Goal: Task Accomplishment & Management: Use online tool/utility

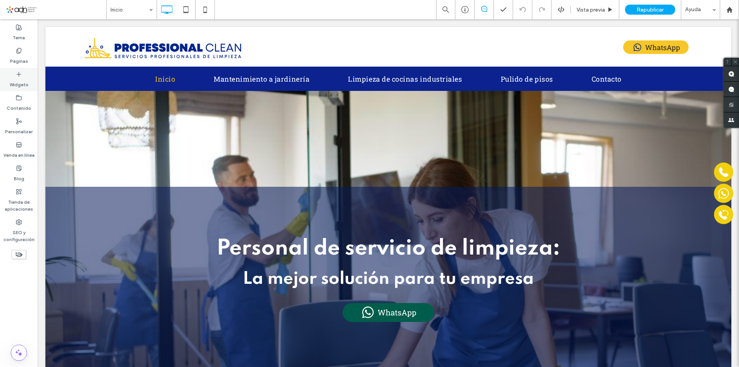
click at [21, 87] on label "Widgets" at bounding box center [19, 82] width 19 height 11
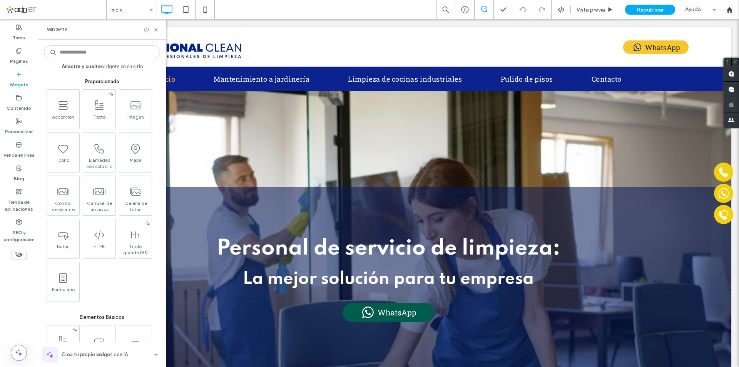
click at [87, 54] on input at bounding box center [102, 52] width 116 height 14
type input "******"
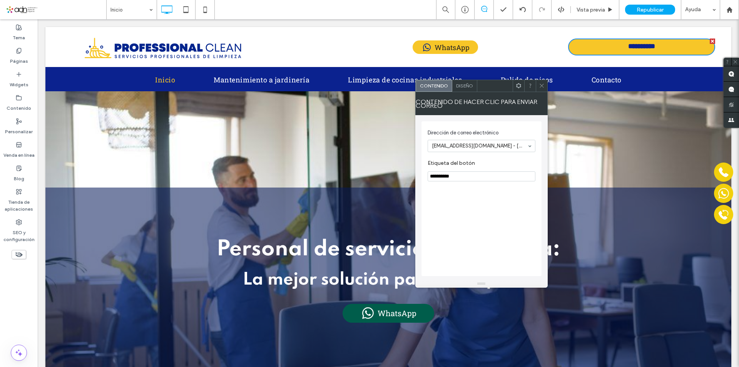
drag, startPoint x: 499, startPoint y: 195, endPoint x: 415, endPoint y: 172, distance: 87.1
type input "******"
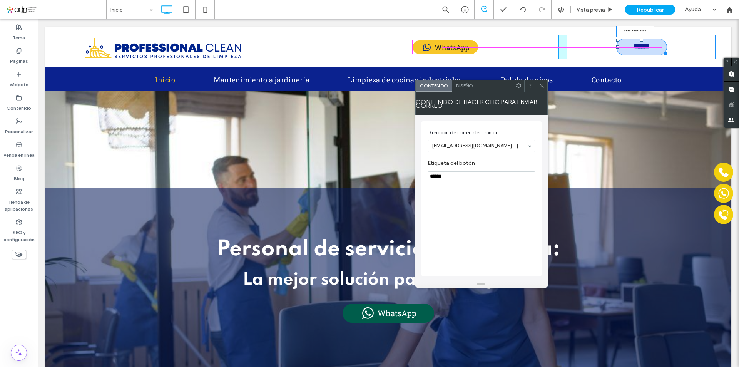
drag, startPoint x: 707, startPoint y: 52, endPoint x: 716, endPoint y: 88, distance: 37.8
click at [659, 44] on div "**********" at bounding box center [637, 47] width 158 height 25
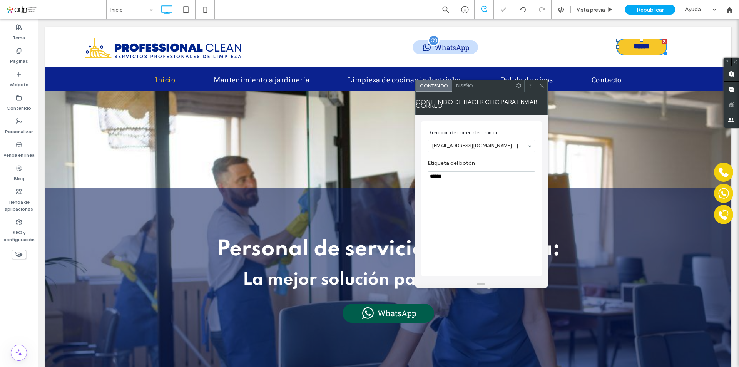
click at [413, 50] on div "WhatsApp" at bounding box center [445, 46] width 65 height 13
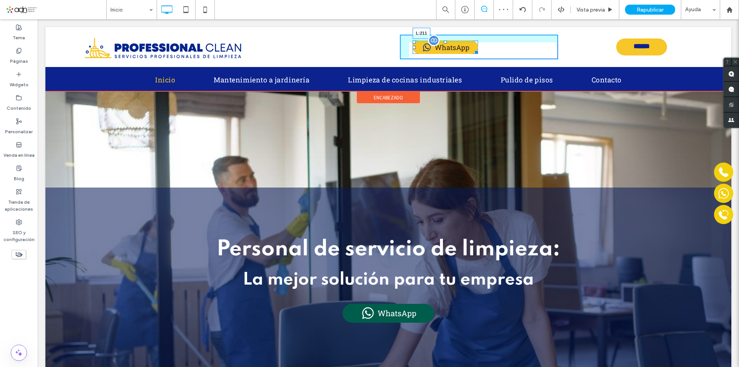
drag, startPoint x: 410, startPoint y: 47, endPoint x: 572, endPoint y: 63, distance: 163.2
click at [478, 45] on div "WhatsApp L:211" at bounding box center [445, 46] width 65 height 13
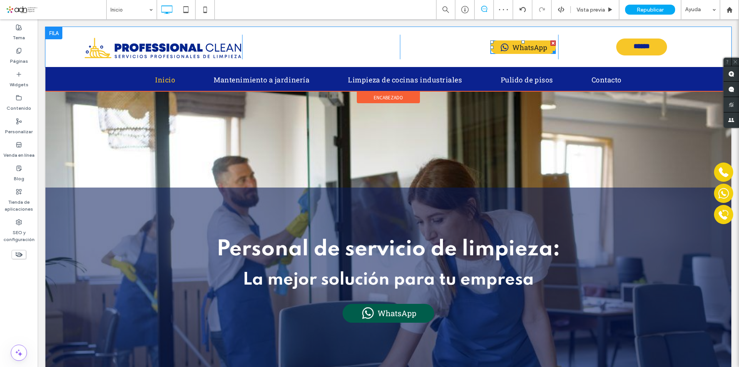
click at [683, 51] on div "Click To Paste Click To Paste ******" at bounding box center [637, 47] width 158 height 25
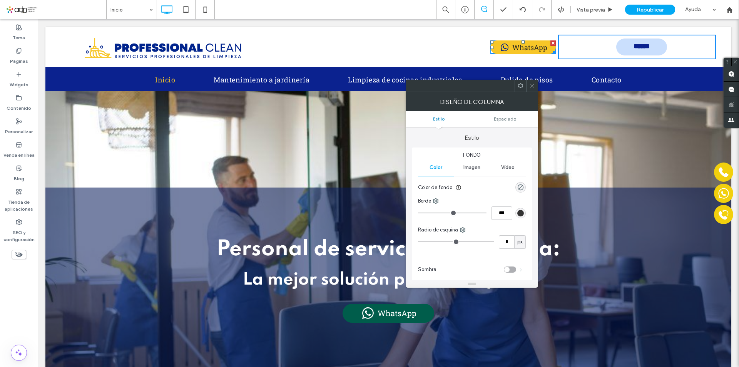
click at [656, 52] on link "******" at bounding box center [641, 46] width 51 height 17
click at [504, 117] on span "Espaciado" at bounding box center [505, 119] width 22 height 6
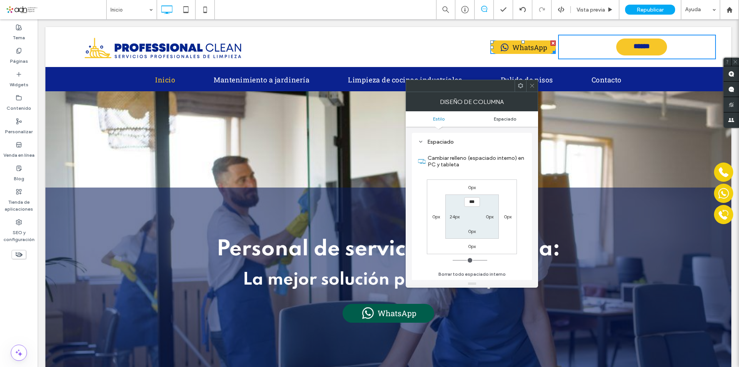
scroll to position [156, 0]
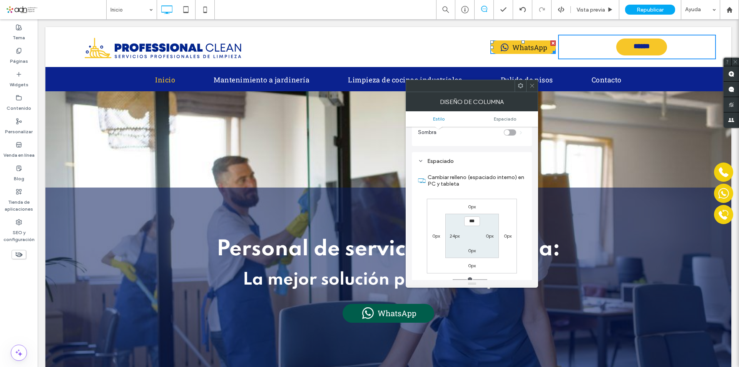
click at [441, 120] on span "Estilo" at bounding box center [439, 119] width 12 height 6
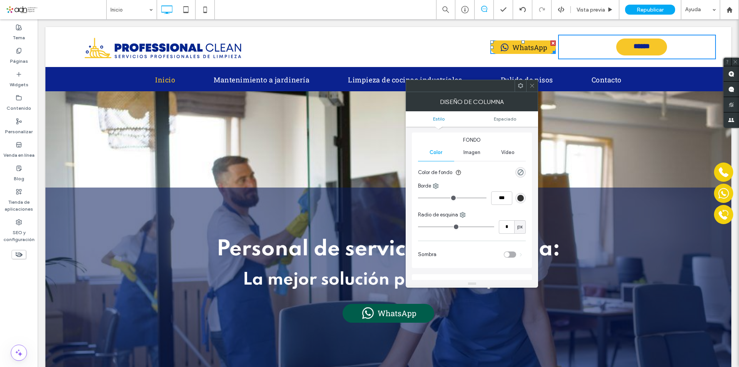
scroll to position [0, 0]
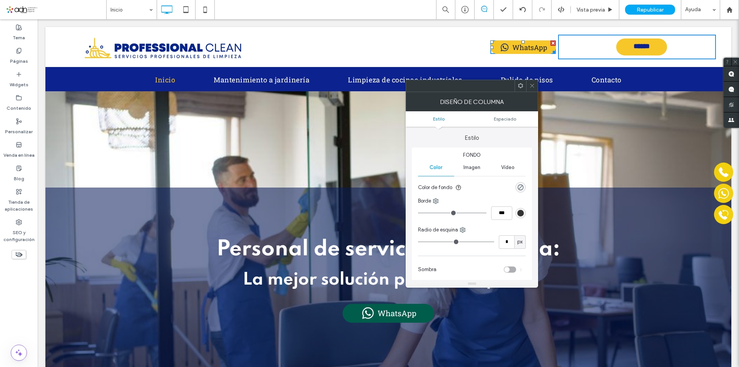
click at [468, 167] on span "Imagen" at bounding box center [471, 167] width 17 height 6
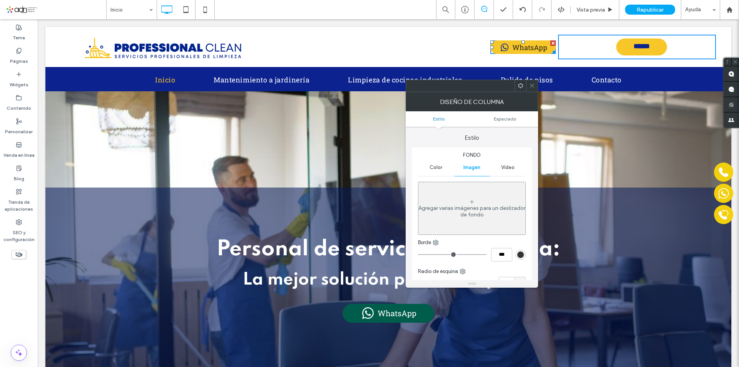
click at [435, 166] on span "Color" at bounding box center [436, 167] width 13 height 6
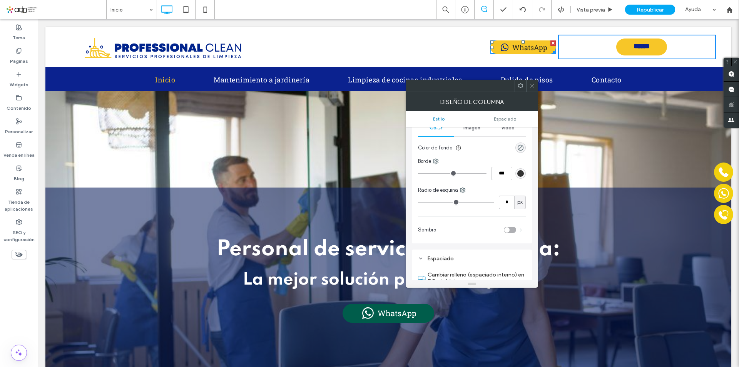
scroll to position [77, 0]
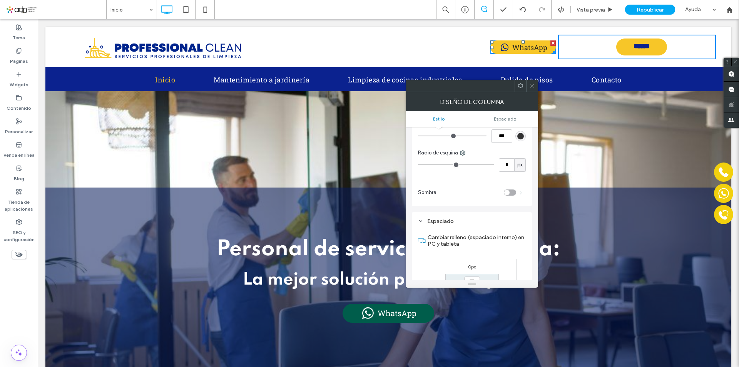
click at [534, 81] on span at bounding box center [532, 86] width 6 height 12
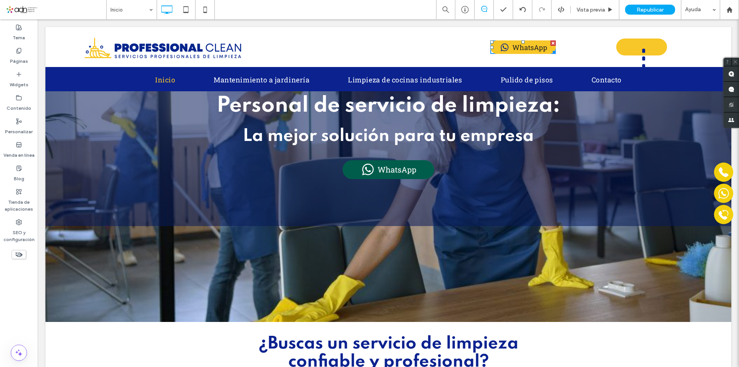
scroll to position [0, 0]
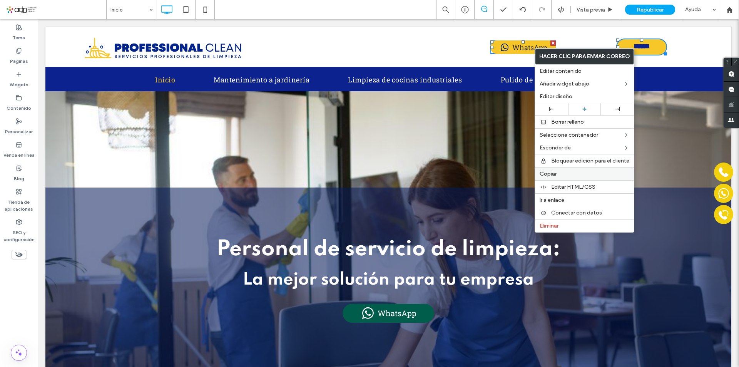
click at [565, 177] on label "Copiar" at bounding box center [585, 174] width 90 height 7
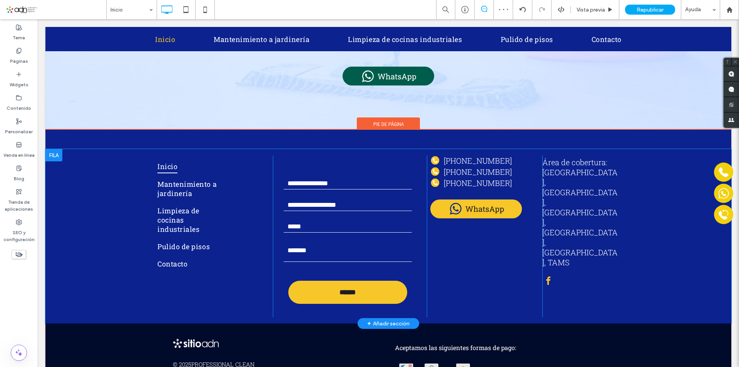
scroll to position [1840, 0]
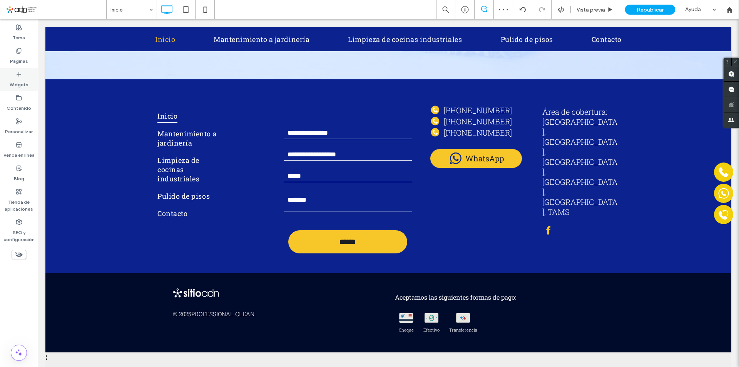
drag, startPoint x: 20, startPoint y: 83, endPoint x: 68, endPoint y: 87, distance: 48.3
click at [20, 83] on label "Widgets" at bounding box center [19, 82] width 19 height 11
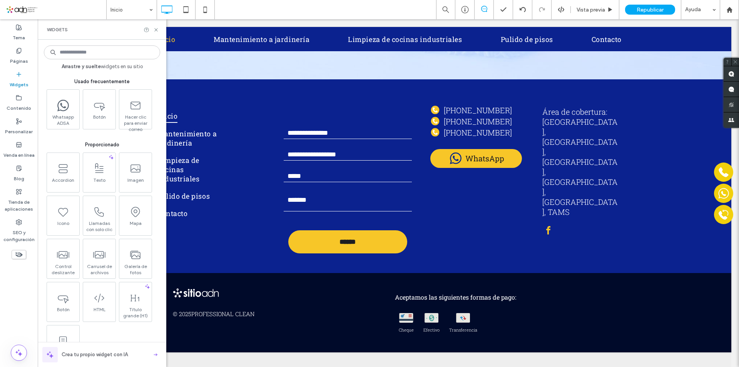
click at [105, 49] on input at bounding box center [102, 52] width 116 height 14
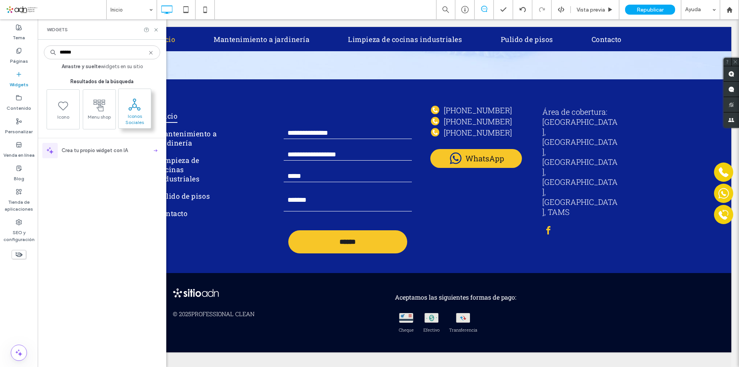
type input "*****"
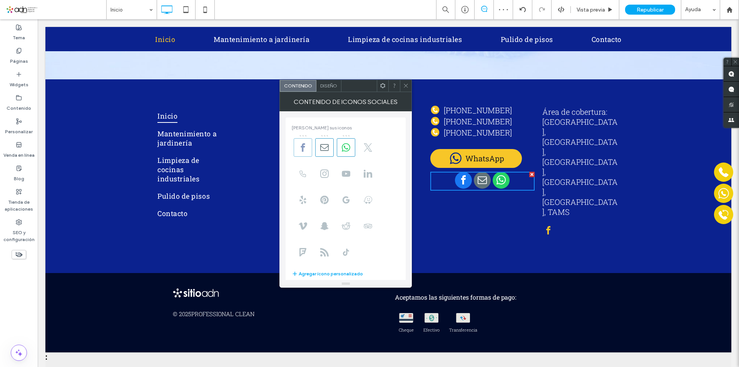
click at [301, 144] on icon at bounding box center [303, 147] width 8 height 8
click at [346, 147] on icon at bounding box center [346, 147] width 8 height 8
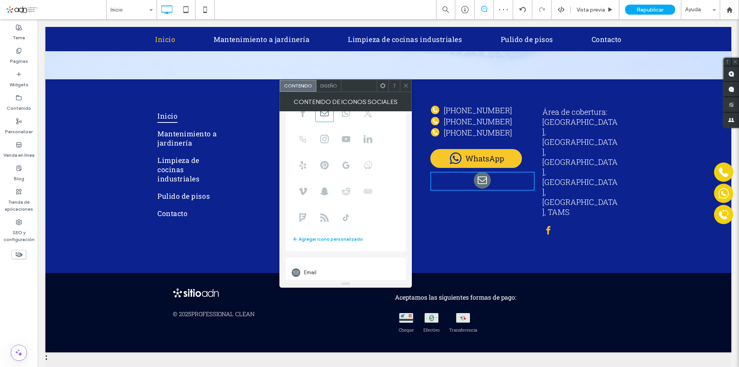
scroll to position [55, 0]
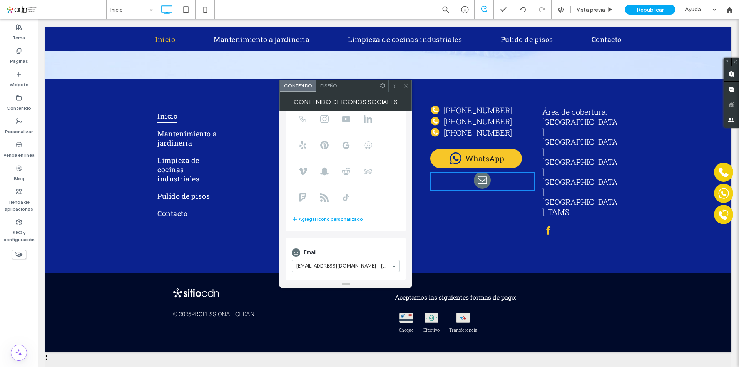
click at [407, 84] on icon at bounding box center [406, 86] width 6 height 6
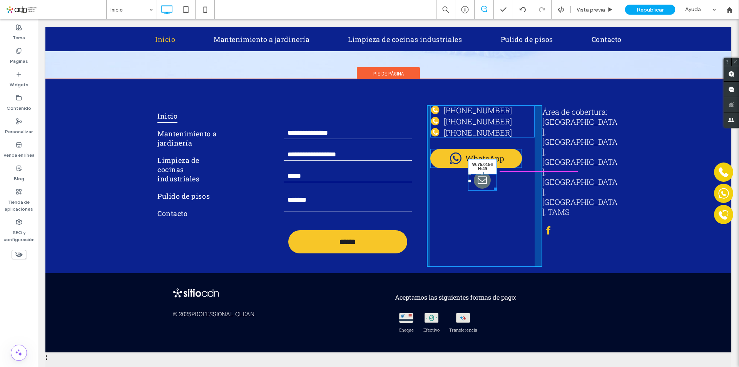
drag, startPoint x: 530, startPoint y: 178, endPoint x: 518, endPoint y: 190, distance: 16.9
click at [492, 174] on div "W:75.0156 H:49" at bounding box center [482, 181] width 29 height 19
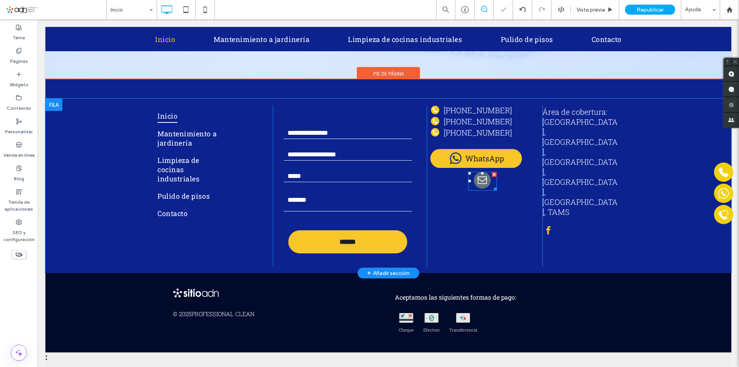
click at [480, 172] on span "email" at bounding box center [482, 180] width 17 height 17
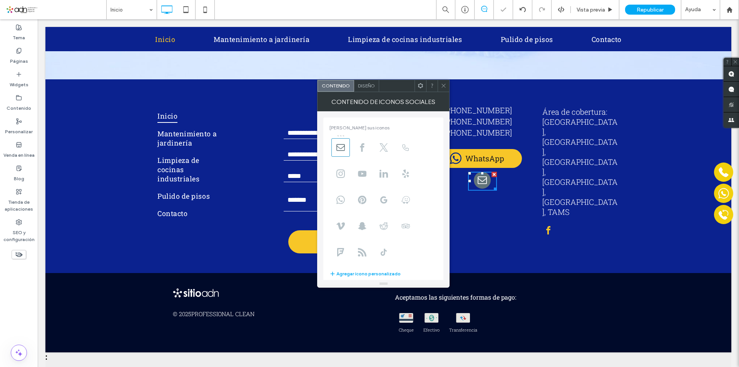
click at [373, 91] on div "Diseño" at bounding box center [366, 86] width 25 height 12
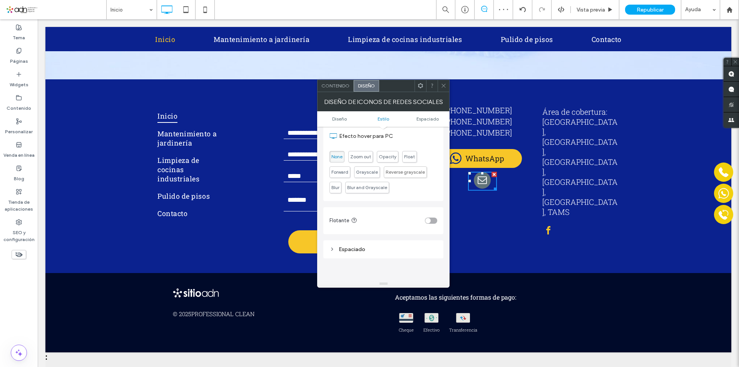
scroll to position [0, 0]
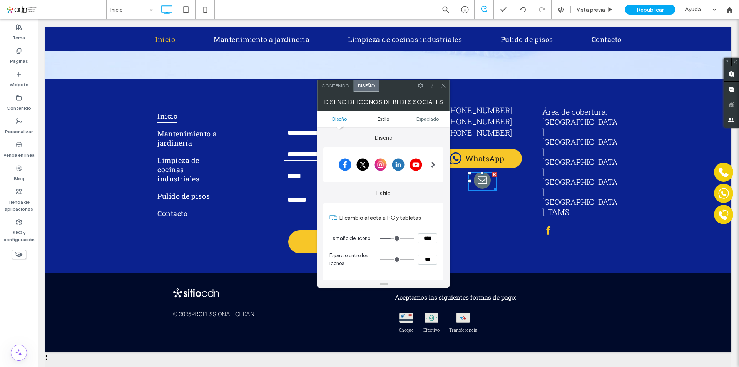
click at [383, 119] on span "Estilo" at bounding box center [384, 119] width 12 height 6
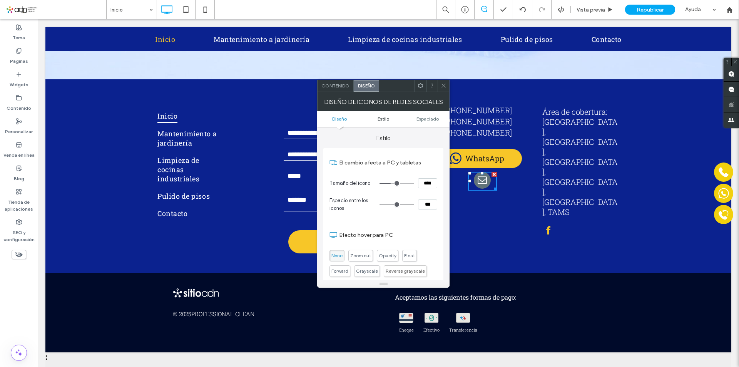
scroll to position [55, 0]
click at [346, 118] on span "Diseño" at bounding box center [339, 119] width 15 height 6
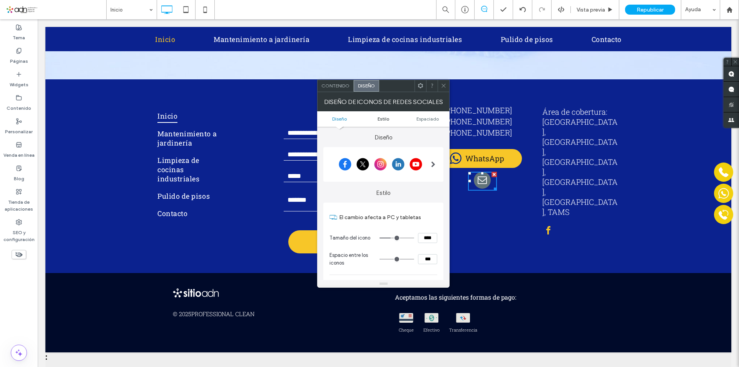
scroll to position [0, 0]
click at [385, 118] on span "Estilo" at bounding box center [384, 119] width 12 height 6
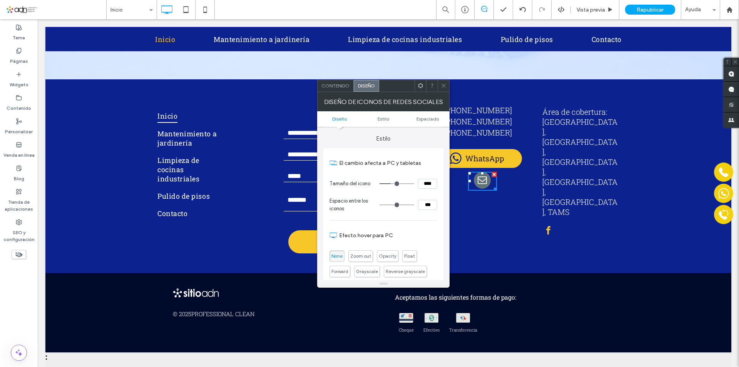
scroll to position [55, 0]
click at [447, 89] on div at bounding box center [444, 86] width 12 height 12
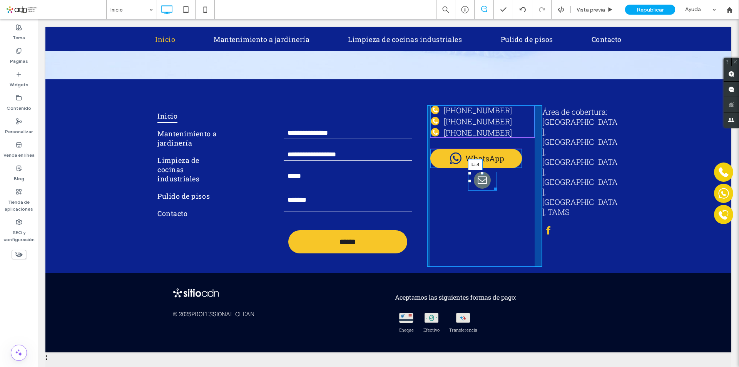
drag, startPoint x: 467, startPoint y: 171, endPoint x: 427, endPoint y: 169, distance: 39.3
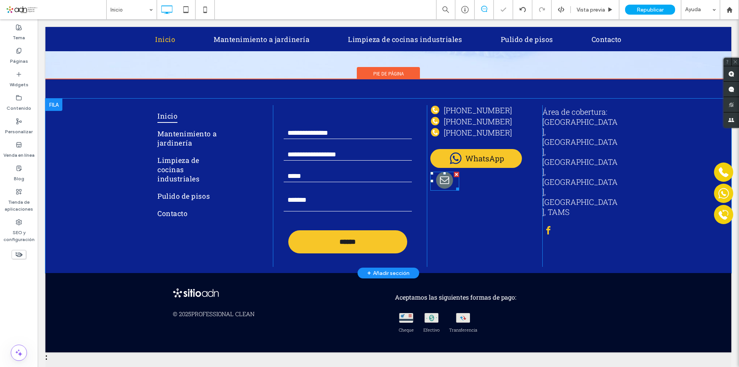
click at [509, 196] on div "899-941-5613 5-555-5555 5-555-5555 WhatsApp Click To Paste" at bounding box center [484, 186] width 115 height 162
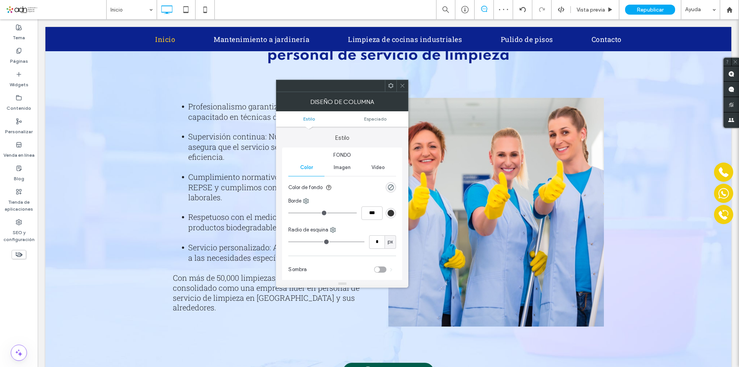
scroll to position [1455, 0]
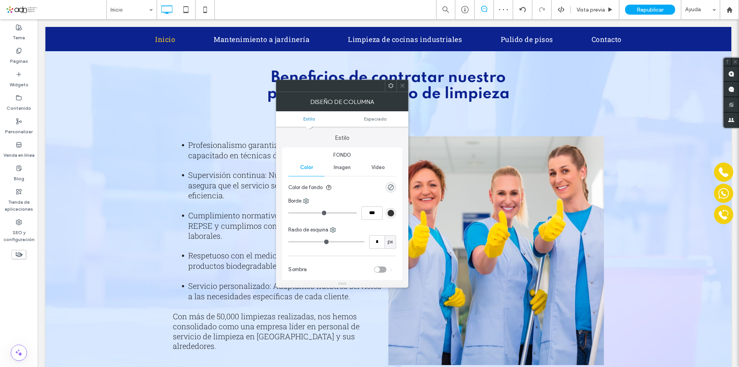
click at [403, 84] on icon at bounding box center [403, 86] width 6 height 6
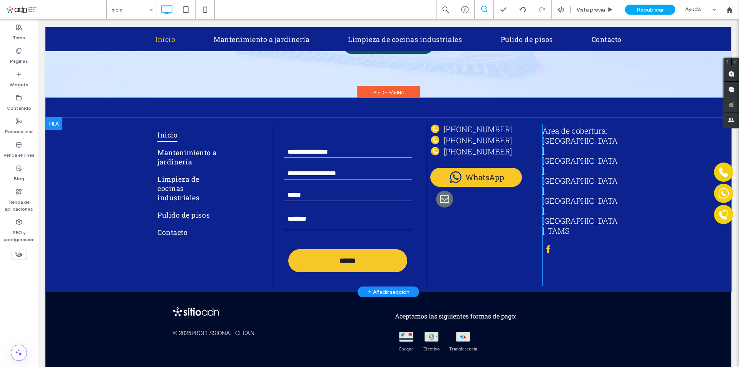
scroll to position [1840, 0]
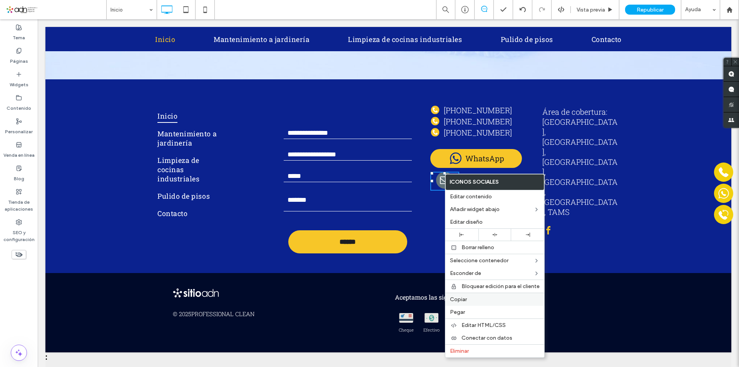
click at [472, 302] on label "Copiar" at bounding box center [495, 299] width 90 height 7
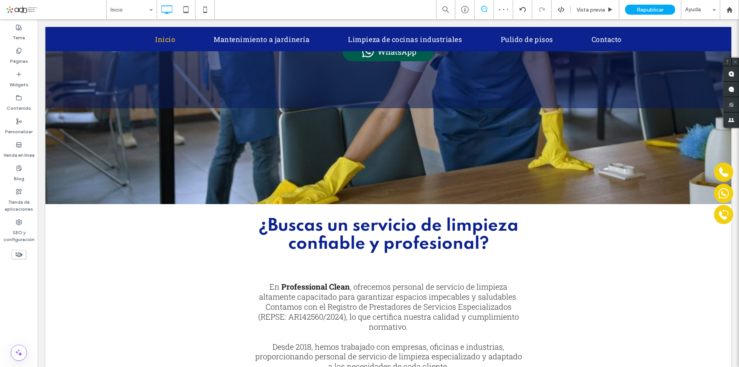
scroll to position [0, 0]
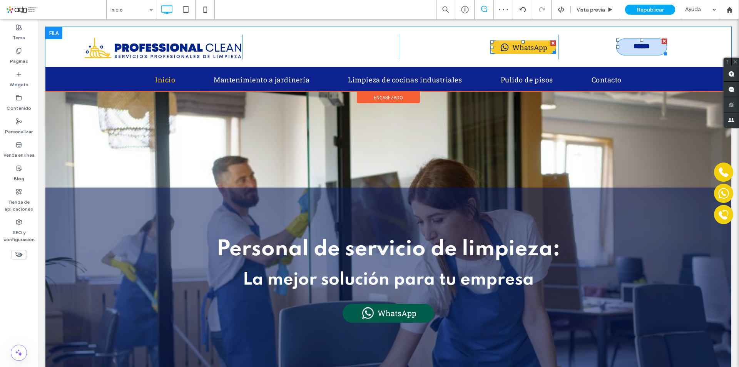
click at [662, 41] on div at bounding box center [664, 40] width 5 height 5
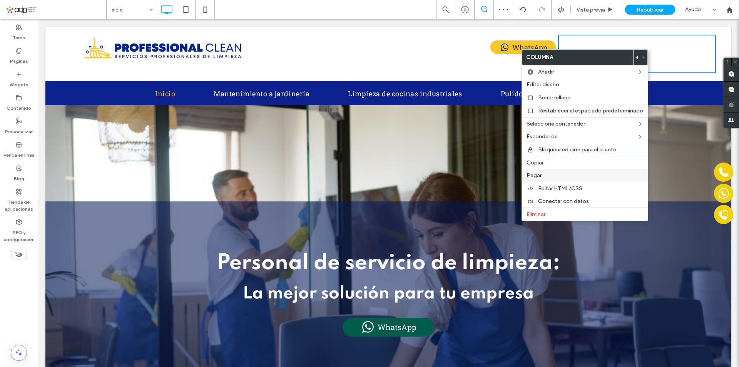
click at [554, 177] on label "Pegar" at bounding box center [585, 175] width 117 height 7
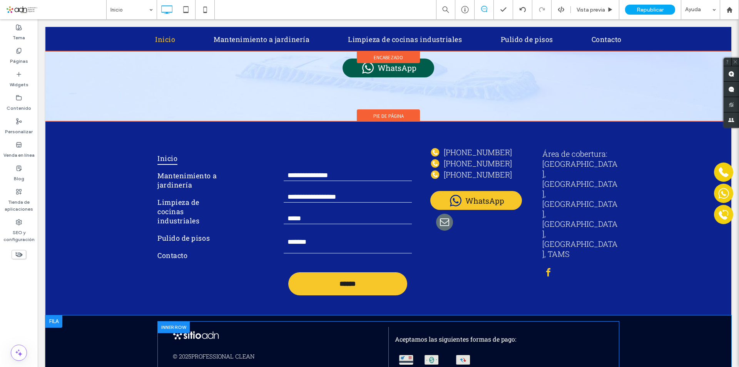
scroll to position [1839, 0]
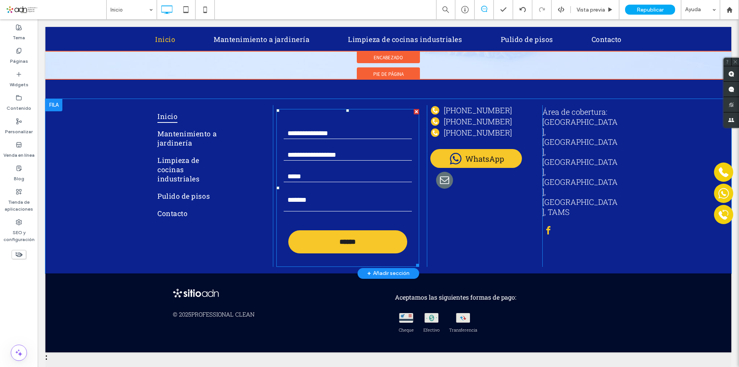
click at [356, 171] on input "email" at bounding box center [348, 177] width 129 height 12
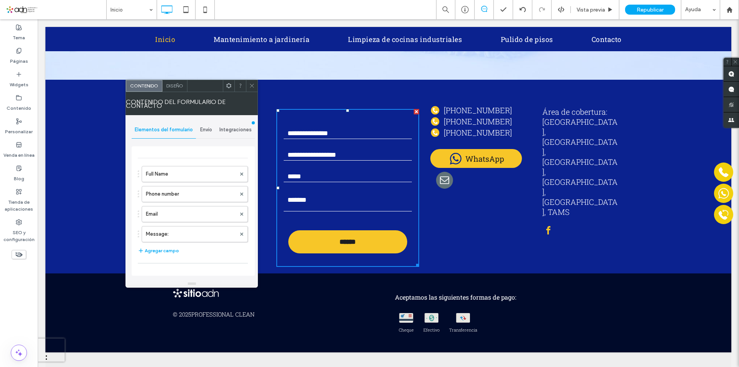
type input "******"
click at [208, 130] on span "Envío" at bounding box center [206, 130] width 12 height 6
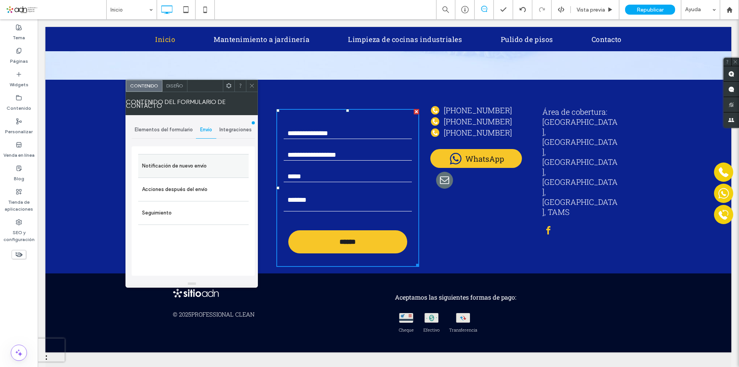
click at [194, 167] on label "Notificación de nuevo envío" at bounding box center [193, 165] width 103 height 15
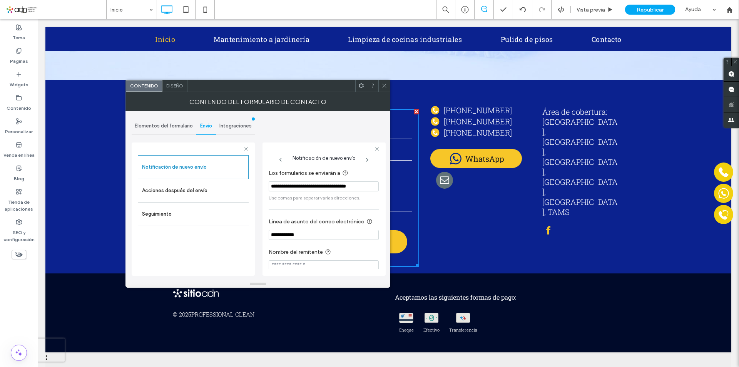
click at [283, 189] on input "**********" at bounding box center [324, 186] width 110 height 10
click at [320, 185] on input "**********" at bounding box center [324, 186] width 110 height 10
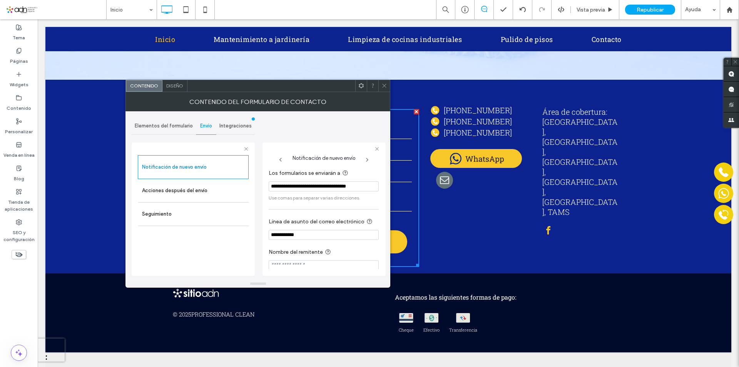
click at [320, 185] on input "**********" at bounding box center [324, 186] width 110 height 10
paste input "**********"
type input "**********"
click at [351, 201] on span "Use comas para separar varias direcciones." at bounding box center [324, 197] width 110 height 7
click at [372, 180] on section "**********" at bounding box center [324, 185] width 110 height 40
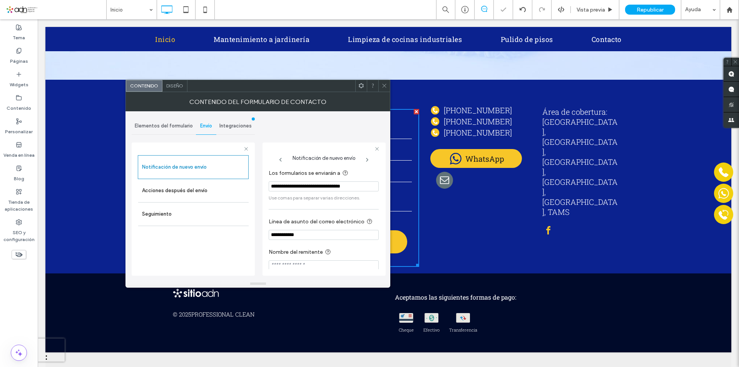
click at [371, 188] on input "**********" at bounding box center [324, 186] width 110 height 10
click at [326, 190] on input "**********" at bounding box center [324, 186] width 110 height 10
click at [286, 191] on input "**********" at bounding box center [324, 186] width 110 height 10
click at [286, 201] on span "Use comas para separar varias direcciones." at bounding box center [324, 197] width 110 height 7
drag, startPoint x: 275, startPoint y: 186, endPoint x: 291, endPoint y: 185, distance: 15.8
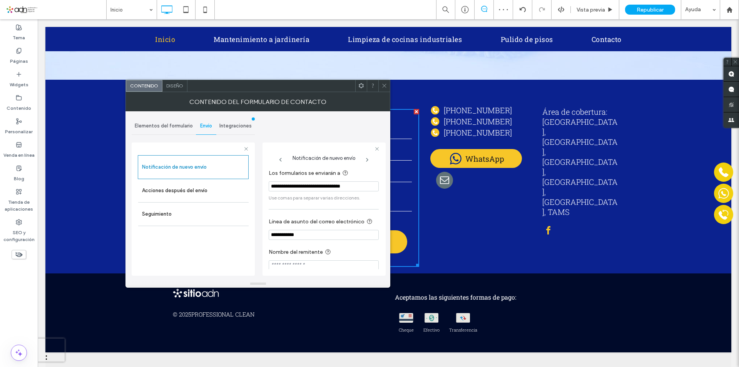
click at [291, 185] on input "**********" at bounding box center [324, 186] width 110 height 10
click at [201, 191] on label "Acciones después del envío" at bounding box center [193, 190] width 103 height 15
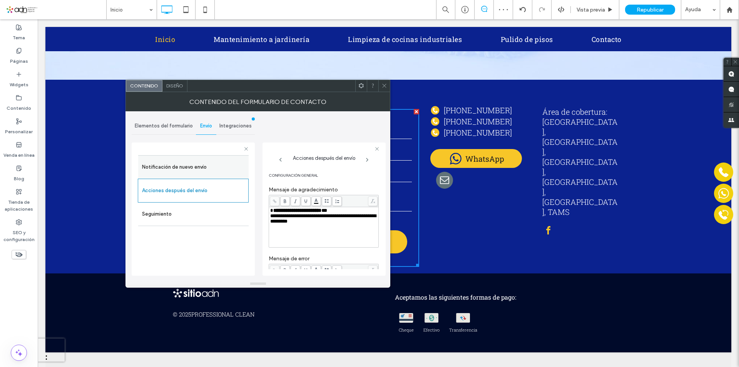
click at [198, 173] on label "Notificación de nuevo envío" at bounding box center [193, 166] width 103 height 15
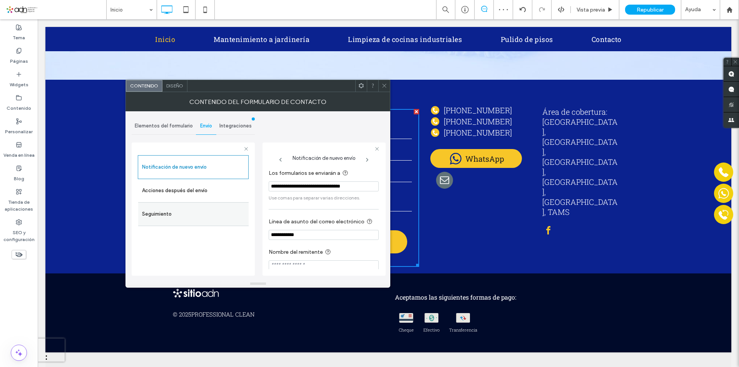
click at [159, 216] on label "Seguimiento" at bounding box center [193, 213] width 103 height 15
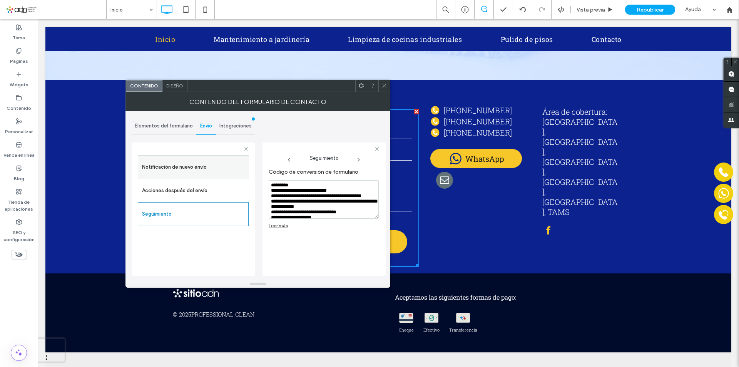
click at [176, 169] on label "Notificación de nuevo envío" at bounding box center [193, 166] width 103 height 15
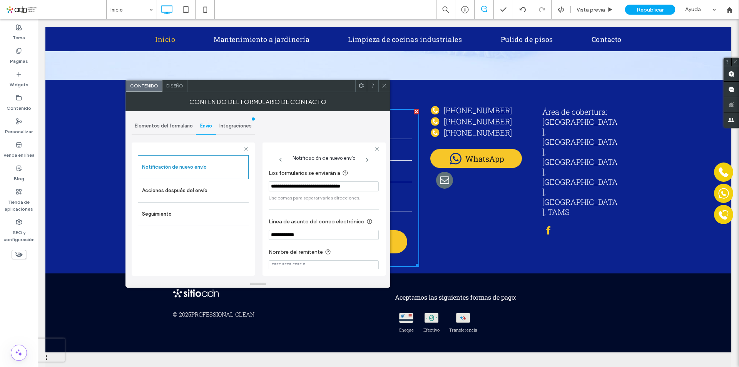
click at [168, 124] on span "Elementos del formulario" at bounding box center [164, 126] width 58 height 6
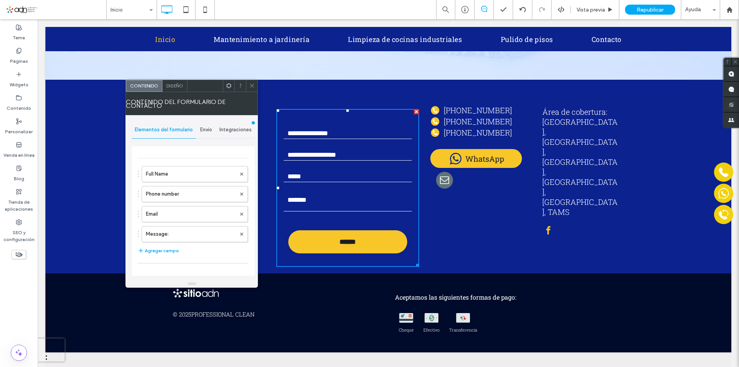
click at [206, 129] on span "Envío" at bounding box center [206, 130] width 12 height 6
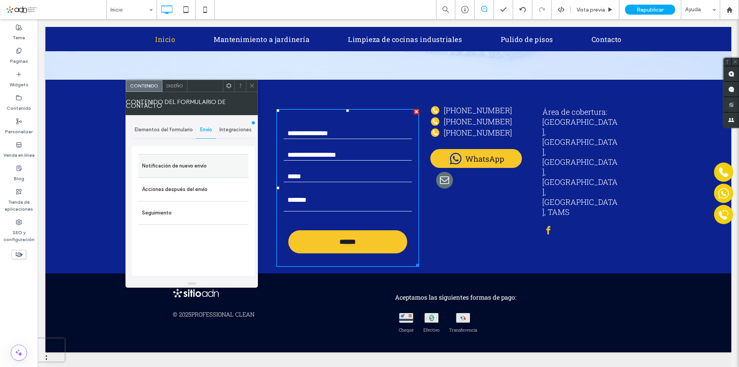
click at [186, 165] on label "Notificación de nuevo envío" at bounding box center [193, 165] width 103 height 15
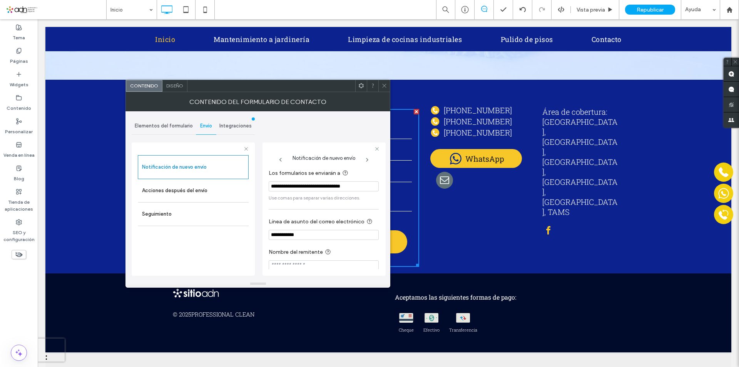
click at [385, 85] on icon at bounding box center [384, 86] width 6 height 6
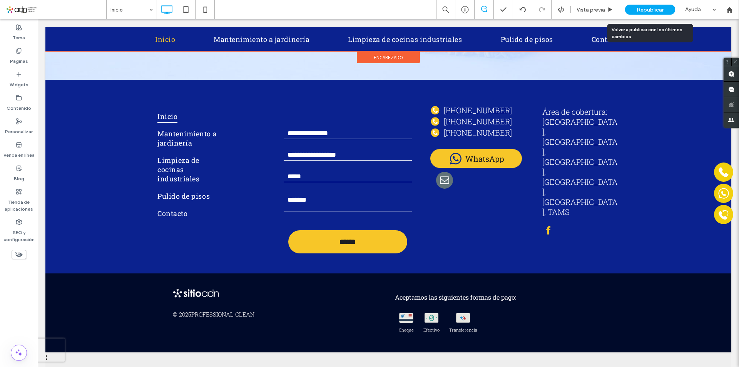
click at [653, 10] on span "Republicar" at bounding box center [650, 10] width 27 height 7
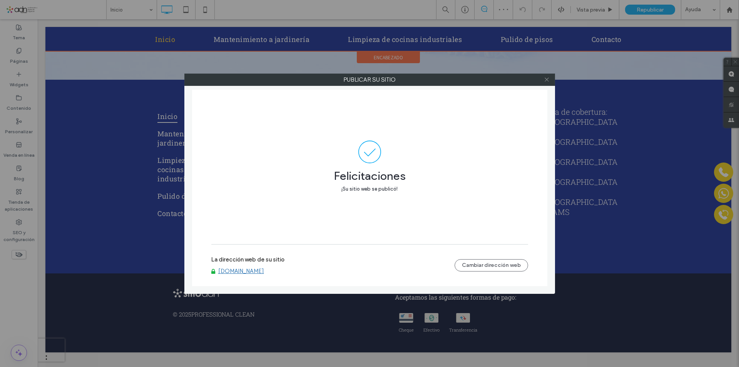
click at [549, 79] on icon at bounding box center [547, 80] width 6 height 6
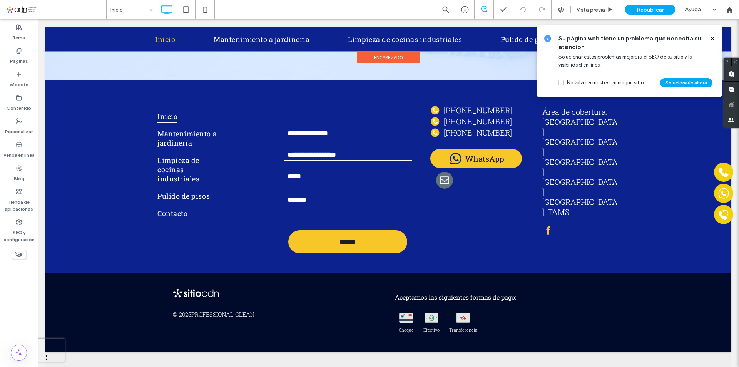
click at [713, 38] on use at bounding box center [712, 38] width 3 height 3
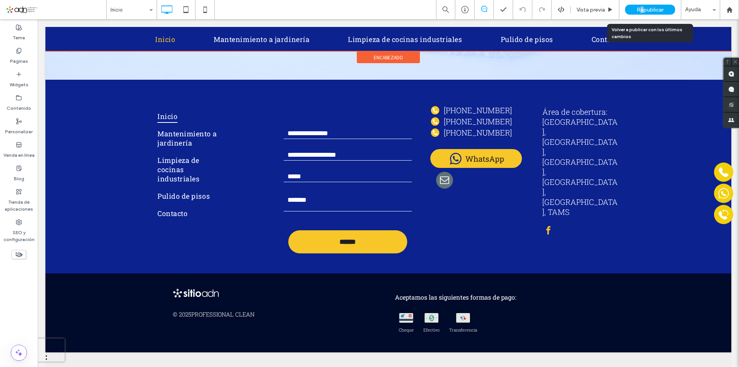
click at [642, 12] on span "Republicar" at bounding box center [650, 10] width 27 height 7
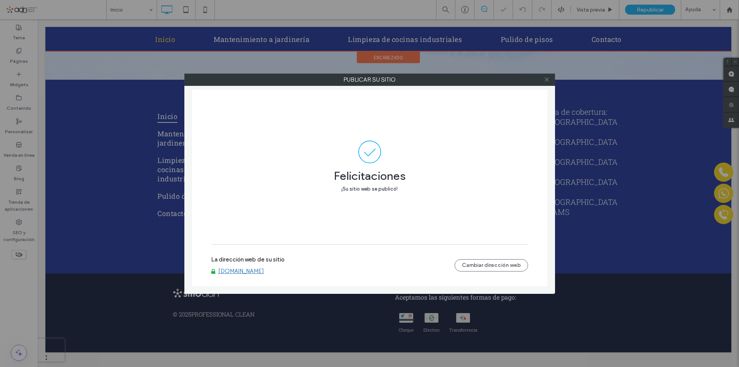
click at [545, 79] on icon at bounding box center [547, 80] width 6 height 6
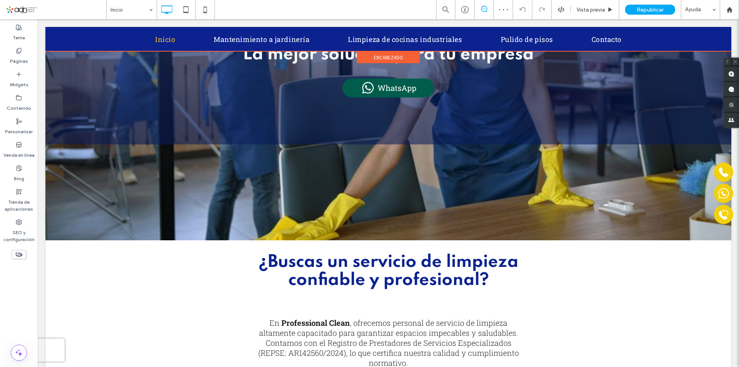
scroll to position [0, 0]
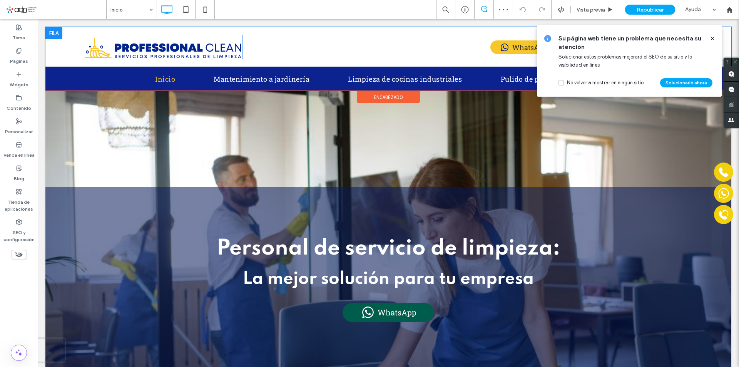
click at [634, 50] on span "Su página web tiene un problema que necesita su atención" at bounding box center [631, 42] width 145 height 17
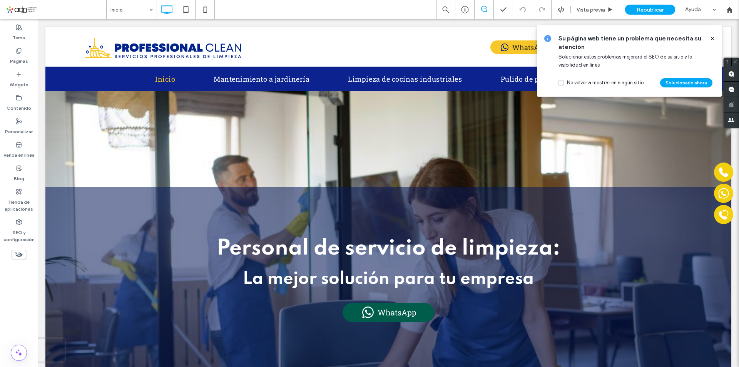
click at [712, 39] on icon at bounding box center [712, 38] width 6 height 6
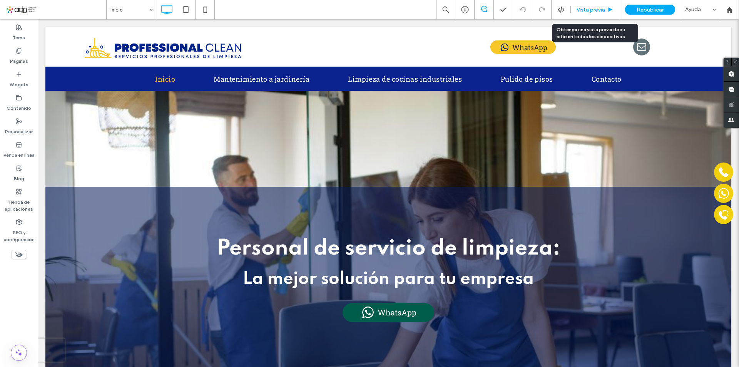
click at [599, 10] on span "Vista previa" at bounding box center [591, 10] width 28 height 7
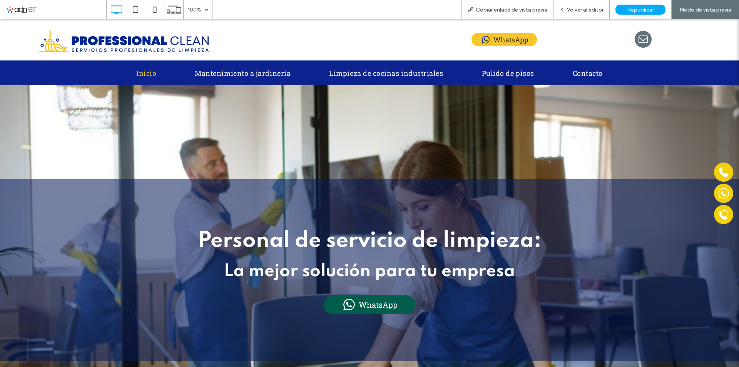
click at [635, 40] on span "email" at bounding box center [643, 39] width 17 height 17
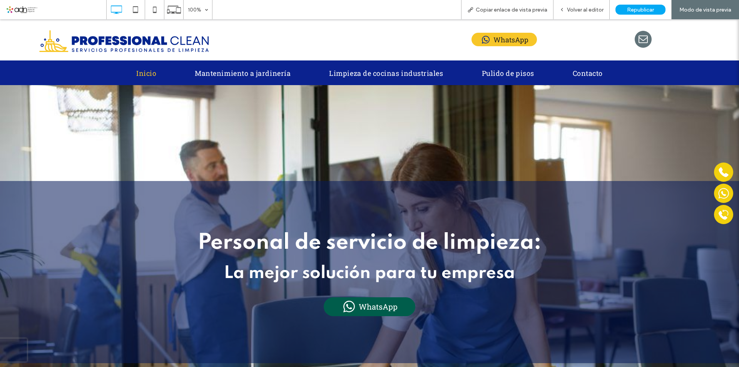
click at [636, 39] on span "email" at bounding box center [643, 39] width 17 height 17
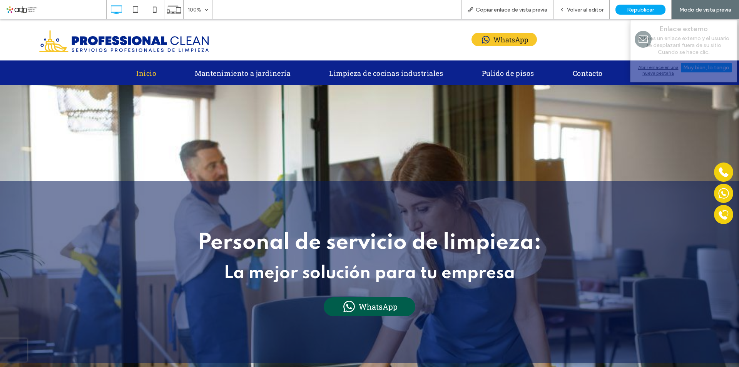
click at [653, 67] on div "Abrir enlace en una nueva pestaña" at bounding box center [684, 70] width 96 height 14
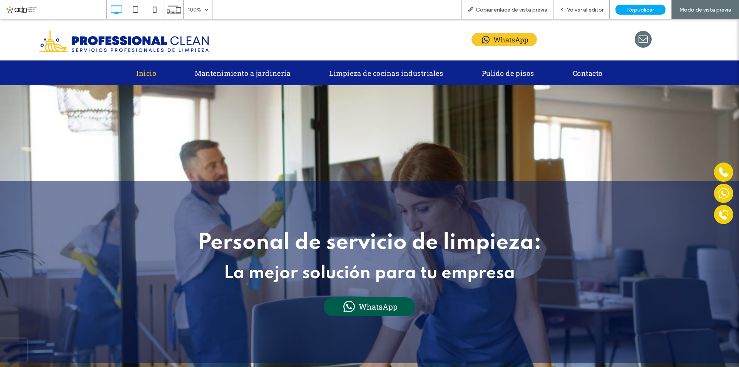
click at [642, 41] on span "email" at bounding box center [643, 39] width 17 height 17
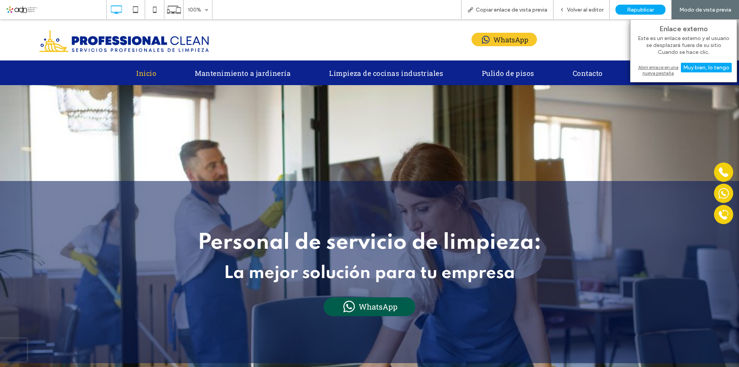
click at [654, 67] on div "Abrir enlace en una nueva pestaña" at bounding box center [684, 70] width 96 height 14
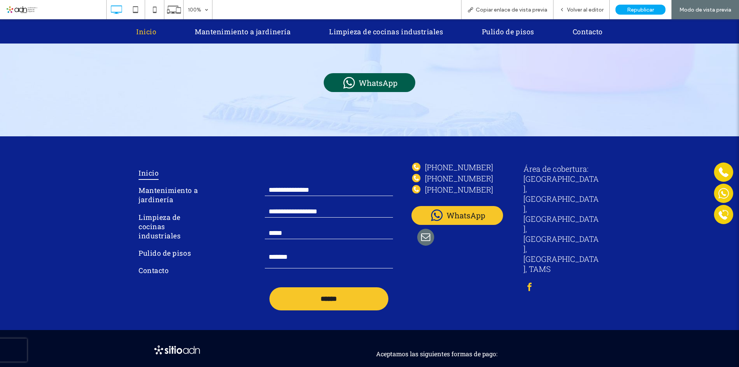
scroll to position [1817, 0]
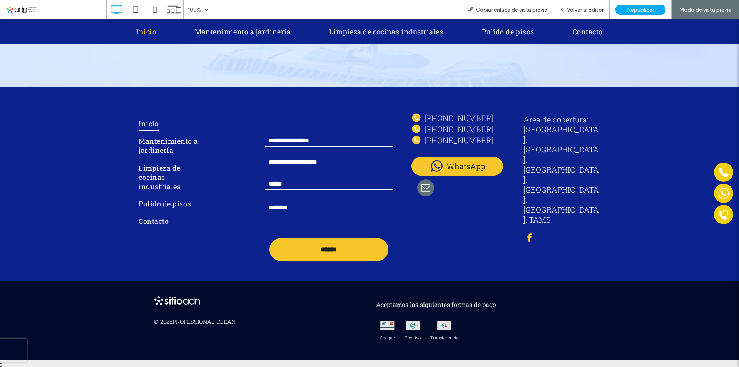
click at [421, 179] on span "email" at bounding box center [425, 187] width 17 height 17
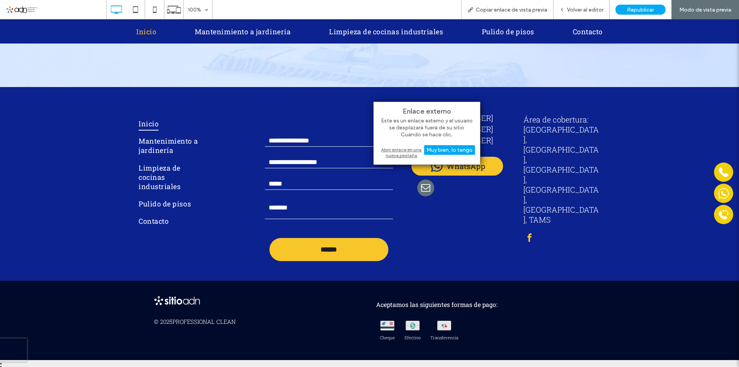
click at [414, 152] on div "Abrir enlace en una nueva pestaña" at bounding box center [427, 153] width 96 height 14
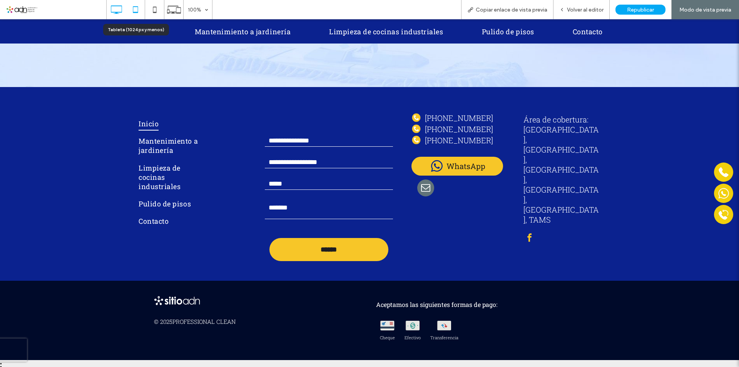
click at [138, 12] on use at bounding box center [135, 9] width 5 height 7
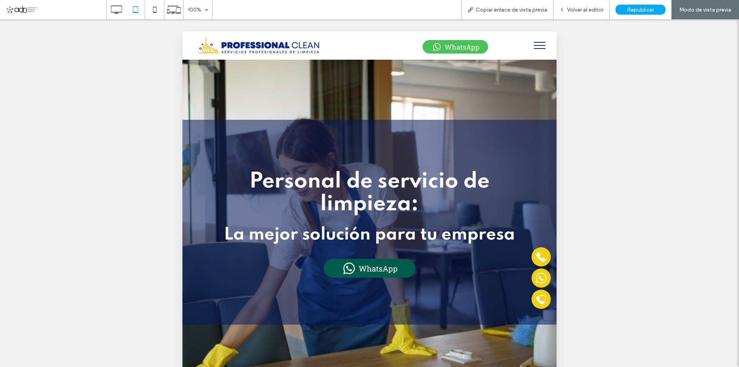
scroll to position [0, 0]
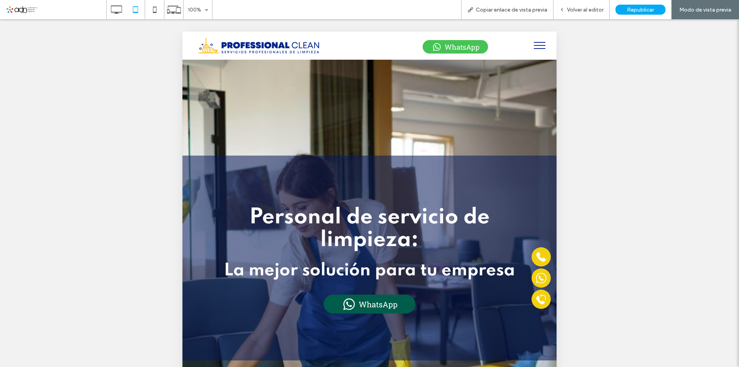
click at [538, 45] on span "menu" at bounding box center [540, 45] width 12 height 1
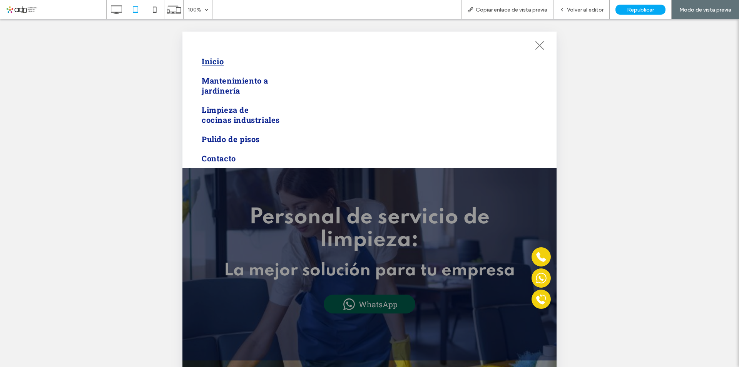
click at [538, 45] on span "menu" at bounding box center [540, 45] width 12 height 1
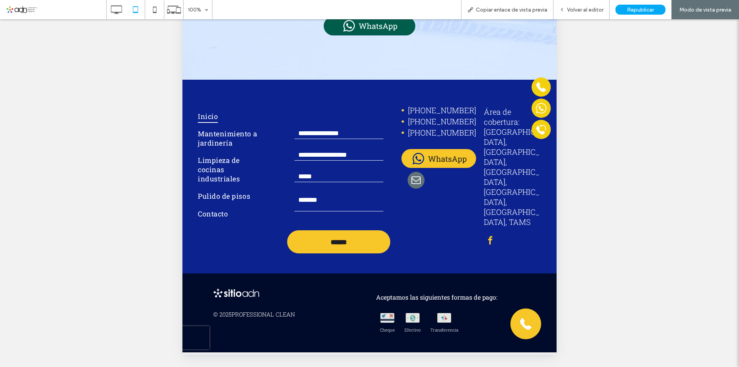
scroll to position [1608, 0]
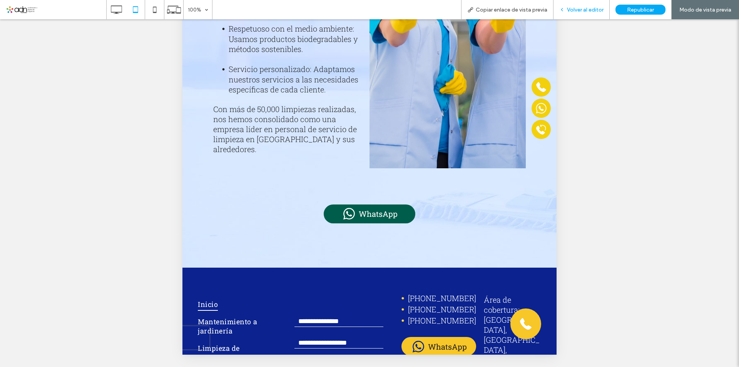
drag, startPoint x: 592, startPoint y: 8, endPoint x: 350, endPoint y: 202, distance: 310.3
click at [592, 8] on span "Volver al editor" at bounding box center [585, 10] width 37 height 7
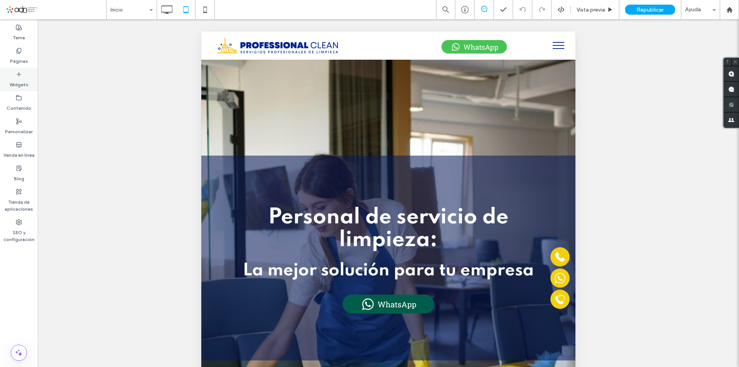
click at [22, 85] on label "Widgets" at bounding box center [19, 82] width 19 height 11
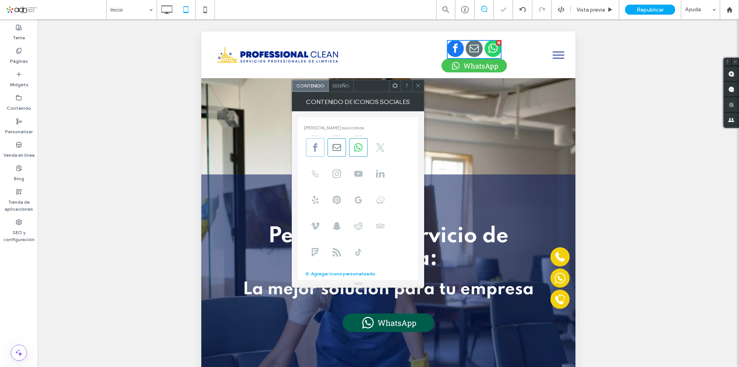
click at [357, 152] on span at bounding box center [358, 147] width 18 height 18
click at [311, 153] on span at bounding box center [315, 147] width 18 height 18
drag, startPoint x: 416, startPoint y: 87, endPoint x: 424, endPoint y: 80, distance: 10.7
click at [416, 87] on icon at bounding box center [418, 86] width 6 height 6
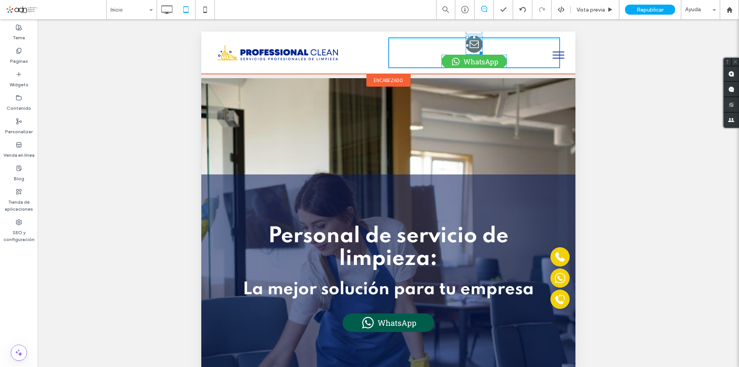
drag, startPoint x: 469, startPoint y: 40, endPoint x: 715, endPoint y: 79, distance: 249.0
click at [515, 36] on div "Click To Paste T:-11 WhatsApp Click To Paste" at bounding box center [388, 53] width 374 height 42
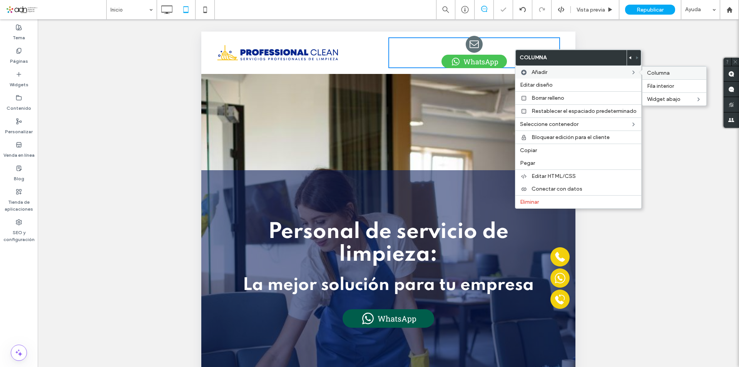
click at [651, 72] on span "Columna" at bounding box center [658, 73] width 23 height 7
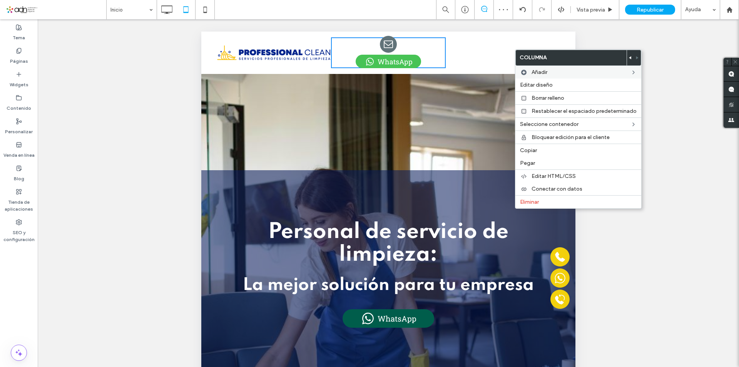
click at [652, 60] on div "Hacer visible? Sí Hacer visible? Sí Hacer visible? Sí Hacer visible? Sí Hacer v…" at bounding box center [388, 202] width 701 height 367
click at [653, 106] on div "Hacer visible? Sí Hacer visible? Sí Hacer visible? Sí Hacer visible? Sí Hacer v…" at bounding box center [388, 202] width 701 height 367
click at [633, 73] on use at bounding box center [634, 72] width 2 height 3
click at [657, 54] on div "Hacer visible? Sí Hacer visible? Sí Hacer visible? Sí Hacer visible? Sí Hacer v…" at bounding box center [388, 202] width 701 height 367
click at [655, 210] on div "Hacer visible? Sí Hacer visible? Sí Hacer visible? Sí Hacer visible? Sí Hacer v…" at bounding box center [388, 202] width 701 height 367
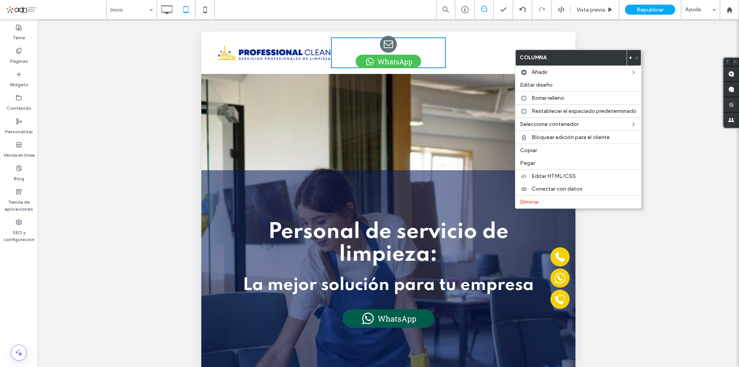
click at [549, 47] on button "menu" at bounding box center [559, 53] width 20 height 20
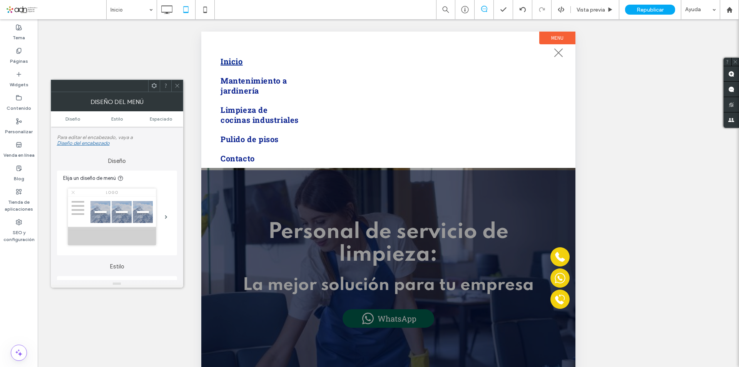
click at [557, 50] on button "menu" at bounding box center [559, 53] width 20 height 20
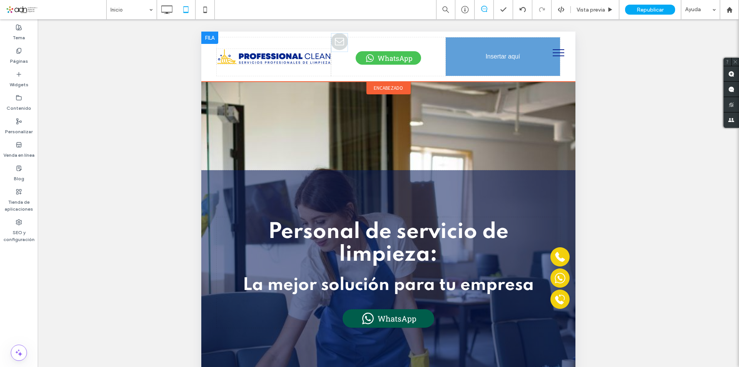
drag, startPoint x: 381, startPoint y: 44, endPoint x: 502, endPoint y: 52, distance: 121.6
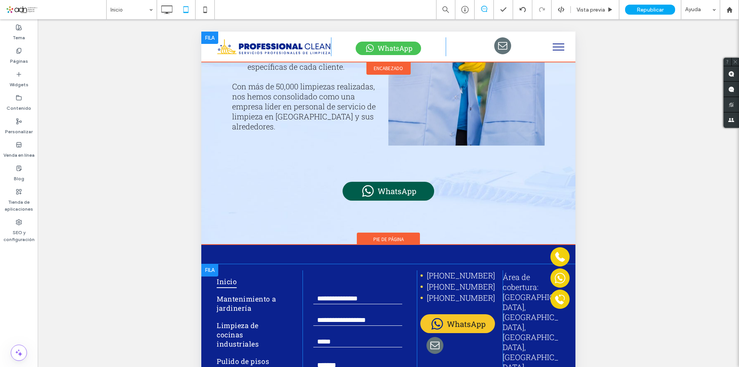
scroll to position [115, 0]
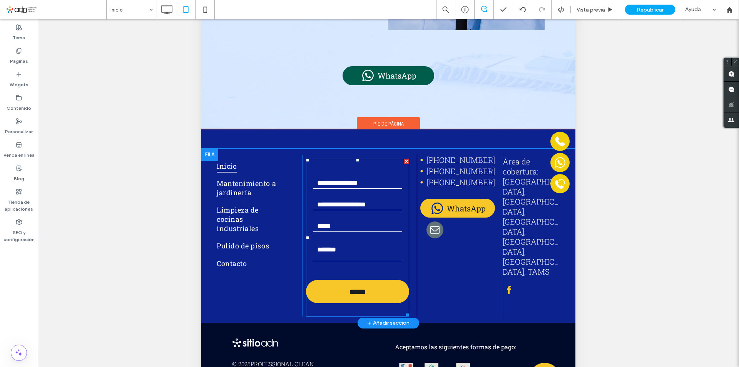
click at [345, 242] on textarea at bounding box center [357, 251] width 89 height 19
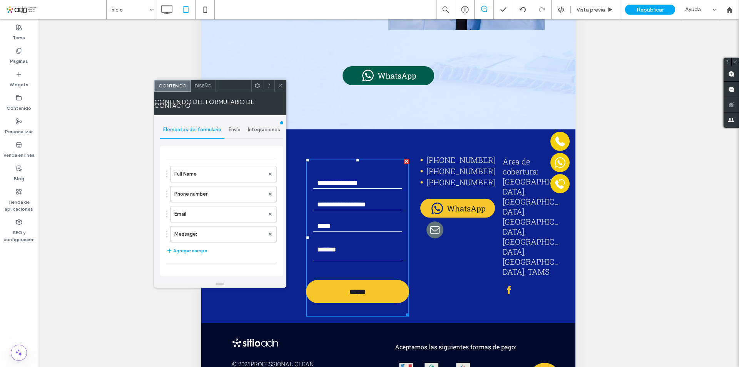
click at [230, 129] on span "Envío" at bounding box center [235, 130] width 12 height 6
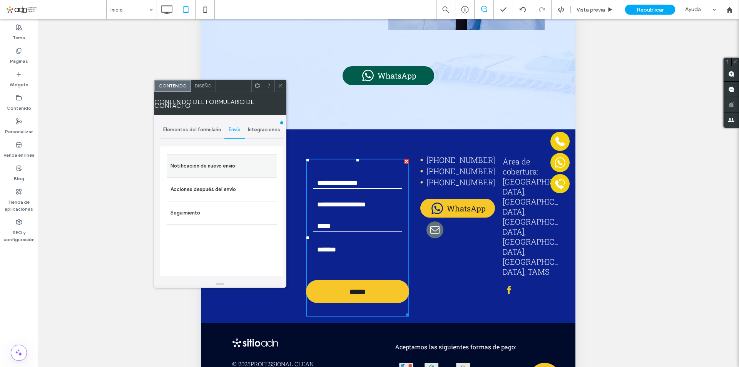
click at [231, 166] on label "Notificación de nuevo envío" at bounding box center [222, 165] width 103 height 15
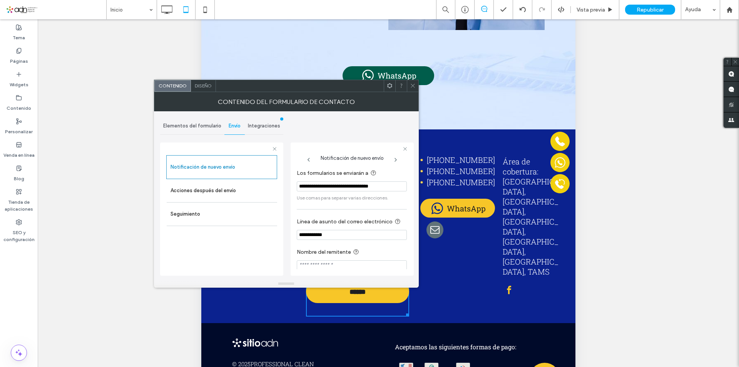
click at [415, 84] on icon at bounding box center [413, 86] width 6 height 6
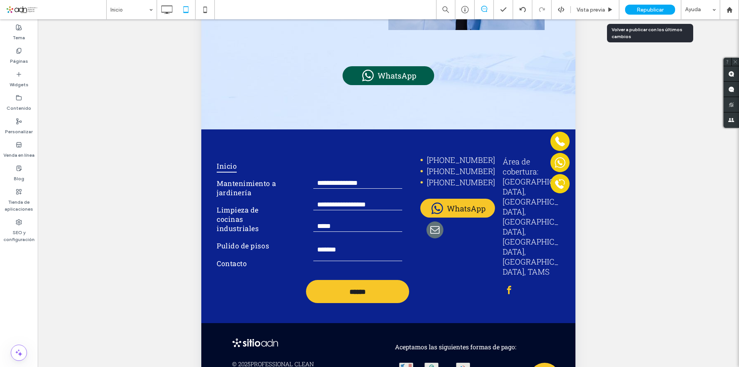
click at [655, 7] on span "Republicar" at bounding box center [650, 10] width 27 height 7
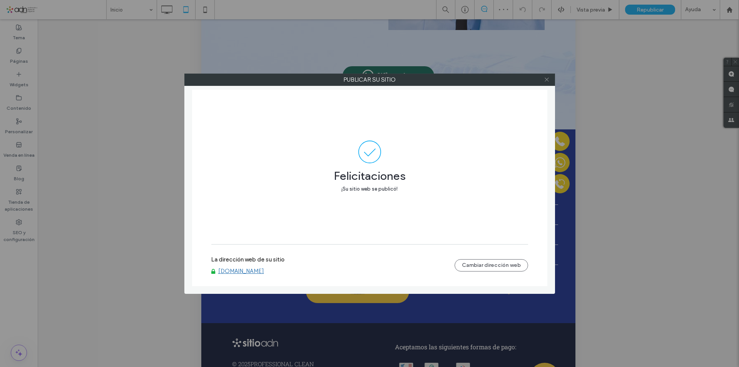
click at [546, 82] on icon at bounding box center [547, 80] width 6 height 6
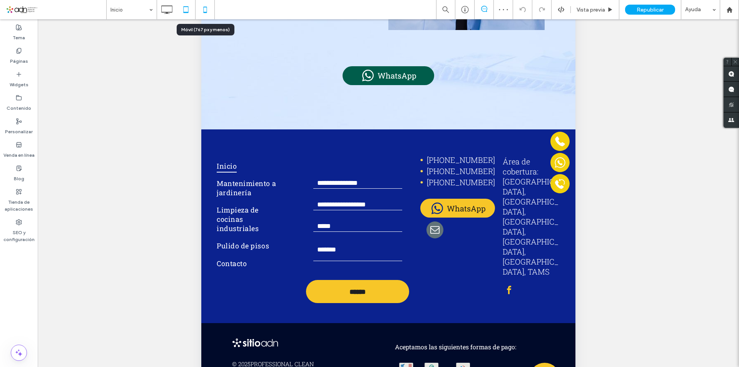
click at [201, 12] on icon at bounding box center [204, 9] width 15 height 15
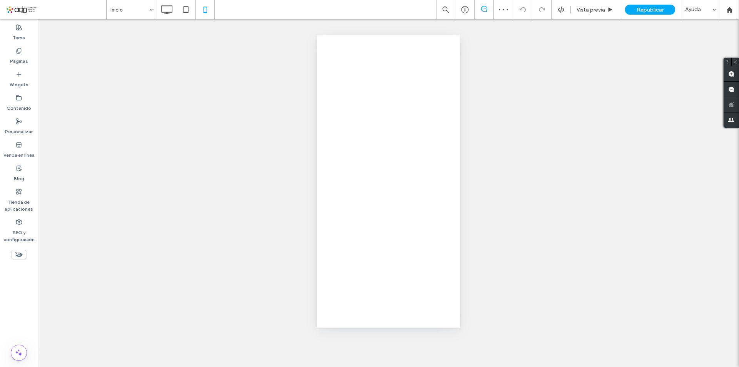
scroll to position [0, 0]
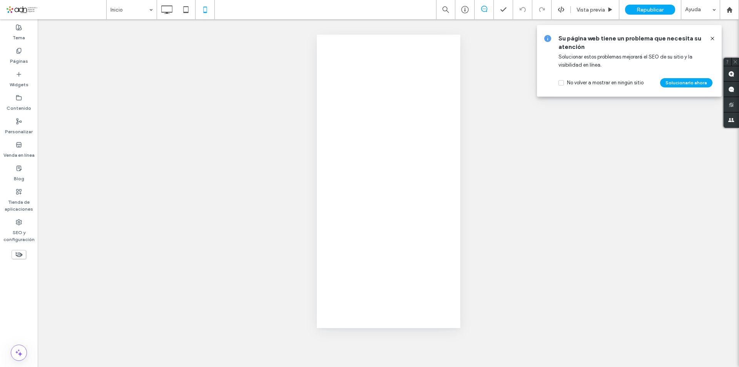
click at [711, 37] on use at bounding box center [712, 38] width 3 height 3
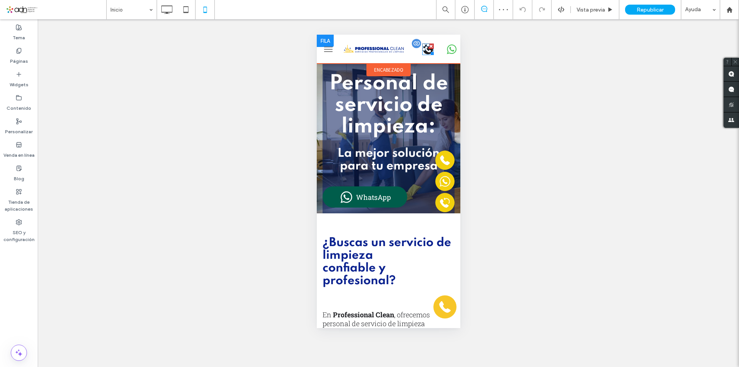
click at [423, 49] on circle at bounding box center [428, 49] width 10 height 10
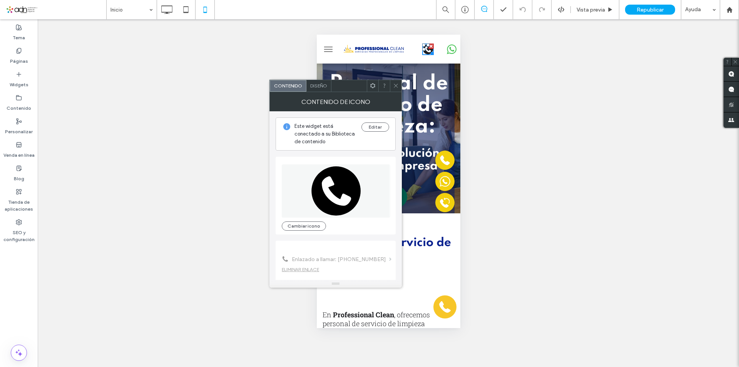
click at [330, 54] on button "menu" at bounding box center [327, 49] width 15 height 15
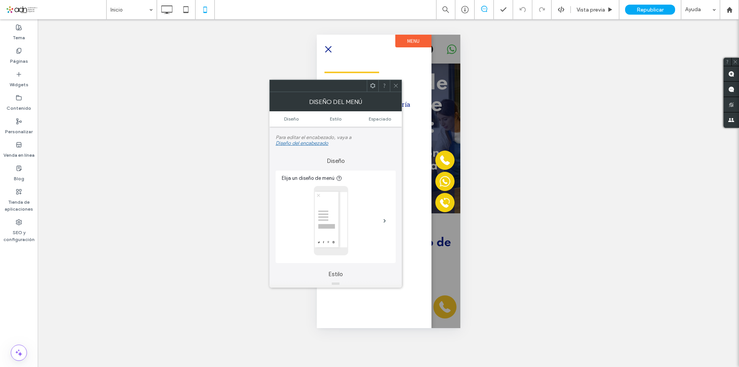
click at [395, 84] on icon at bounding box center [396, 86] width 6 height 6
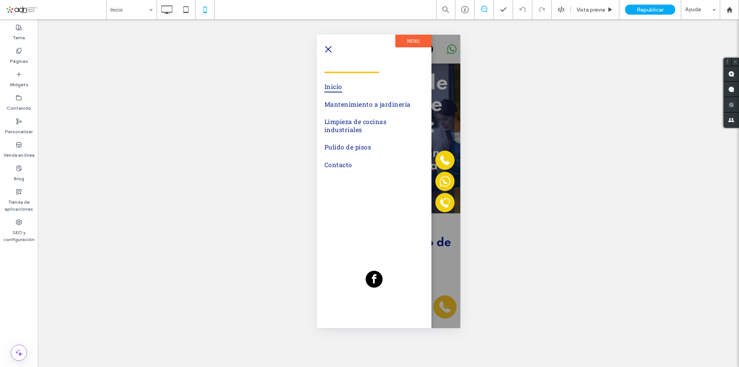
click at [330, 51] on span "menu" at bounding box center [328, 49] width 7 height 7
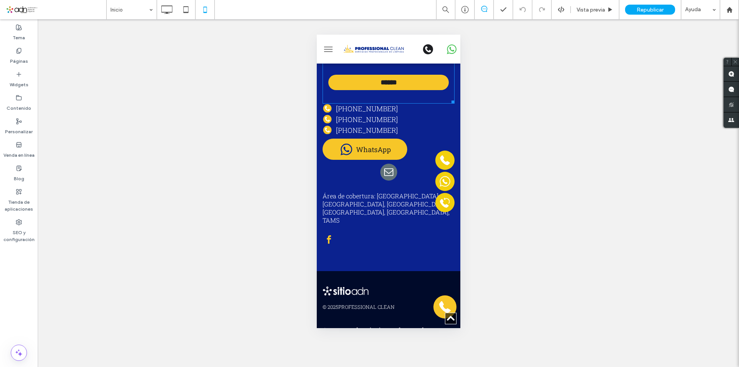
scroll to position [2387, 0]
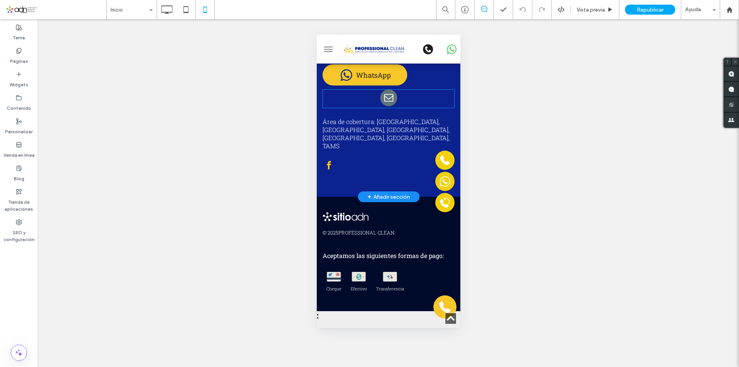
click at [390, 106] on span "email" at bounding box center [388, 97] width 17 height 17
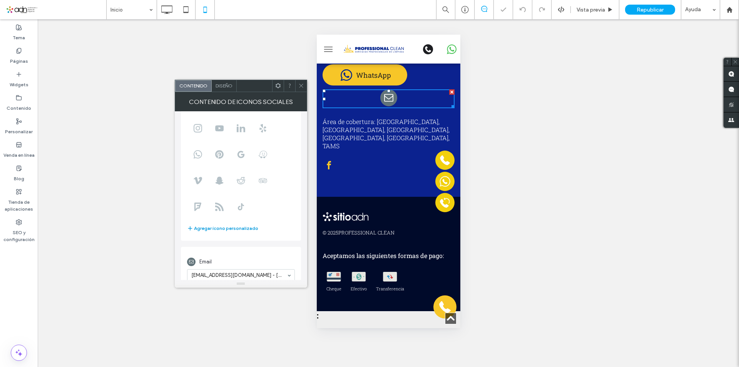
scroll to position [55, 0]
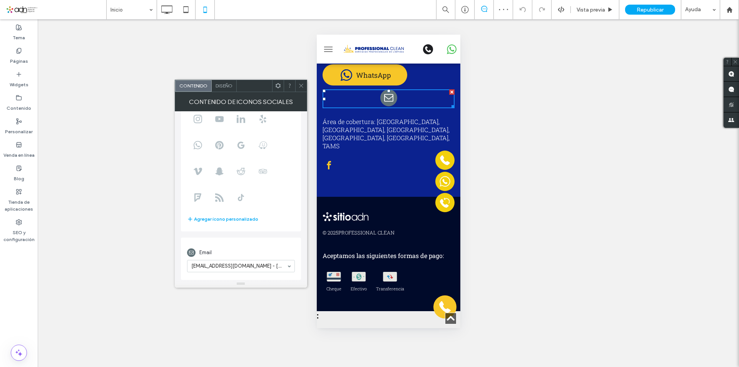
click at [305, 89] on div at bounding box center [301, 86] width 12 height 12
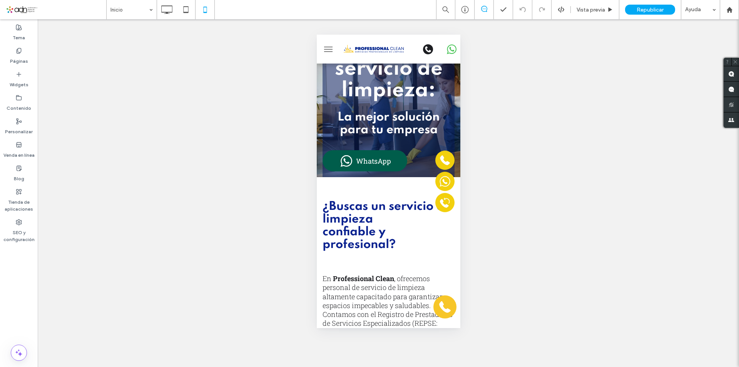
scroll to position [0, 0]
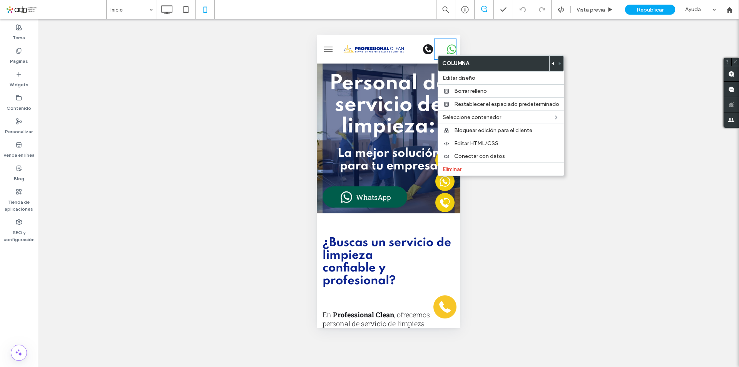
click at [447, 51] on icon at bounding box center [452, 49] width 10 height 10
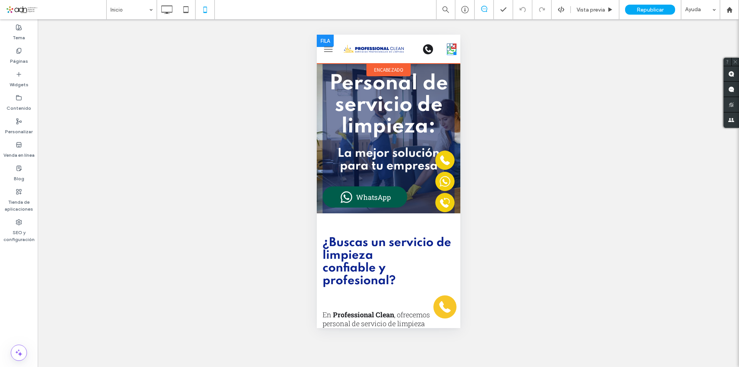
click at [450, 52] on div at bounding box center [453, 52] width 6 height 6
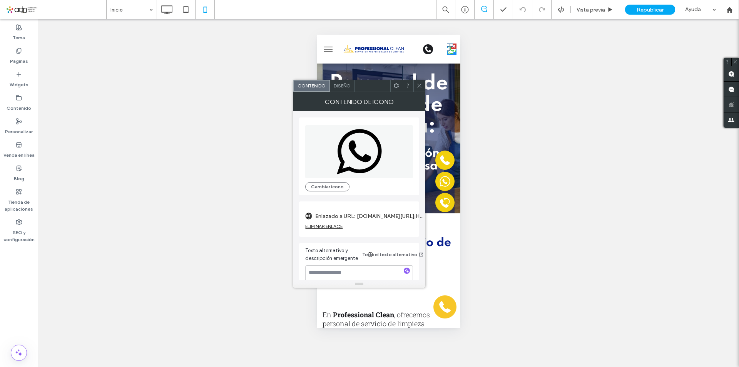
click at [378, 214] on label "Enlazado a URL: wa.me/5218999415613?text=¡Hola!,%20¿me%20podrías%20mandar%20más…" at bounding box center [369, 216] width 108 height 14
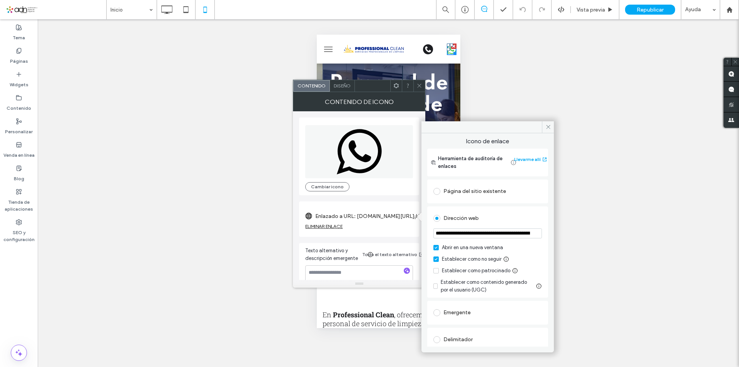
click at [499, 231] on input "**********" at bounding box center [487, 233] width 109 height 10
click at [548, 128] on icon at bounding box center [548, 127] width 6 height 6
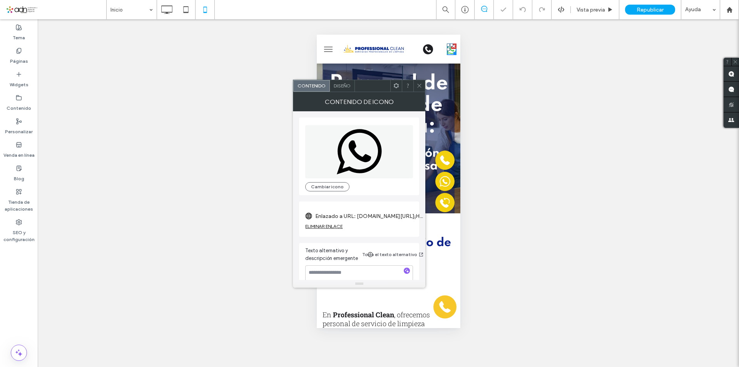
click at [422, 85] on icon at bounding box center [420, 86] width 6 height 6
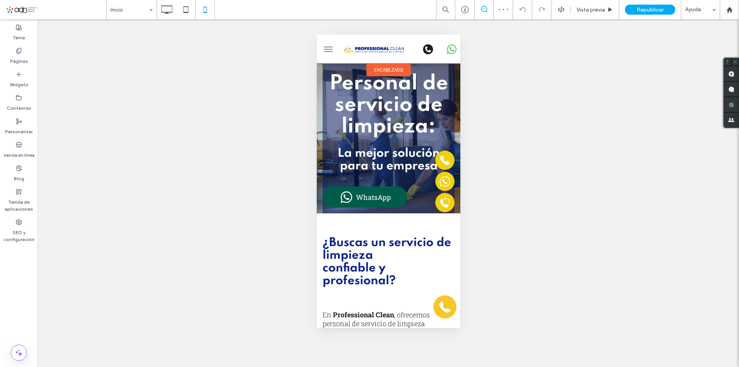
click at [386, 68] on span "encabezado" at bounding box center [388, 70] width 29 height 7
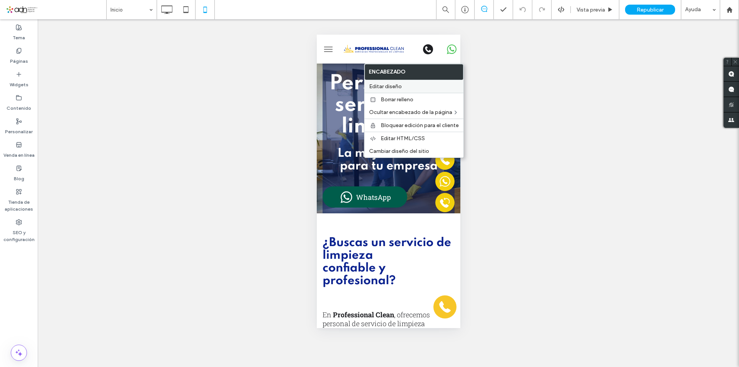
click at [394, 84] on span "Editar diseño" at bounding box center [385, 86] width 33 height 7
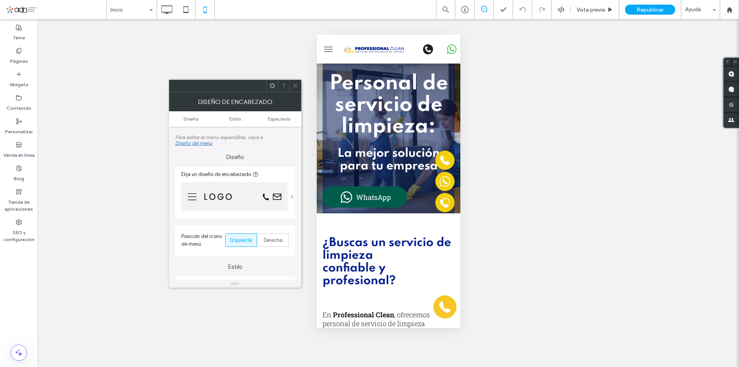
click at [291, 196] on span at bounding box center [292, 196] width 3 height 4
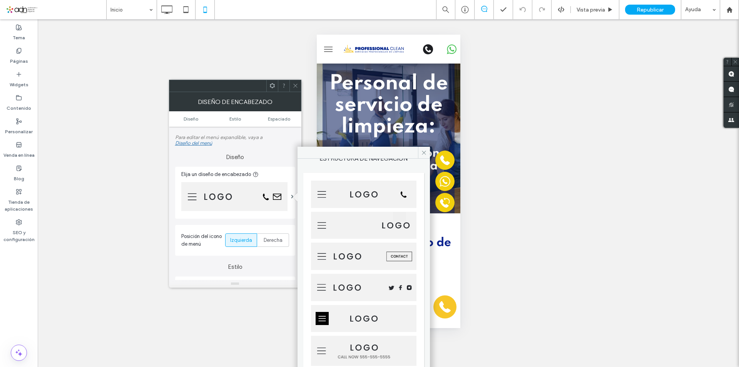
scroll to position [38, 0]
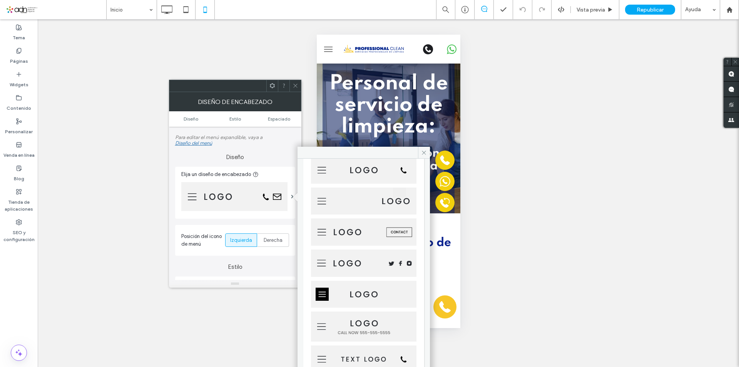
click at [394, 253] on img at bounding box center [363, 262] width 105 height 27
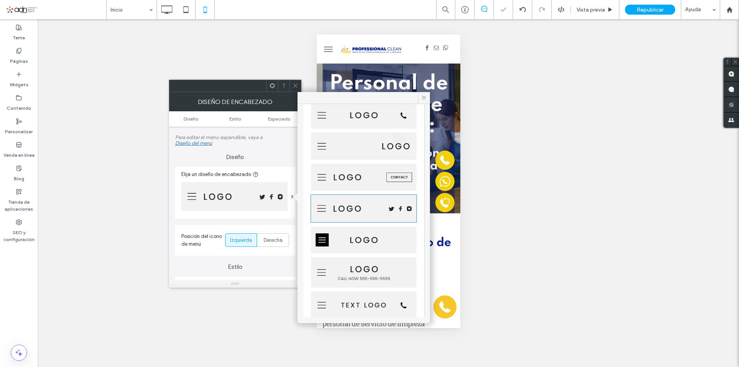
click at [350, 204] on img at bounding box center [364, 208] width 106 height 28
click at [253, 201] on img at bounding box center [234, 196] width 106 height 29
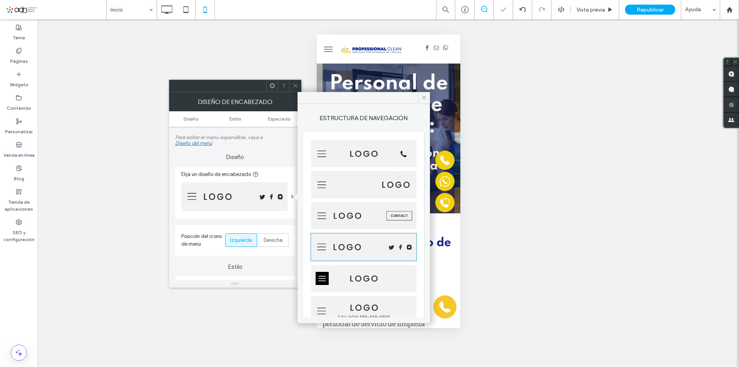
click at [371, 242] on img at bounding box center [364, 247] width 106 height 28
click at [425, 97] on icon at bounding box center [424, 98] width 6 height 6
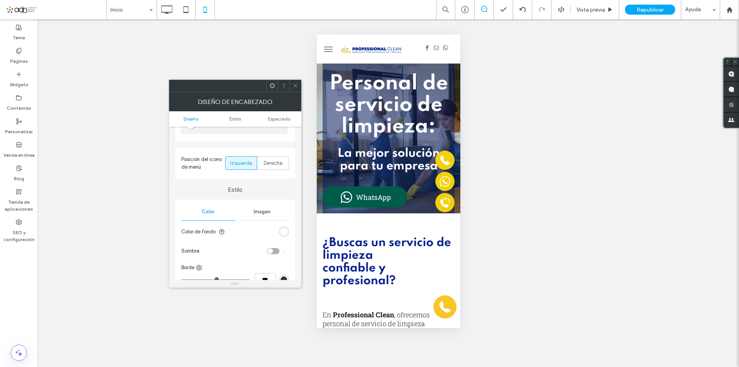
scroll to position [0, 0]
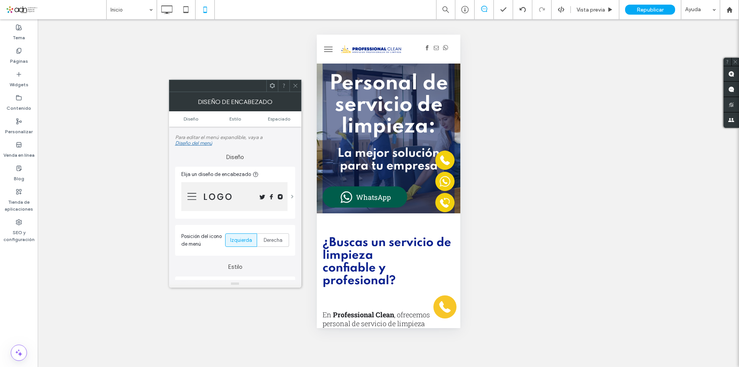
click at [292, 194] on span at bounding box center [292, 196] width 3 height 4
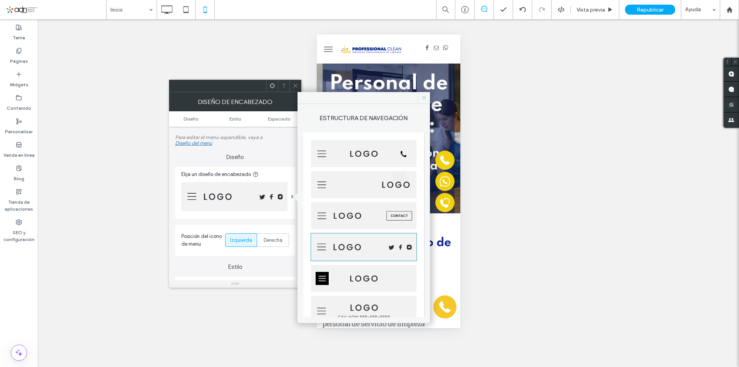
click at [423, 95] on icon at bounding box center [424, 98] width 6 height 6
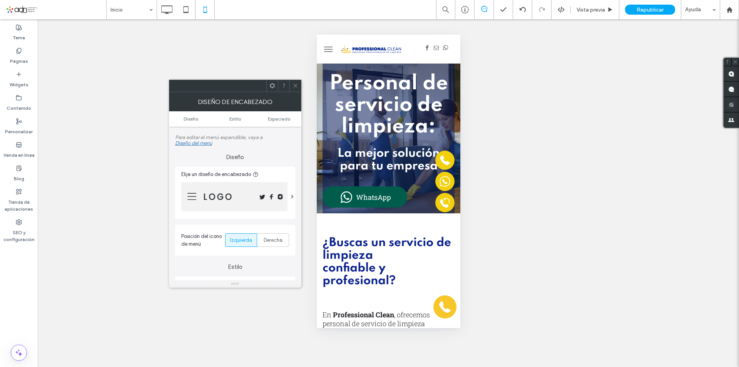
click at [297, 83] on icon at bounding box center [296, 86] width 6 height 6
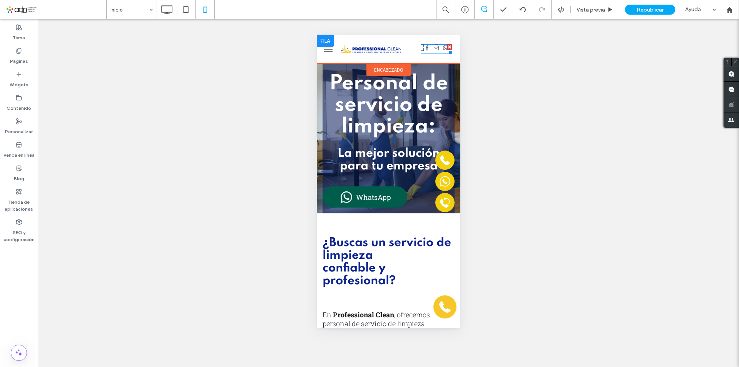
click at [423, 50] on span "facebook" at bounding box center [427, 48] width 8 height 8
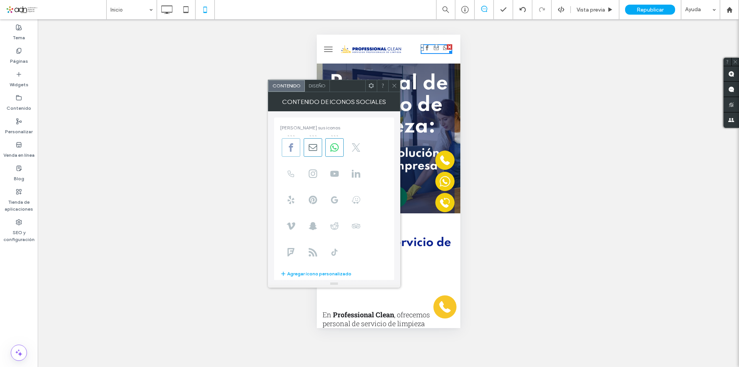
click at [294, 151] on icon at bounding box center [291, 147] width 8 height 8
click at [292, 169] on span at bounding box center [291, 173] width 18 height 18
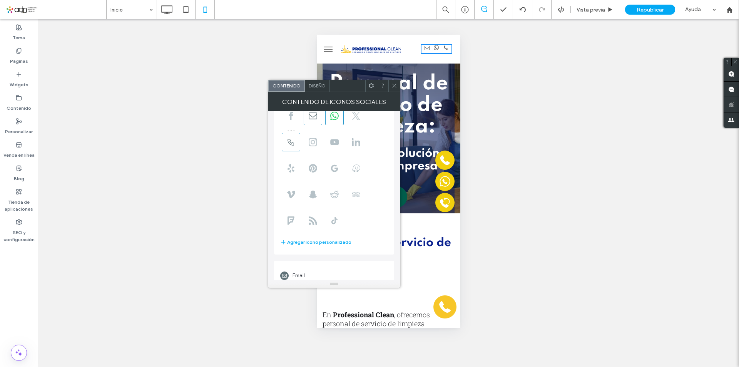
scroll to position [136, 0]
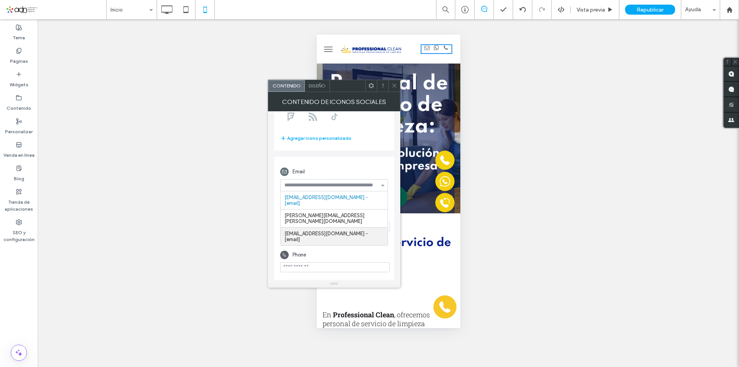
click at [330, 256] on div "Email info@professionalcleanreynosa.com.mx - [email] ruben.figueroa@seccionamar…" at bounding box center [334, 218] width 120 height 123
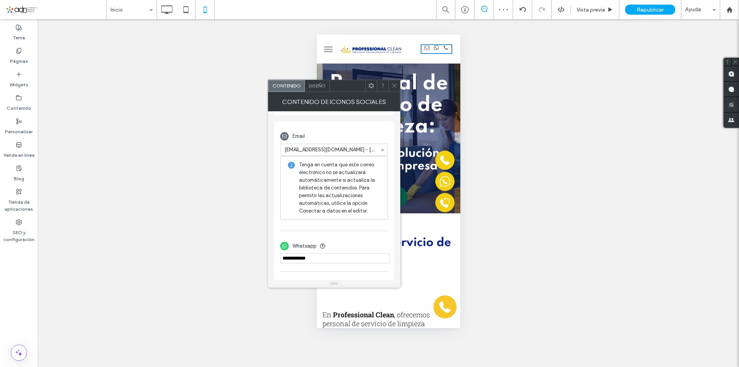
scroll to position [203, 0]
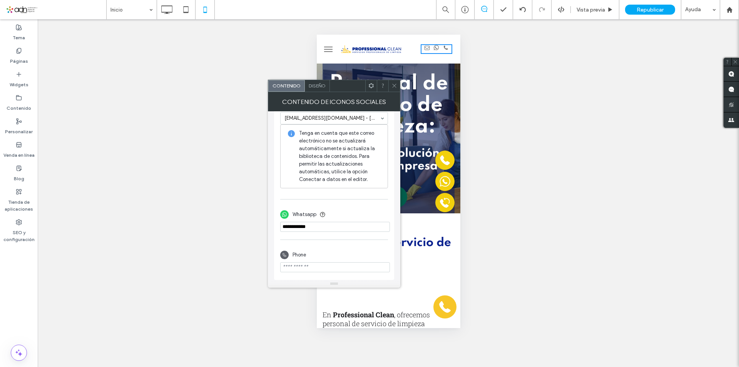
click at [325, 229] on input "phone" at bounding box center [335, 227] width 110 height 10
drag, startPoint x: 325, startPoint y: 229, endPoint x: 256, endPoint y: 229, distance: 68.5
click at [256, 229] on body ".wqwq-1{fill:#231f20;} .cls-1q, .cls-2q { fill-rule: evenodd; } .cls-2q { fill:…" at bounding box center [369, 183] width 739 height 367
paste input "**********"
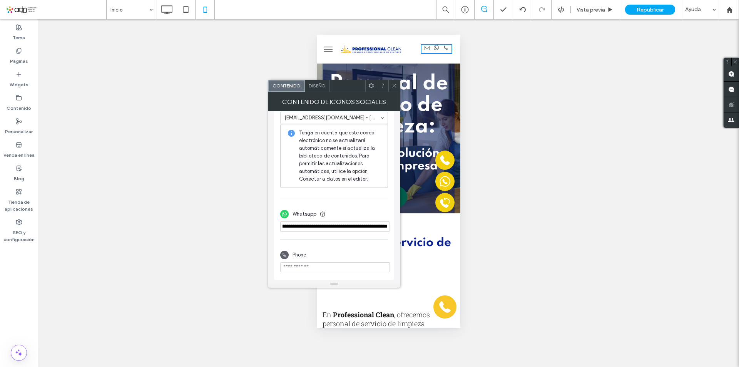
type input "**********"
click at [366, 215] on div "Whatsapp" at bounding box center [334, 213] width 108 height 15
click at [369, 224] on input "phone" at bounding box center [335, 226] width 110 height 10
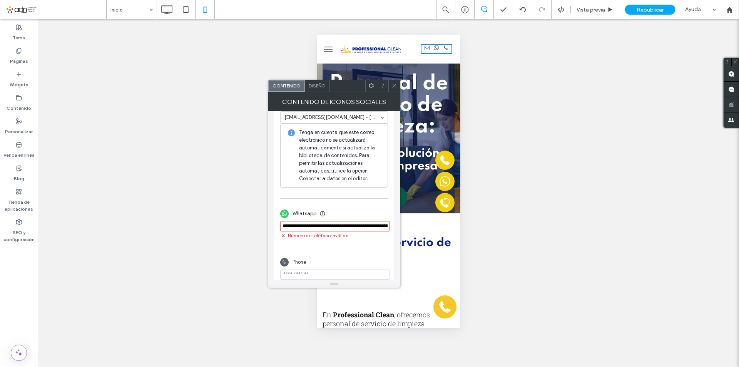
click at [369, 224] on input "phone" at bounding box center [335, 226] width 110 height 10
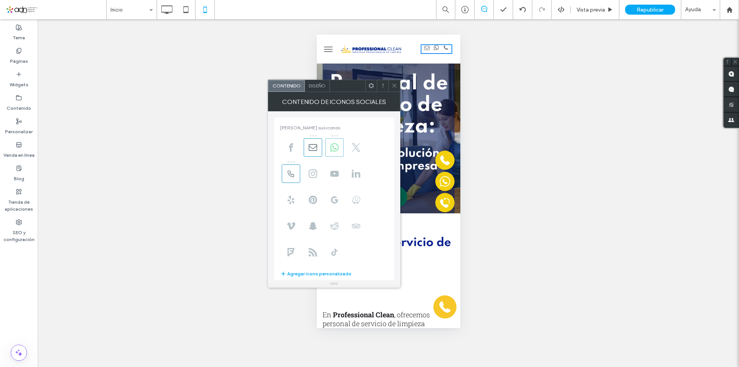
click at [336, 156] on span at bounding box center [334, 147] width 18 height 18
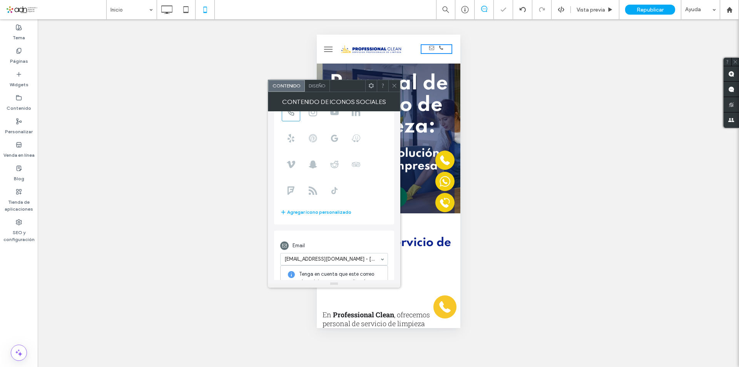
scroll to position [115, 0]
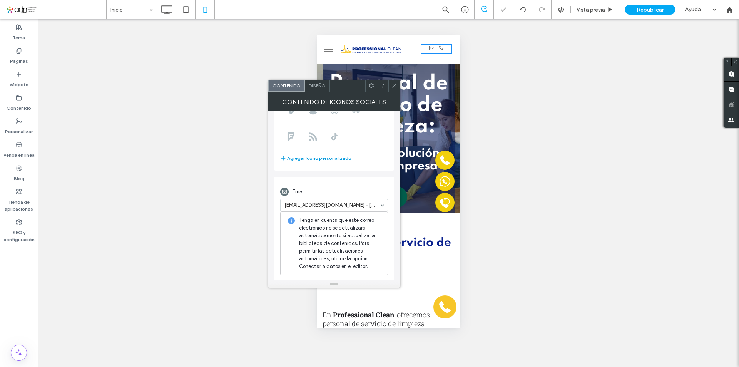
click at [330, 161] on button "Agregar ícono personalizado" at bounding box center [315, 158] width 71 height 9
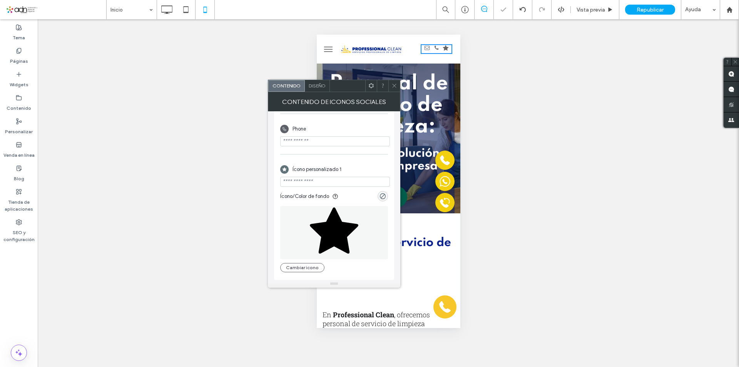
scroll to position [289, 0]
click at [300, 262] on div "Cambiar icono" at bounding box center [334, 237] width 108 height 70
click at [303, 266] on button "Cambiar icono" at bounding box center [302, 267] width 44 height 9
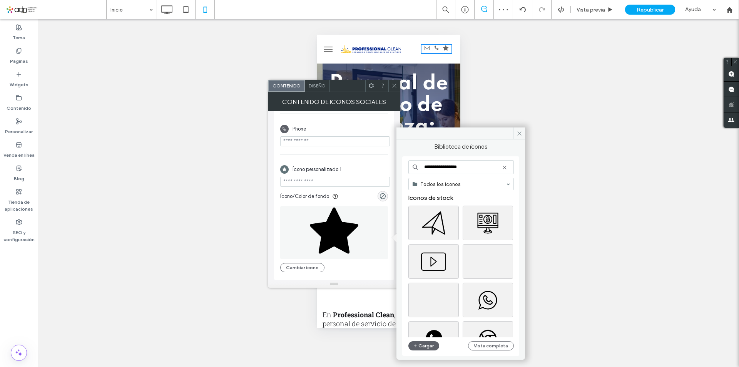
click at [428, 163] on input "**********" at bounding box center [460, 167] width 105 height 14
drag, startPoint x: 452, startPoint y: 164, endPoint x: 396, endPoint y: 155, distance: 56.5
click at [396, 155] on div "**********" at bounding box center [334, 190] width 132 height 196
type input "********"
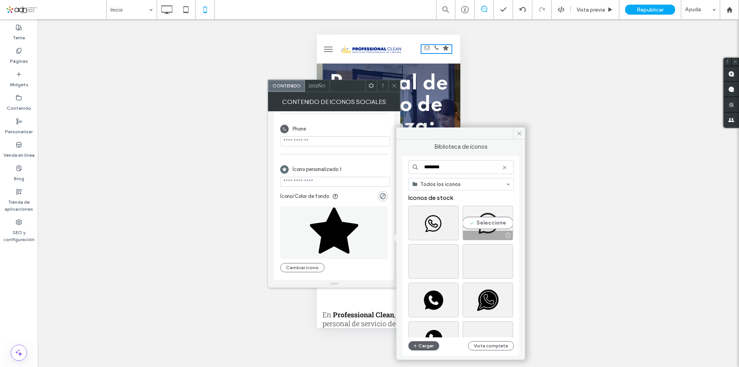
click at [493, 228] on div "Seleccione" at bounding box center [488, 223] width 50 height 35
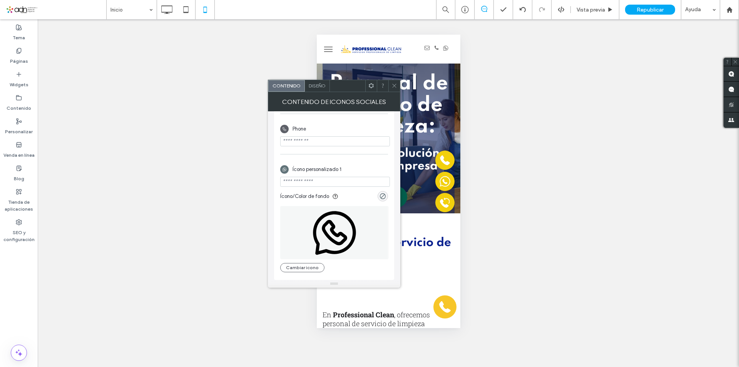
click at [307, 183] on input "url" at bounding box center [335, 182] width 110 height 10
paste input "**********"
type input "**********"
click at [364, 166] on div "Ícono personalizado 1" at bounding box center [334, 169] width 108 height 15
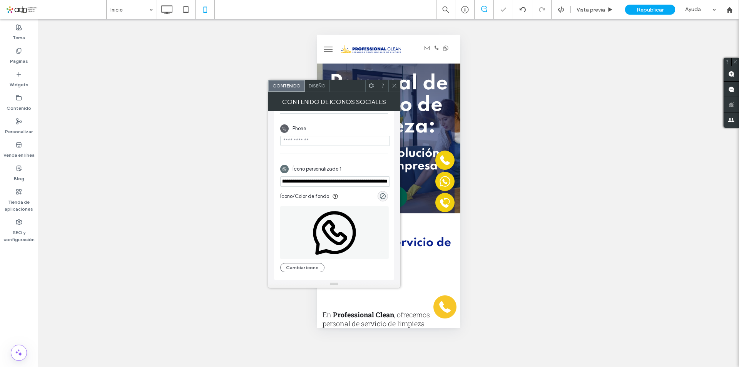
scroll to position [0, 0]
click at [379, 181] on input "**********" at bounding box center [335, 181] width 110 height 10
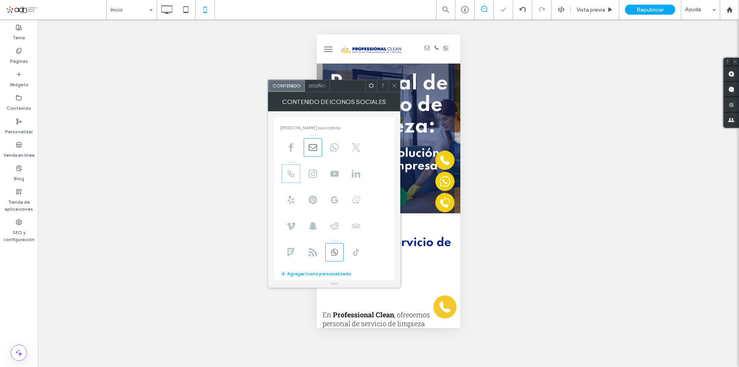
click at [295, 173] on icon at bounding box center [291, 173] width 8 height 8
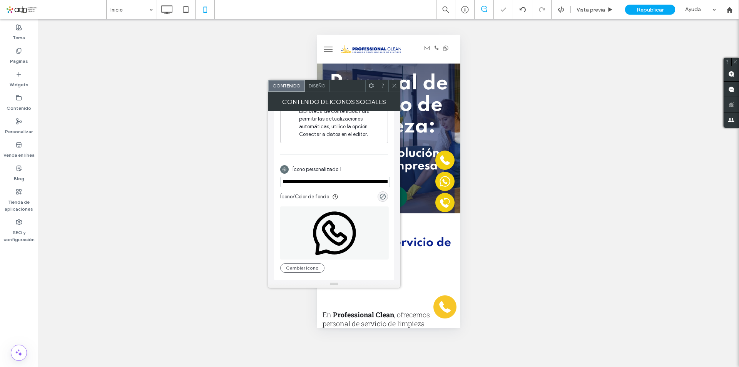
scroll to position [248, 0]
click at [396, 85] on icon at bounding box center [395, 86] width 6 height 6
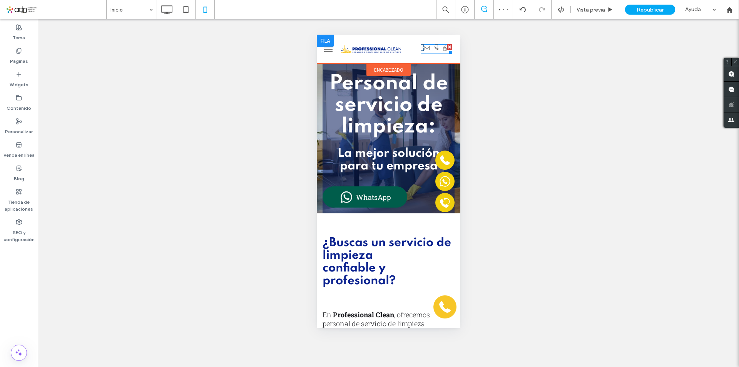
click at [435, 49] on div at bounding box center [436, 49] width 26 height 10
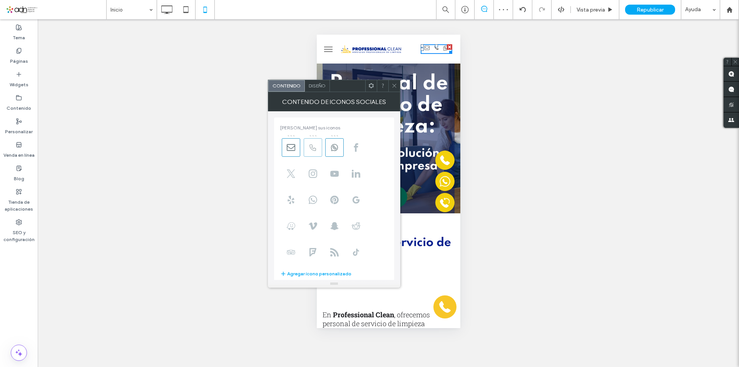
click at [318, 149] on span at bounding box center [313, 147] width 18 height 18
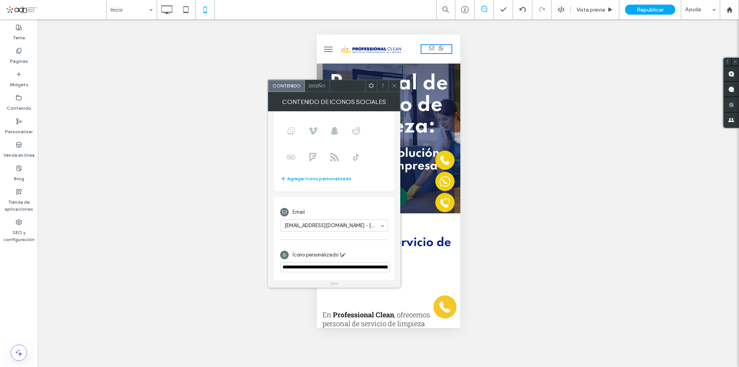
scroll to position [0, 0]
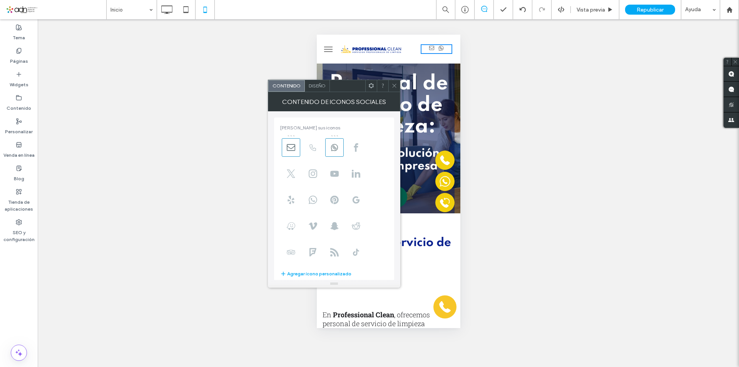
click at [395, 86] on icon at bounding box center [395, 86] width 6 height 6
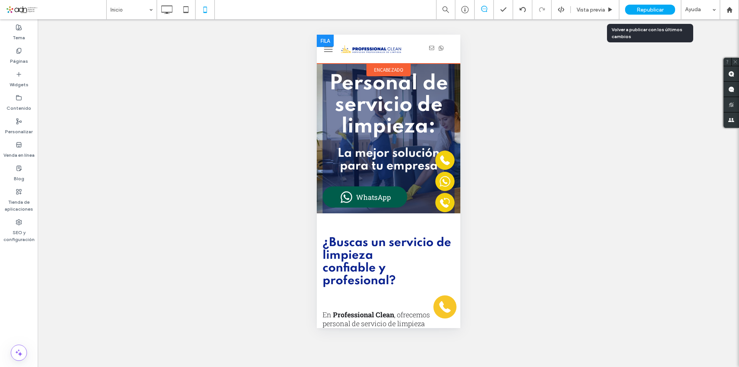
click at [639, 7] on span "Republicar" at bounding box center [650, 10] width 27 height 7
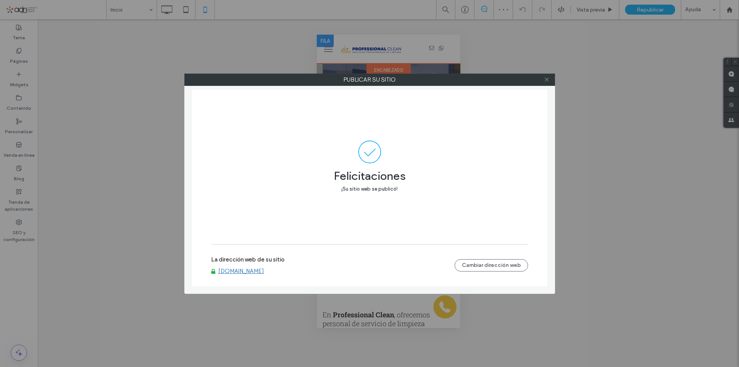
click at [545, 82] on span at bounding box center [547, 80] width 6 height 12
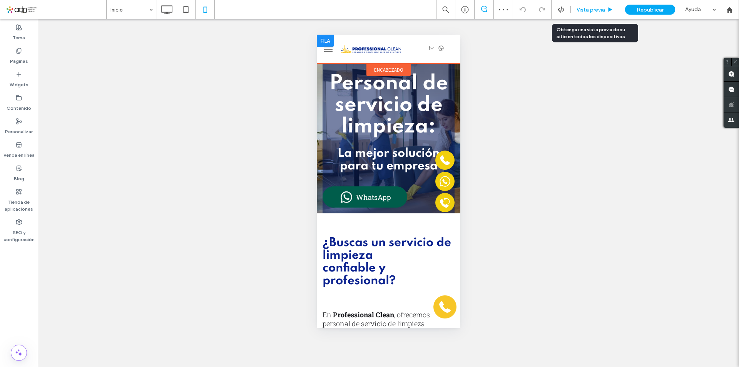
click at [588, 12] on span "Vista previa" at bounding box center [591, 10] width 28 height 7
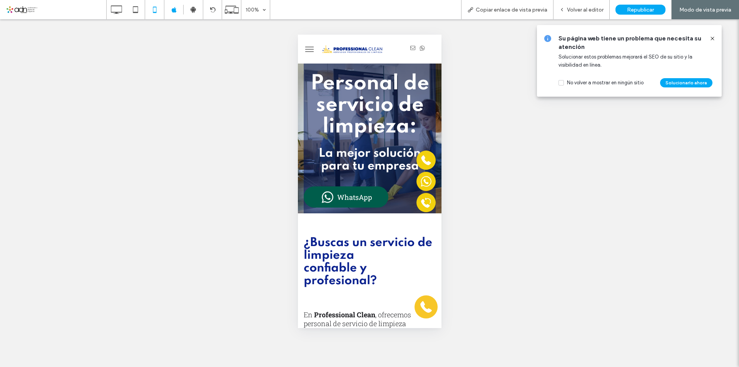
click at [409, 50] on span "email" at bounding box center [413, 48] width 8 height 8
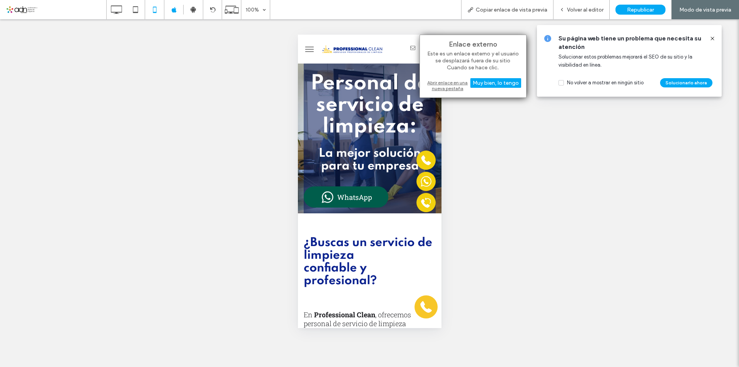
click at [445, 90] on div "Abrir enlace en una nueva pestaña" at bounding box center [473, 86] width 96 height 14
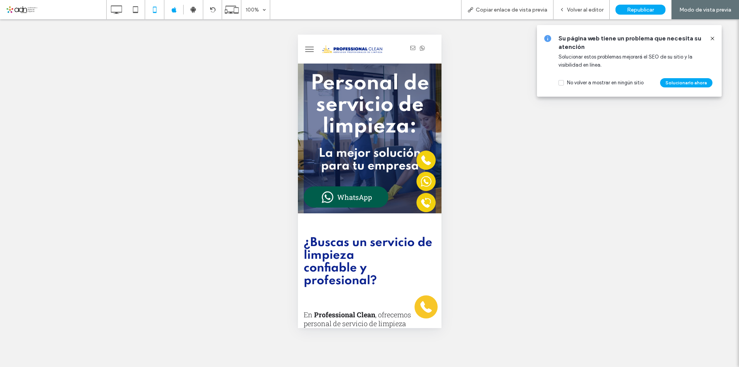
click at [420, 47] on icon "Social network" at bounding box center [422, 48] width 6 height 6
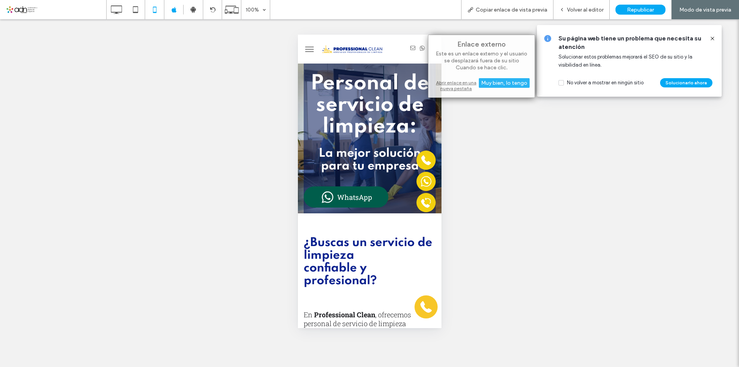
click at [450, 92] on div "Abrir enlace en una nueva pestaña" at bounding box center [481, 86] width 96 height 14
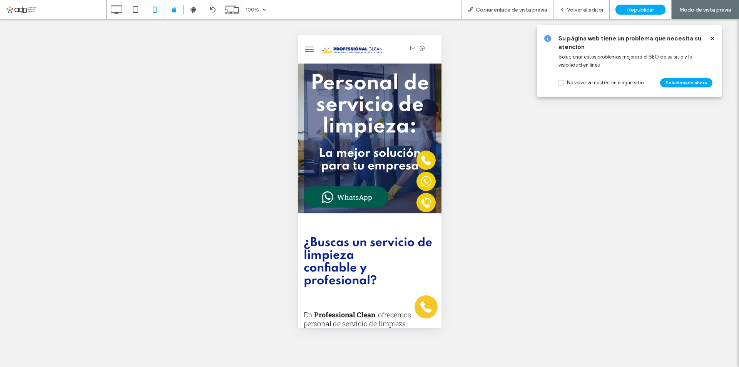
click at [714, 36] on icon at bounding box center [712, 38] width 6 height 6
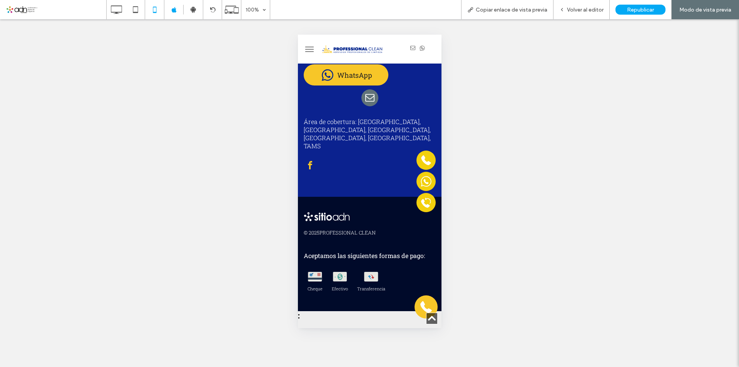
scroll to position [2297, 0]
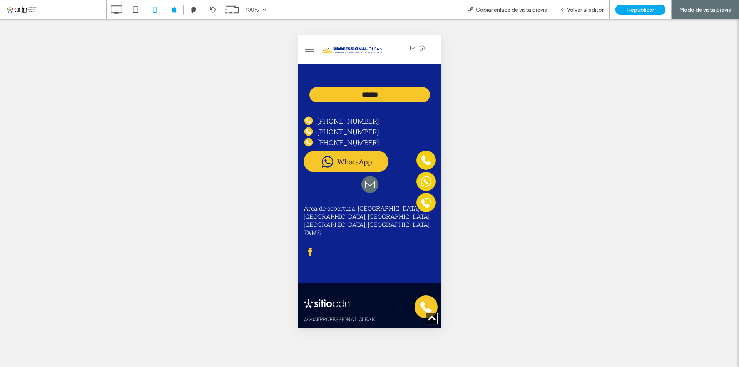
drag, startPoint x: 439, startPoint y: 62, endPoint x: 752, endPoint y: 332, distance: 413.2
click at [371, 193] on span "email" at bounding box center [369, 184] width 17 height 17
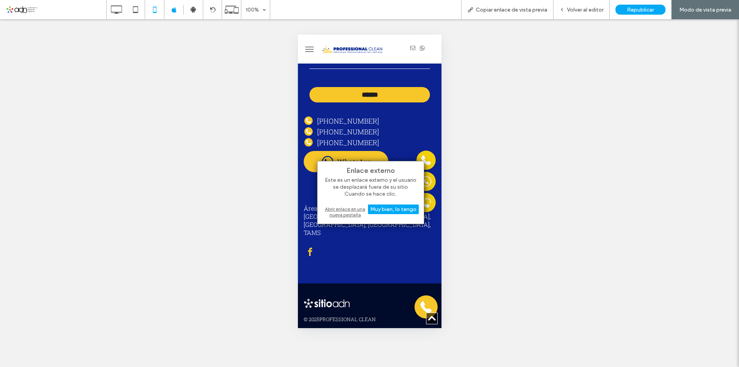
click at [332, 214] on div "Abrir enlace en una nueva pestaña" at bounding box center [371, 212] width 96 height 14
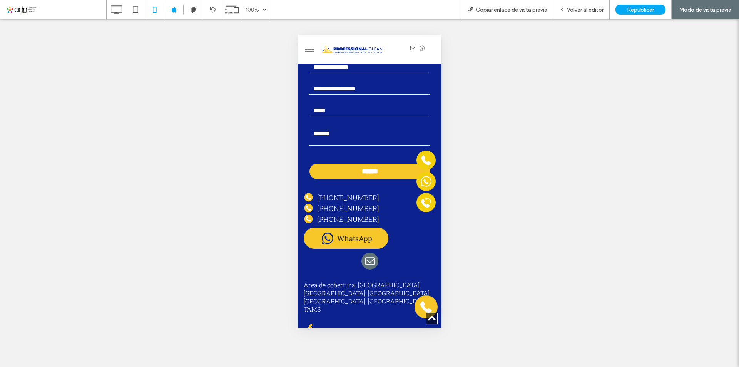
scroll to position [2220, 0]
click at [591, 9] on span "Volver al editor" at bounding box center [585, 10] width 37 height 7
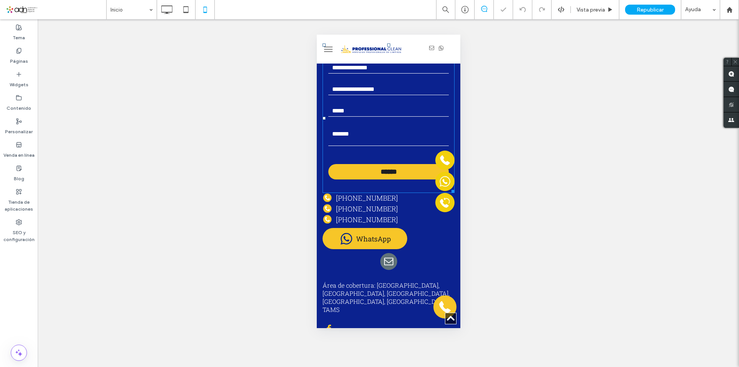
click at [378, 117] on input "email" at bounding box center [388, 111] width 120 height 12
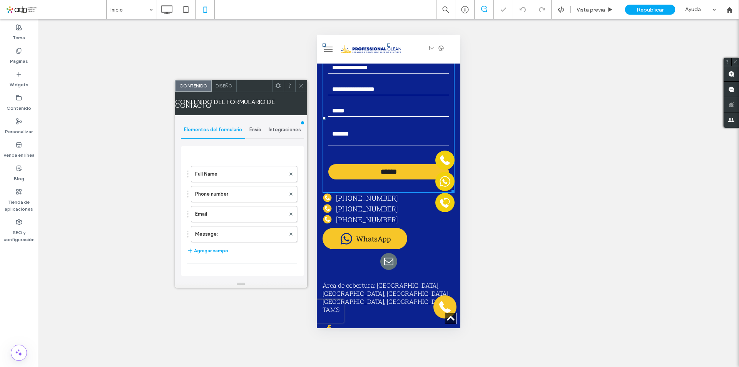
type input "******"
click at [249, 133] on div "Envío" at bounding box center [255, 129] width 20 height 17
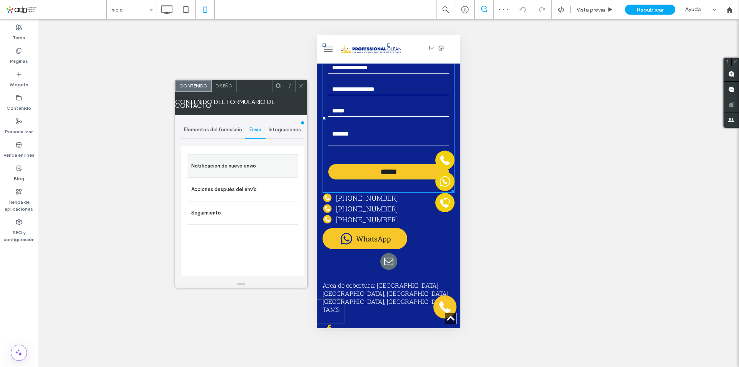
click at [247, 169] on label "Notificación de nuevo envío" at bounding box center [242, 165] width 103 height 15
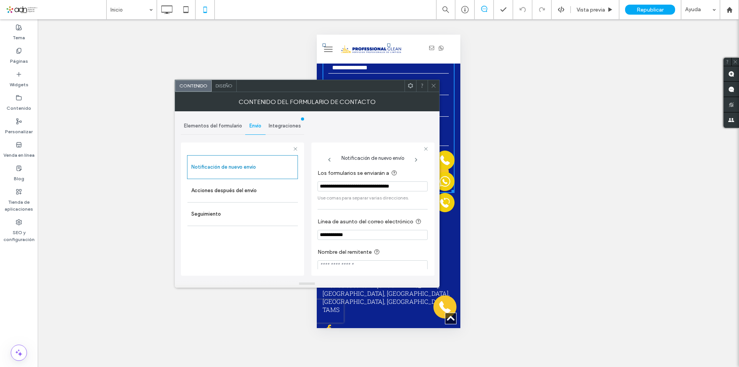
click at [433, 84] on icon at bounding box center [434, 86] width 6 height 6
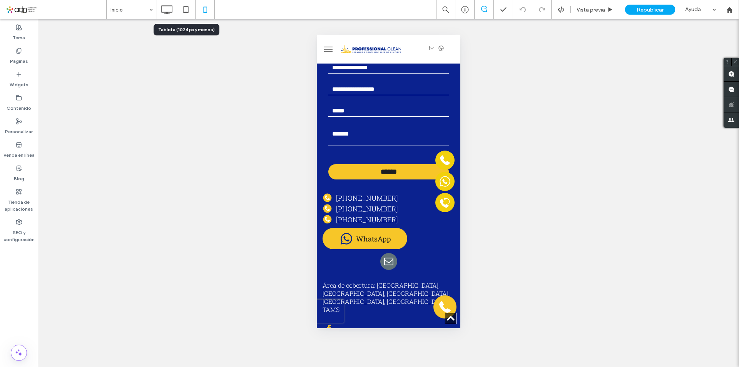
click at [189, 7] on icon at bounding box center [185, 9] width 15 height 15
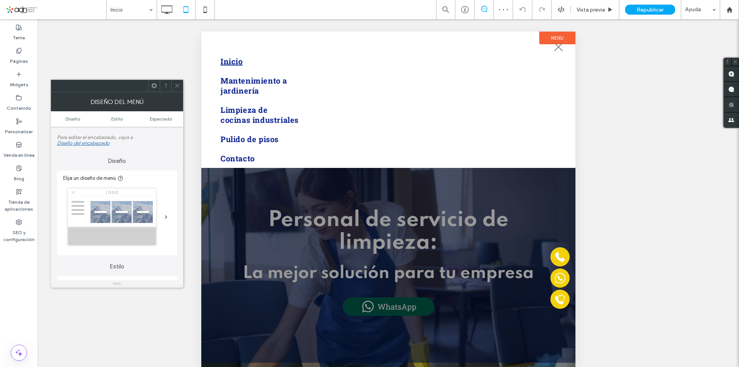
click at [563, 47] on span "menu" at bounding box center [559, 47] width 12 height 1
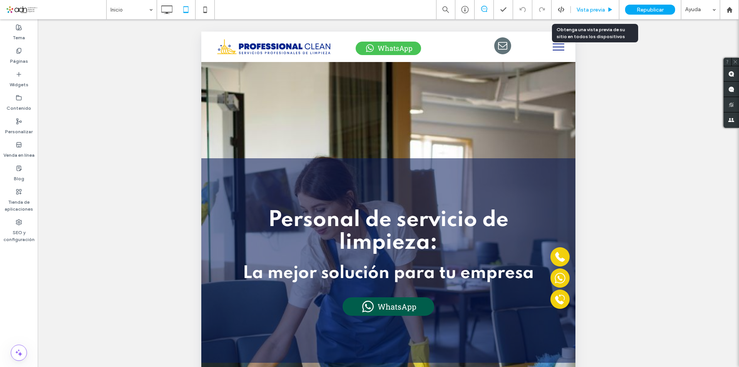
click at [604, 5] on div "Vista previa" at bounding box center [595, 9] width 49 height 19
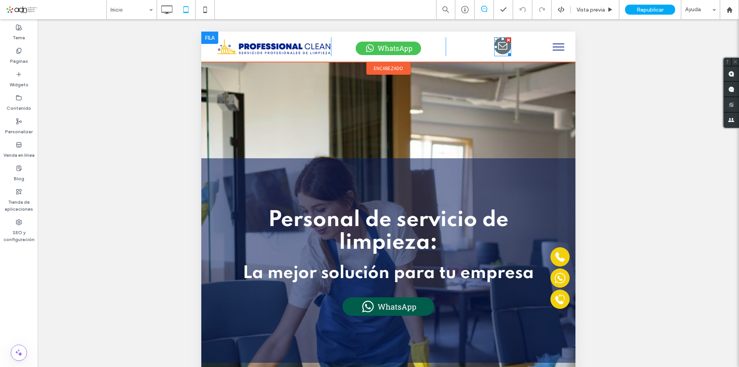
click at [494, 49] on span "email" at bounding box center [502, 45] width 17 height 17
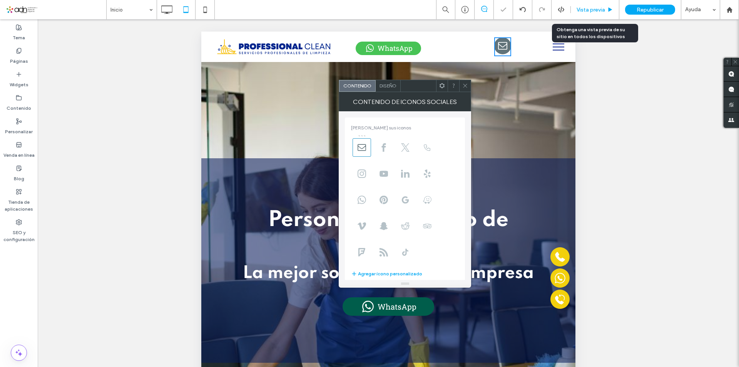
click at [592, 16] on div "Vista previa" at bounding box center [595, 9] width 49 height 19
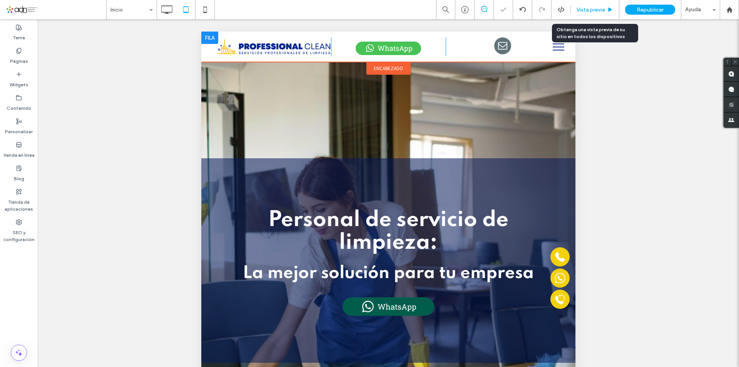
click at [587, 9] on span "Vista previa" at bounding box center [591, 10] width 28 height 7
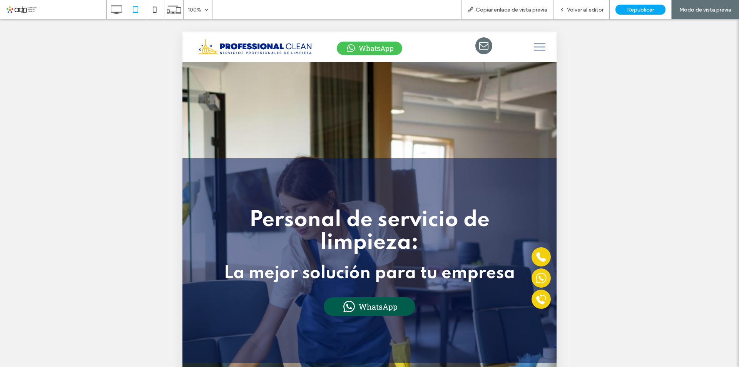
click at [475, 52] on span "email" at bounding box center [483, 45] width 17 height 17
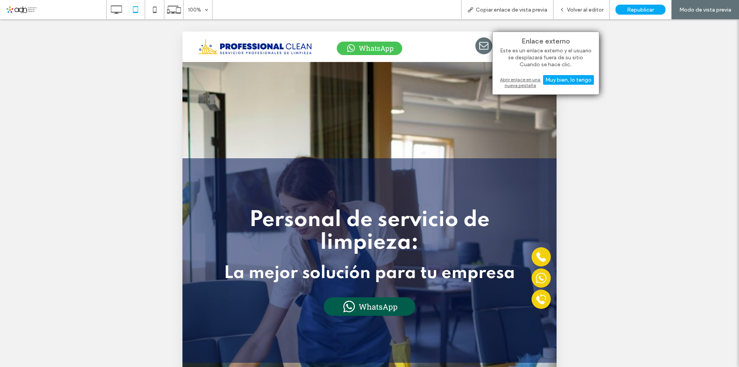
click at [515, 80] on div "Abrir enlace en una nueva pestaña" at bounding box center [546, 82] width 96 height 14
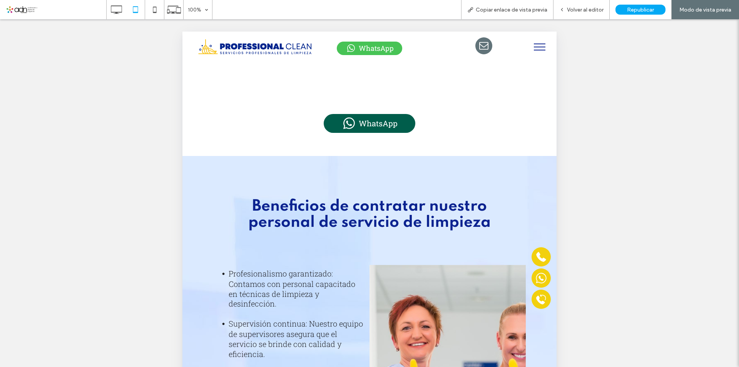
scroll to position [1803, 0]
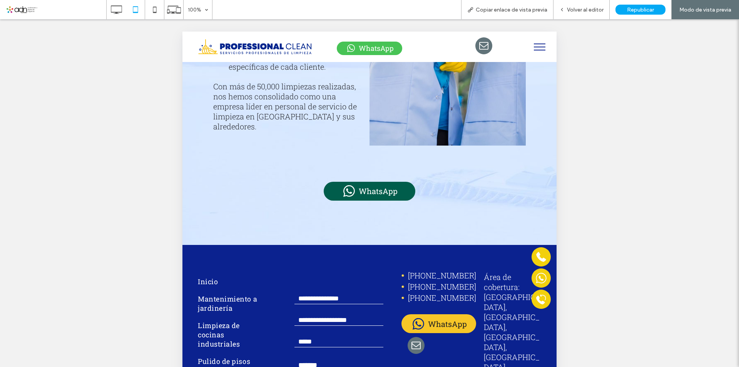
click at [327, 314] on input "tel" at bounding box center [338, 320] width 89 height 12
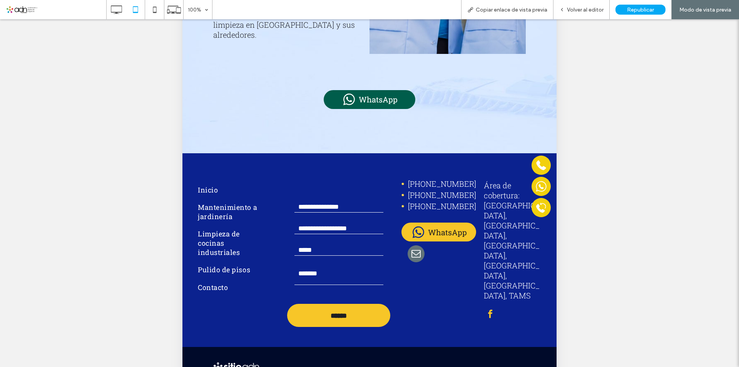
scroll to position [170, 0]
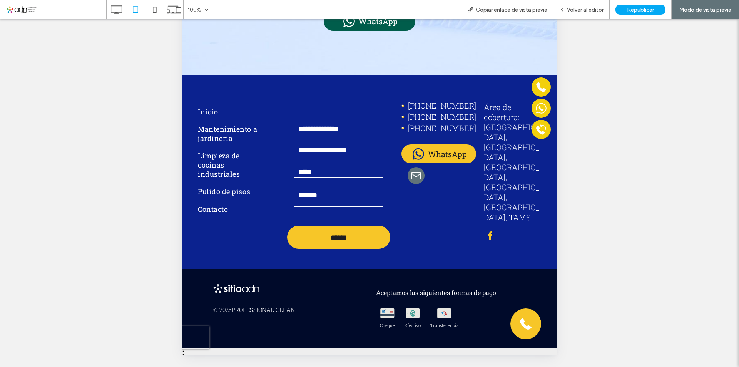
click at [353, 108] on form "Full Name Phone number Email Message: ******" at bounding box center [338, 185] width 103 height 154
click at [359, 123] on input "text" at bounding box center [338, 129] width 89 height 12
click at [364, 199] on form "Full Name Phone number Email Message: ******" at bounding box center [338, 185] width 103 height 154
drag, startPoint x: 586, startPoint y: 7, endPoint x: 209, endPoint y: 245, distance: 446.3
click at [586, 7] on span "Volver al editor" at bounding box center [585, 10] width 37 height 7
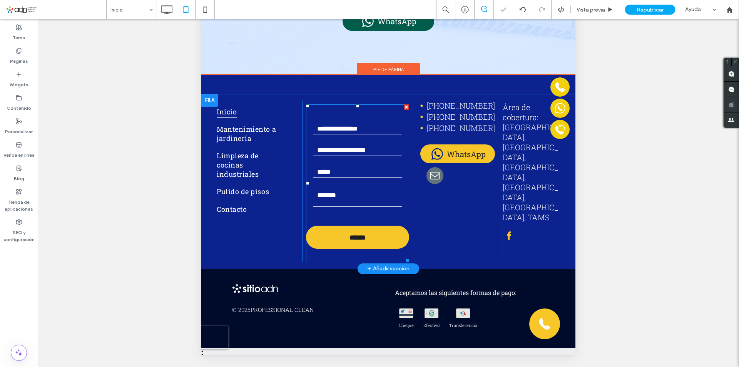
click at [364, 187] on textarea at bounding box center [357, 196] width 89 height 19
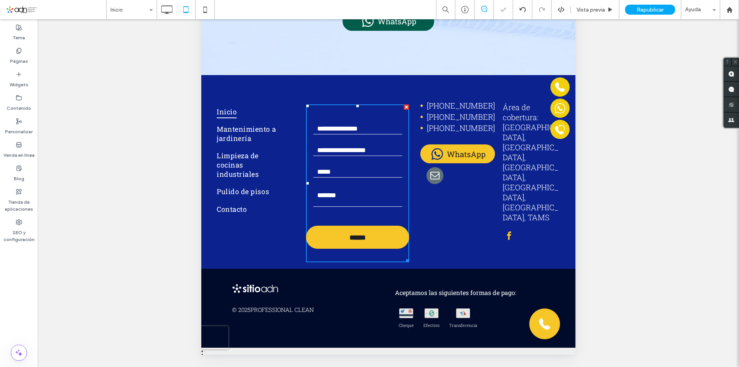
click at [364, 187] on textarea at bounding box center [357, 196] width 89 height 19
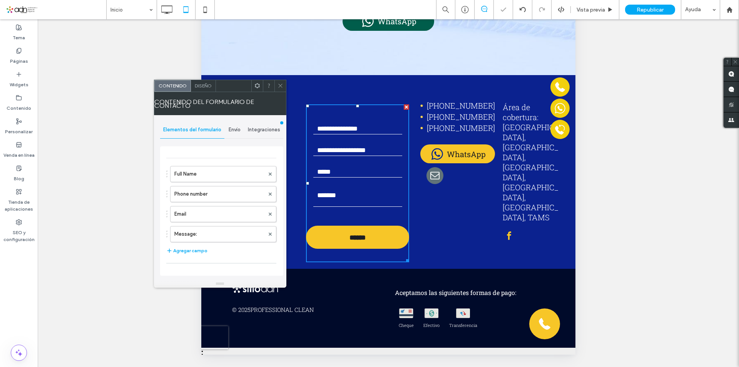
click at [230, 129] on span "Envío" at bounding box center [235, 130] width 12 height 6
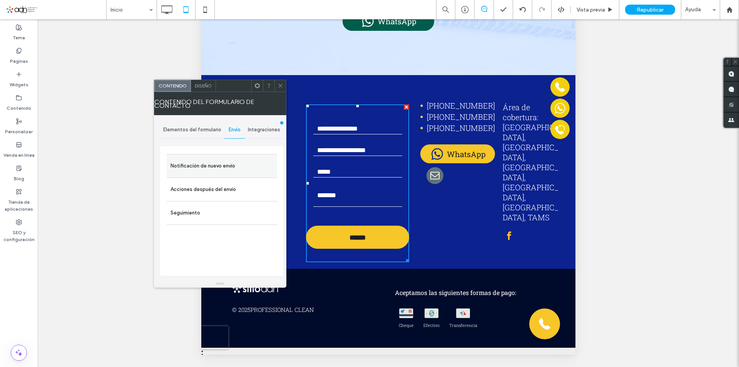
click at [218, 171] on label "Notificación de nuevo envío" at bounding box center [222, 165] width 103 height 15
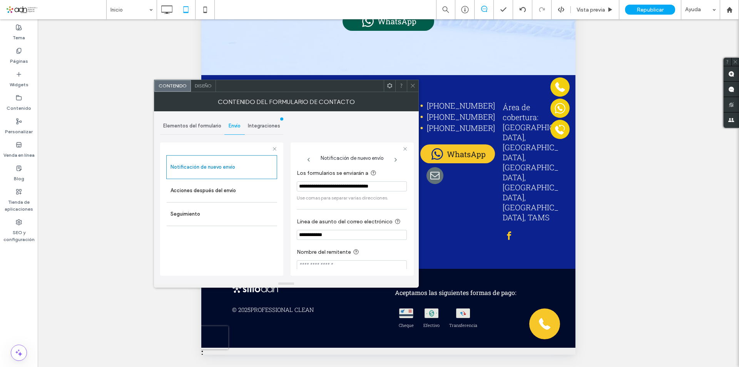
click at [411, 88] on icon at bounding box center [413, 86] width 6 height 6
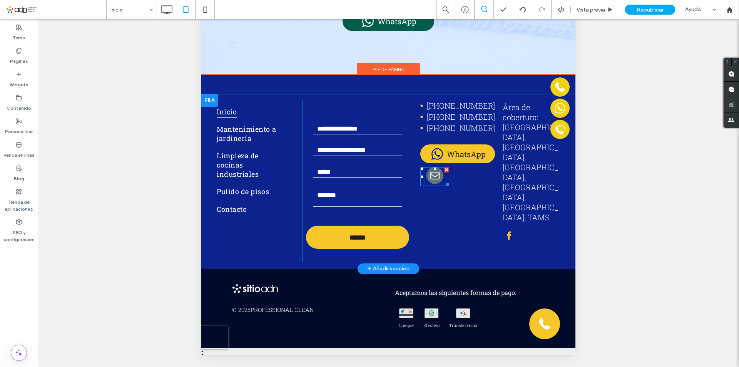
click at [436, 170] on span "email" at bounding box center [435, 175] width 17 height 17
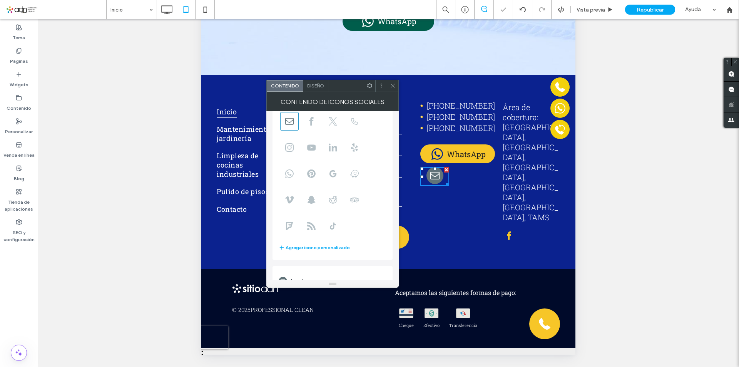
scroll to position [55, 0]
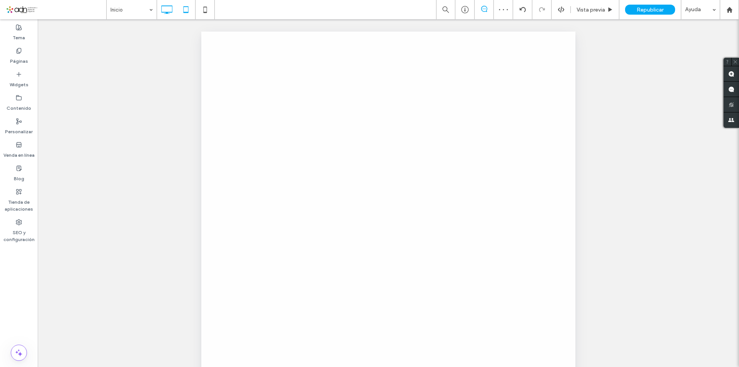
click at [162, 14] on icon at bounding box center [166, 9] width 15 height 15
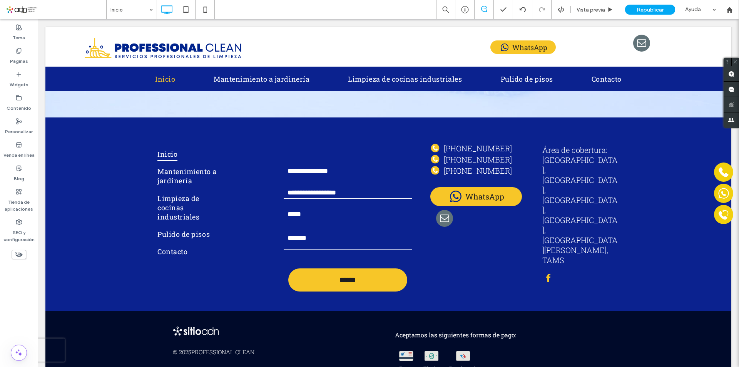
scroll to position [1803, 0]
click at [642, 7] on span "Republicar" at bounding box center [650, 10] width 27 height 7
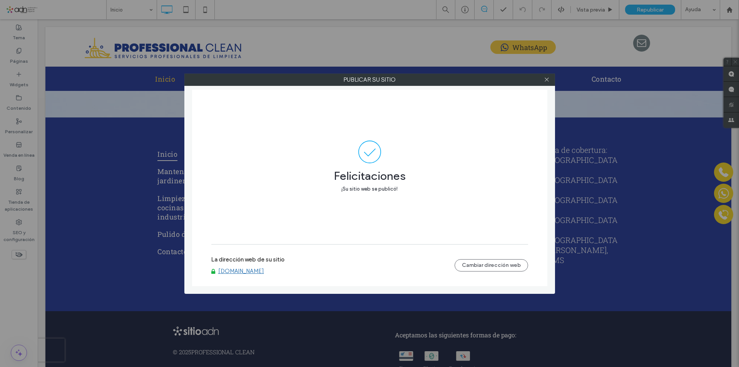
click at [543, 79] on div at bounding box center [547, 80] width 12 height 12
click at [546, 79] on icon at bounding box center [547, 80] width 6 height 6
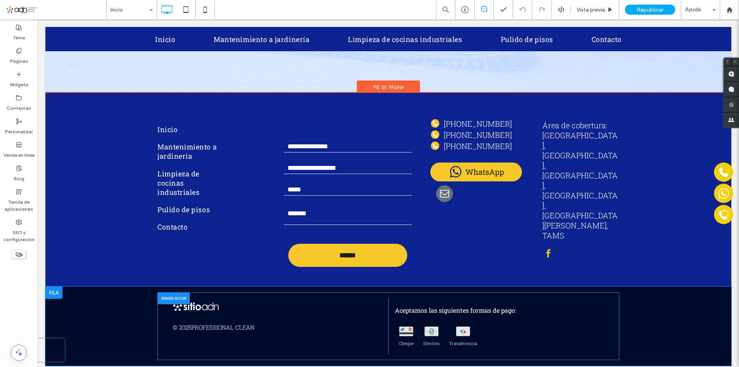
scroll to position [1841, 0]
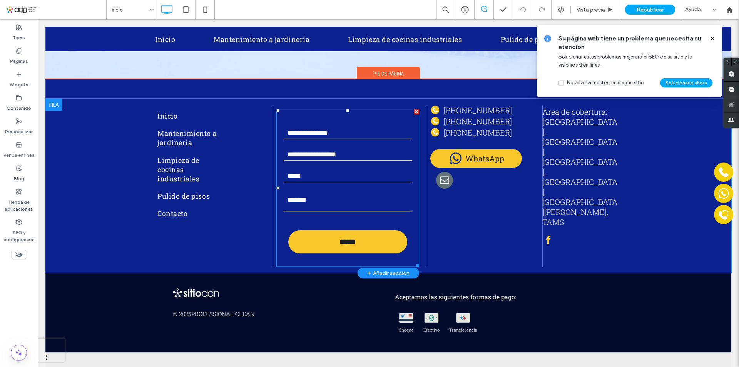
click at [365, 171] on input "email" at bounding box center [348, 177] width 129 height 12
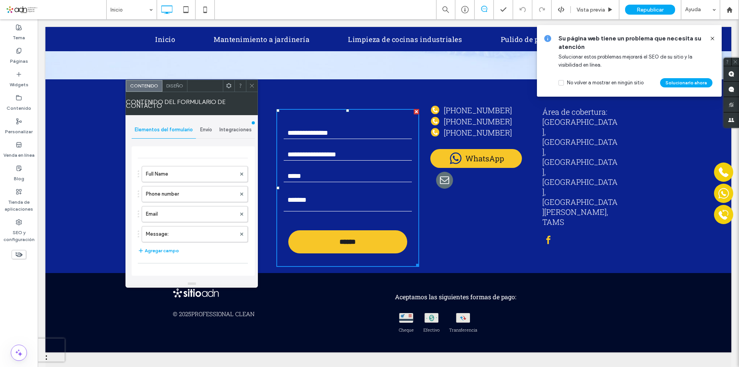
click at [711, 40] on icon at bounding box center [712, 38] width 6 height 6
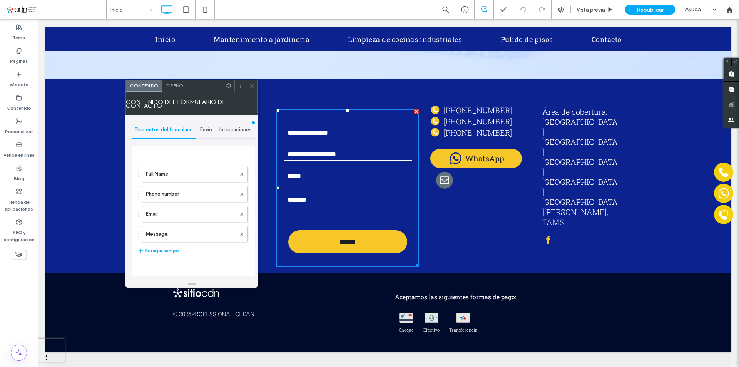
click at [209, 134] on div "Envío" at bounding box center [206, 129] width 20 height 17
click at [201, 130] on span "Envío" at bounding box center [206, 130] width 12 height 6
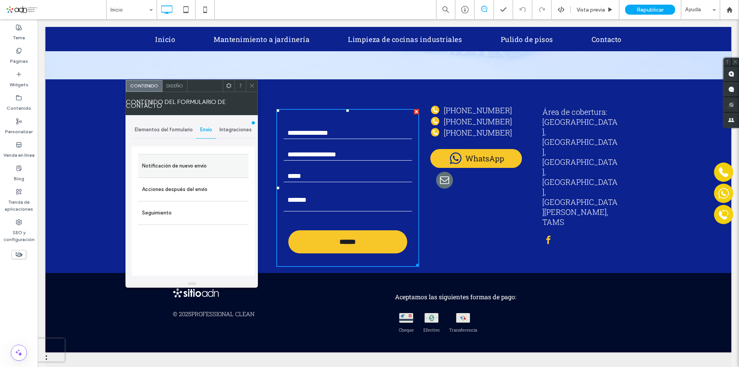
click at [193, 167] on label "Notificación de nuevo envío" at bounding box center [193, 165] width 103 height 15
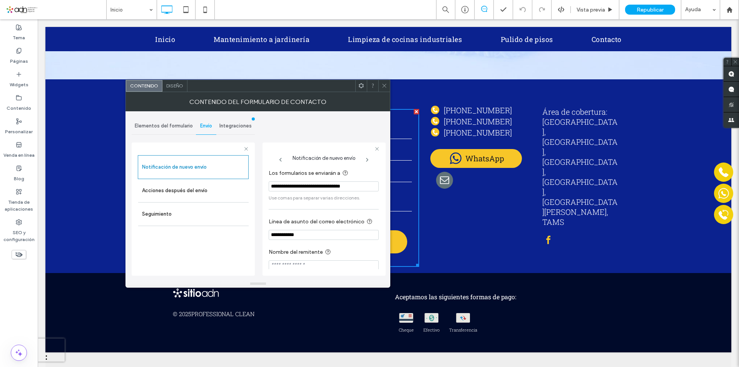
click at [383, 87] on icon at bounding box center [384, 86] width 6 height 6
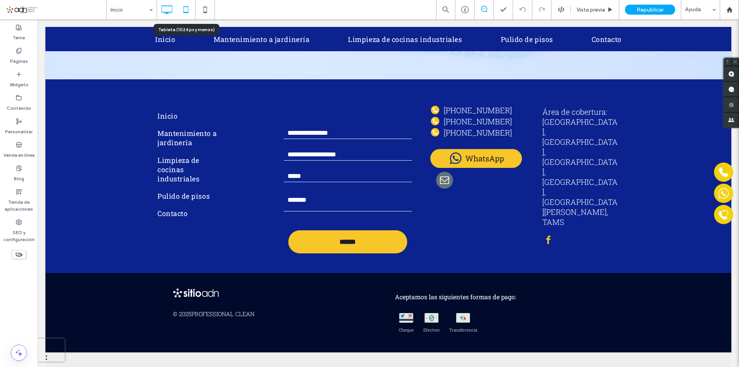
click at [181, 7] on icon at bounding box center [185, 9] width 15 height 15
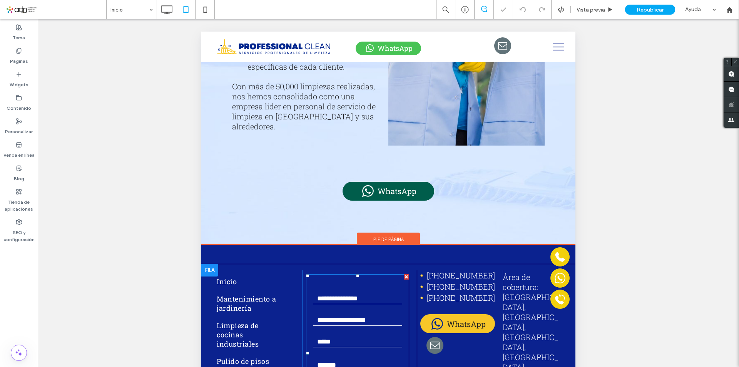
scroll to position [170, 0]
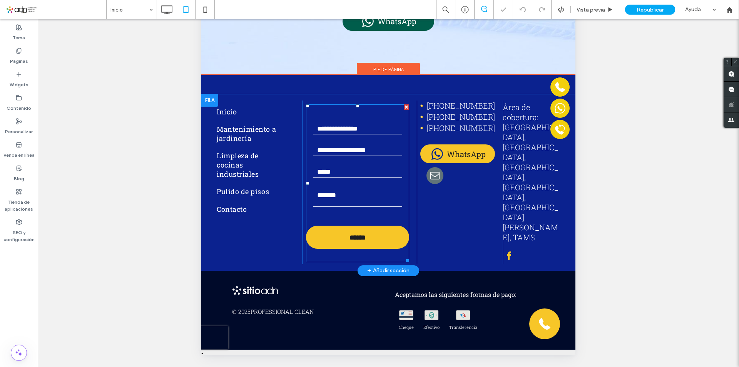
click at [362, 166] on input "email" at bounding box center [357, 172] width 89 height 12
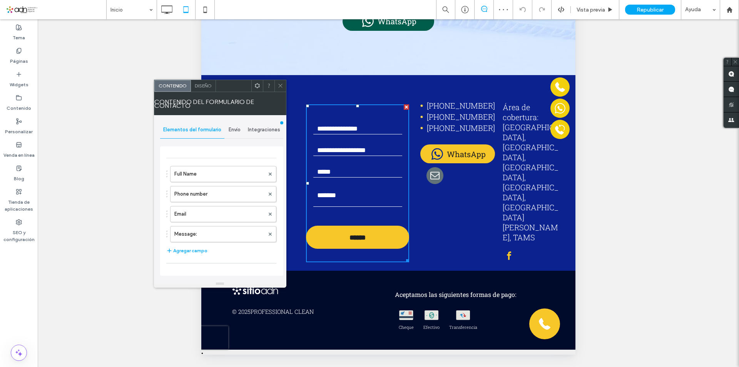
click at [227, 127] on div "Envío" at bounding box center [234, 129] width 20 height 17
click at [235, 192] on label "Acciones después del envío" at bounding box center [222, 189] width 103 height 15
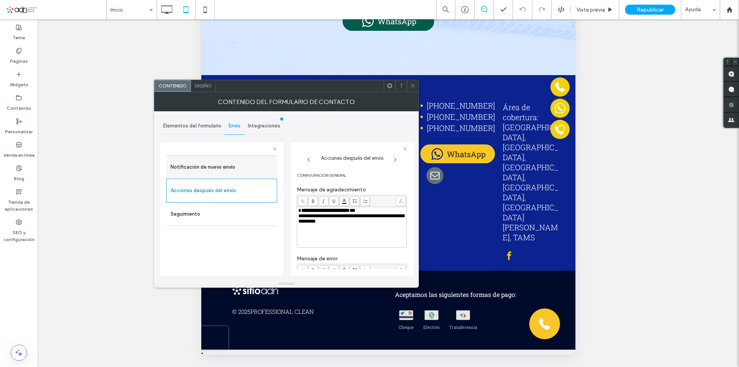
click at [229, 161] on label "Notificación de nuevo envío" at bounding box center [222, 166] width 103 height 15
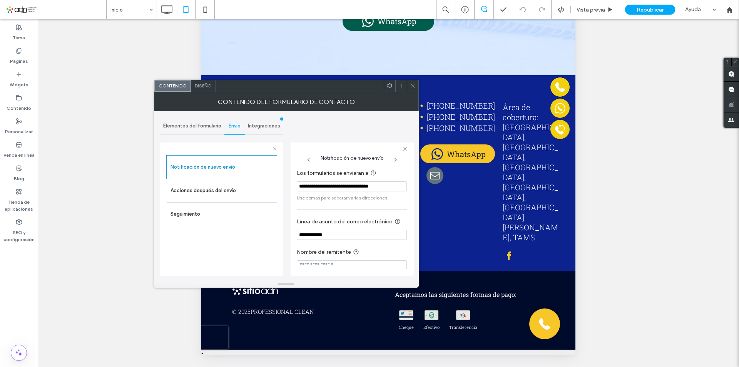
click at [415, 89] on span at bounding box center [413, 86] width 6 height 12
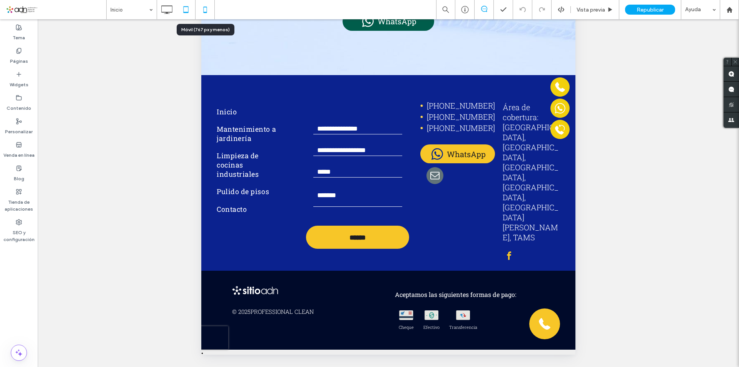
click at [203, 12] on icon at bounding box center [204, 9] width 15 height 15
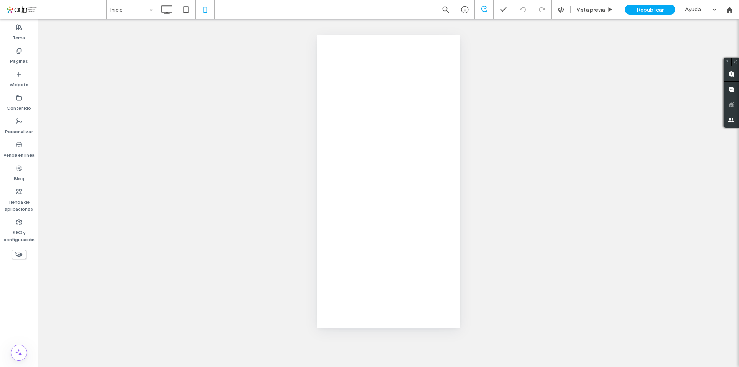
scroll to position [0, 0]
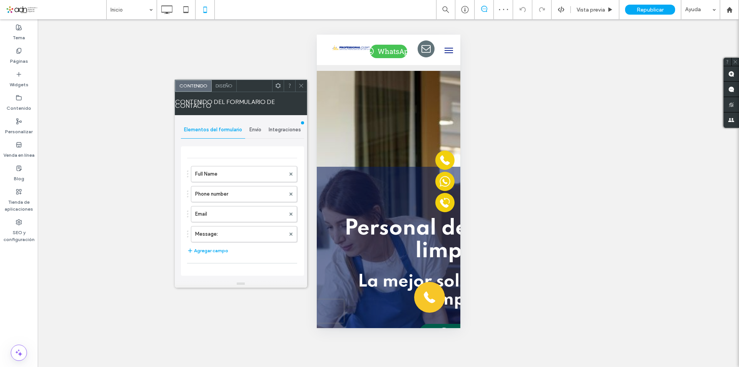
click at [257, 127] on span "Envío" at bounding box center [255, 130] width 12 height 6
click at [222, 184] on label "Acciones después del envío" at bounding box center [242, 189] width 103 height 15
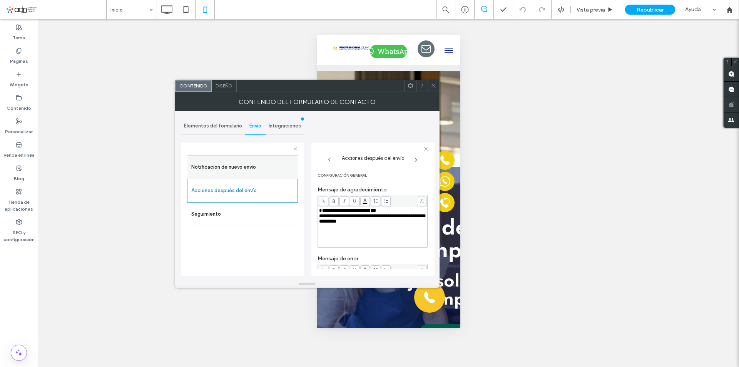
click at [224, 164] on label "Notificación de nuevo envío" at bounding box center [242, 166] width 103 height 15
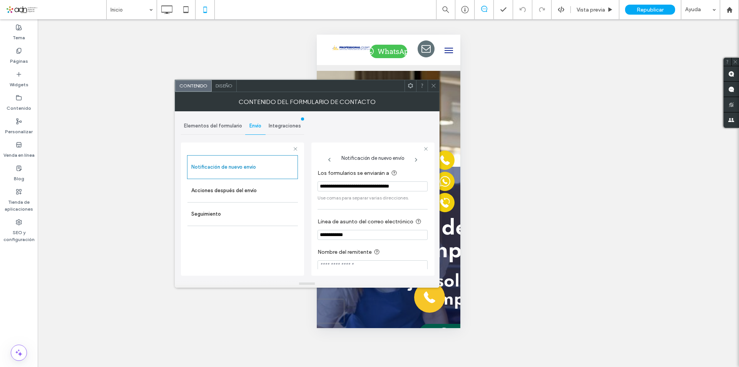
click at [431, 84] on icon at bounding box center [434, 86] width 6 height 6
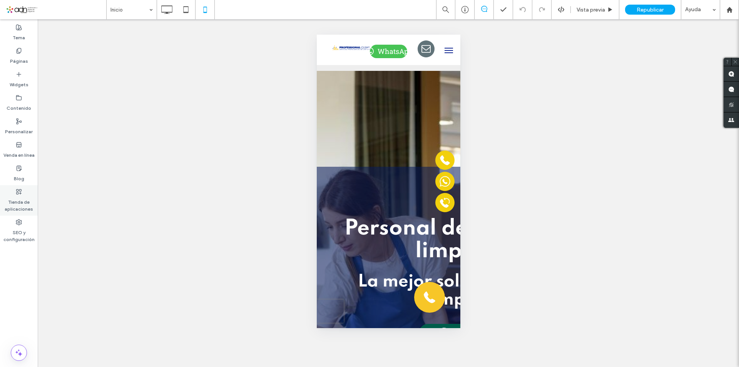
drag, startPoint x: 11, startPoint y: 199, endPoint x: 10, endPoint y: 194, distance: 5.1
click at [11, 199] on label "Tienda de aplicaciones" at bounding box center [19, 204] width 38 height 18
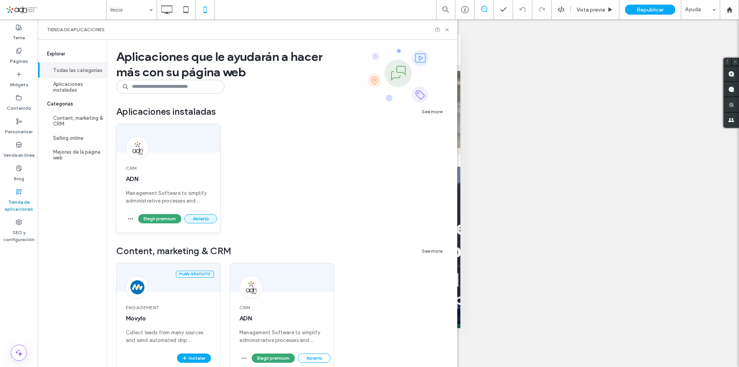
click at [201, 222] on button "Abierto" at bounding box center [200, 218] width 33 height 9
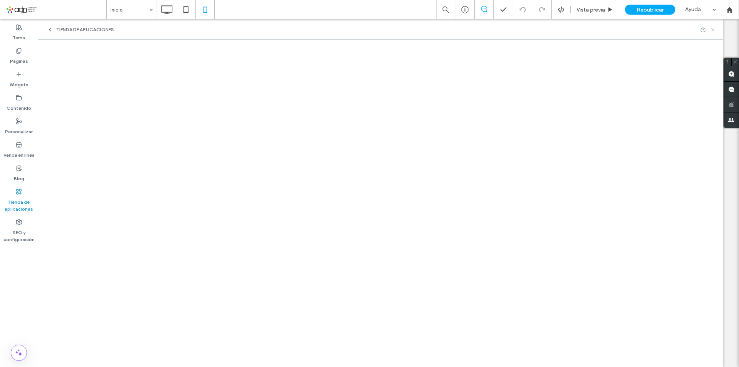
click at [713, 32] on icon at bounding box center [713, 30] width 6 height 6
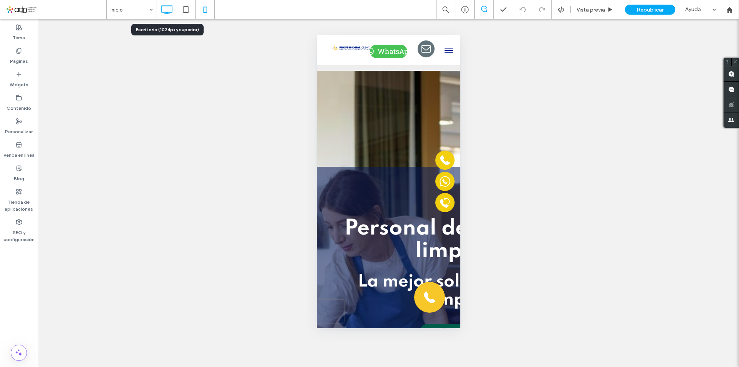
click at [171, 11] on icon at bounding box center [166, 9] width 15 height 15
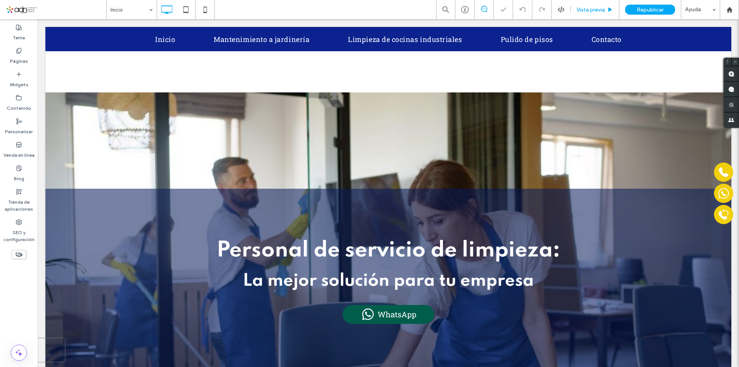
click at [582, 11] on span "Vista previa" at bounding box center [591, 10] width 28 height 7
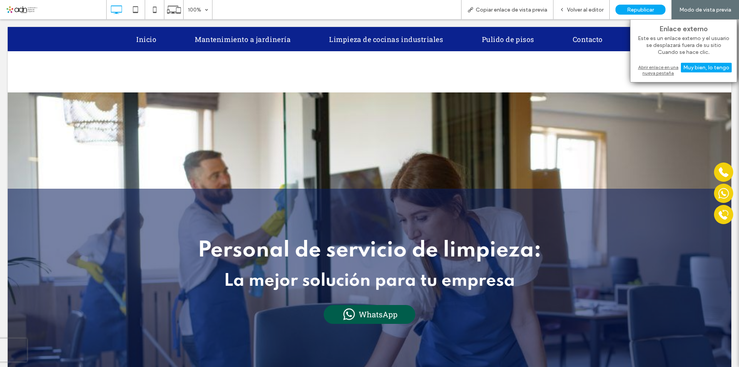
click at [649, 70] on div "Abrir enlace en una nueva pestaña" at bounding box center [684, 70] width 96 height 14
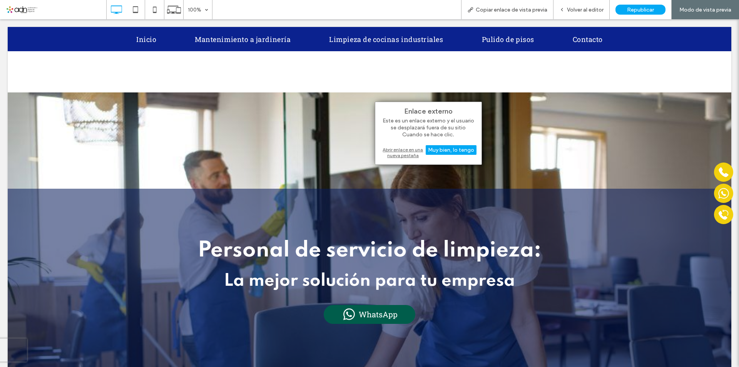
click at [400, 149] on div "Abrir enlace en una nueva pestaña" at bounding box center [428, 153] width 96 height 14
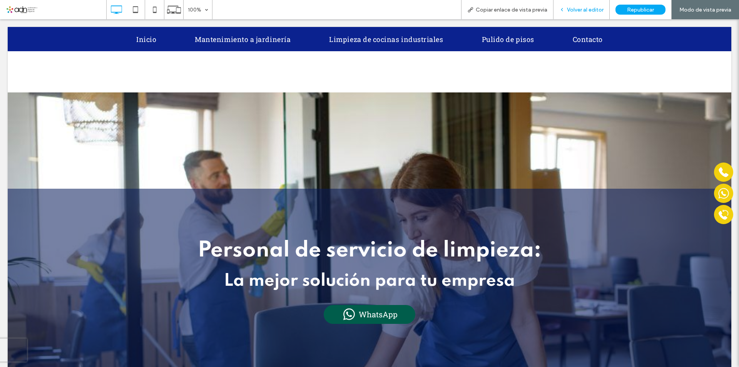
click at [588, 10] on span "Volver al editor" at bounding box center [585, 10] width 37 height 7
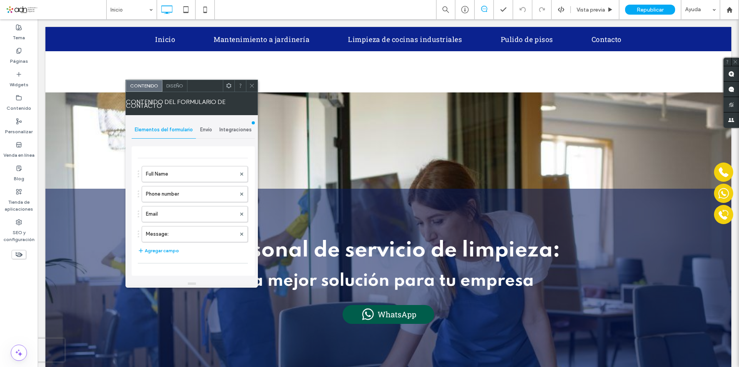
click at [209, 131] on span "Envío" at bounding box center [206, 130] width 12 height 6
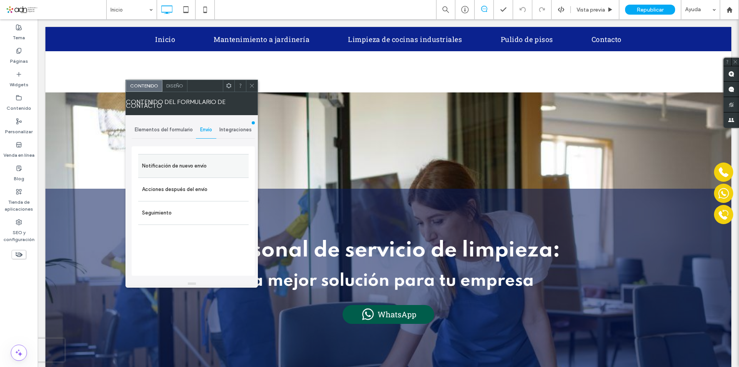
click at [184, 168] on label "Notificación de nuevo envío" at bounding box center [193, 165] width 103 height 15
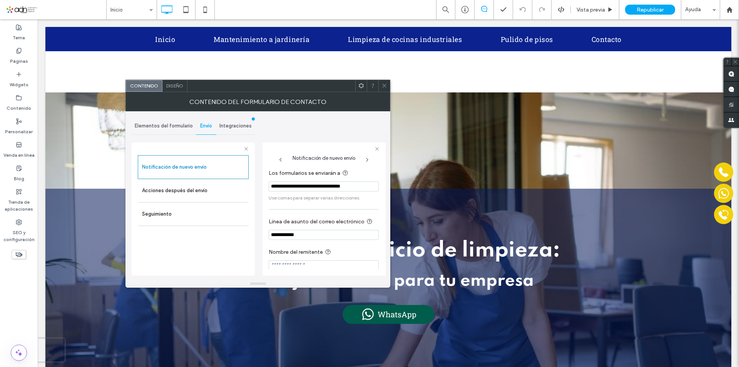
click at [388, 88] on div at bounding box center [384, 86] width 12 height 12
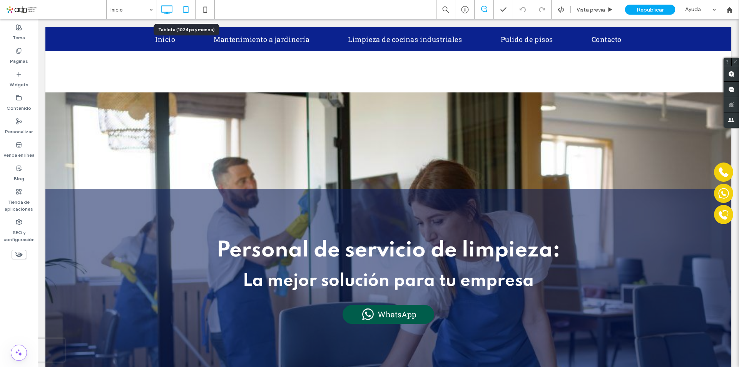
click at [188, 6] on icon at bounding box center [185, 9] width 15 height 15
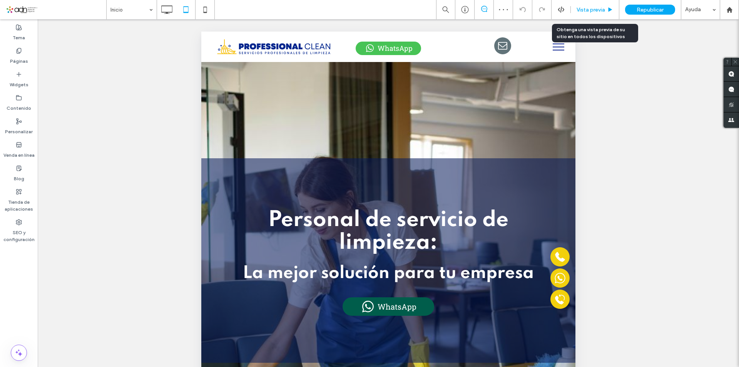
click at [599, 15] on div "Vista previa" at bounding box center [595, 9] width 49 height 19
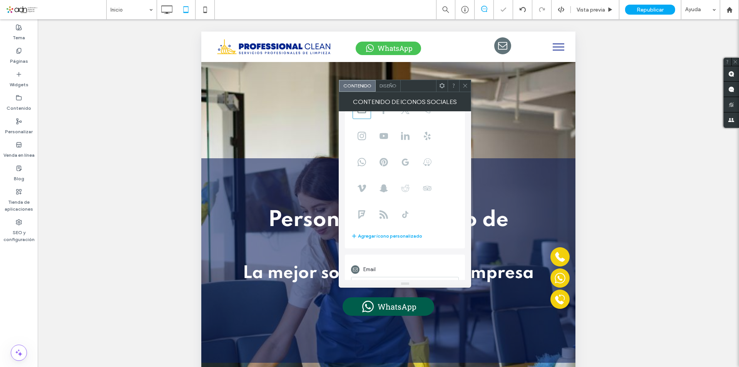
scroll to position [55, 0]
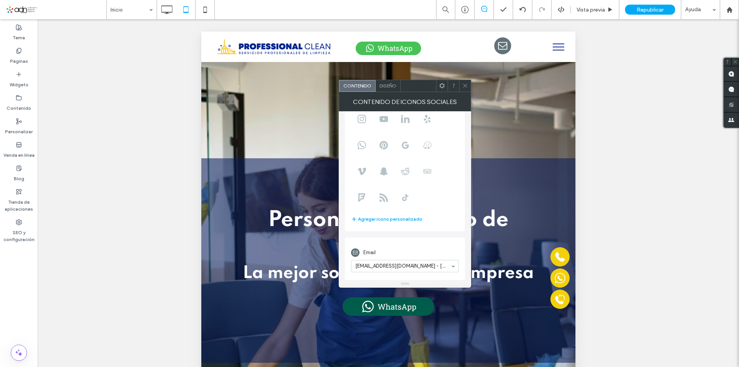
click at [465, 85] on use at bounding box center [465, 86] width 4 height 4
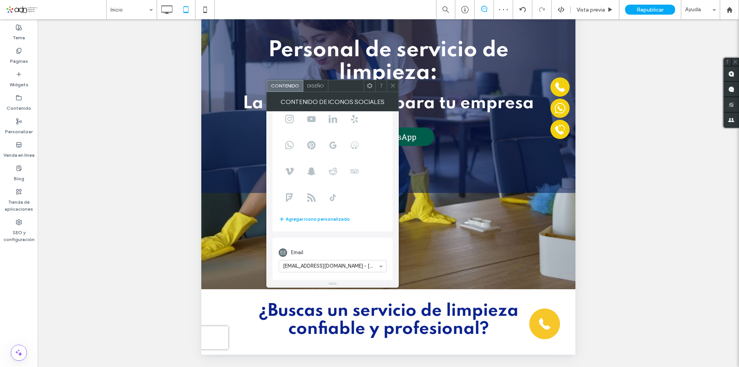
click at [391, 85] on icon at bounding box center [393, 86] width 6 height 6
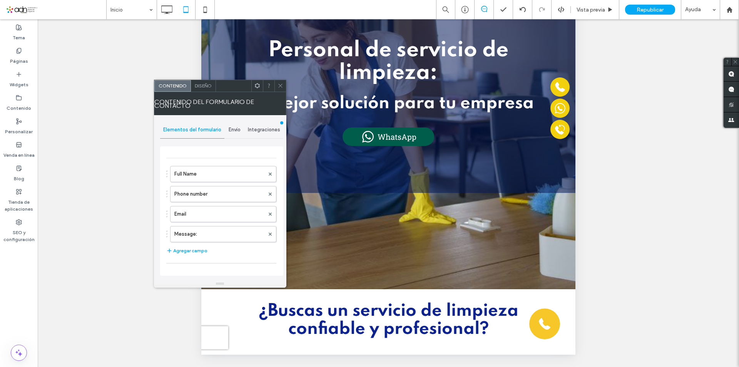
click at [236, 133] on div "Envío" at bounding box center [234, 129] width 20 height 17
click at [229, 181] on div "Acciones después del envío" at bounding box center [222, 188] width 110 height 23
click at [202, 184] on label "Acciones después del envío" at bounding box center [222, 189] width 103 height 15
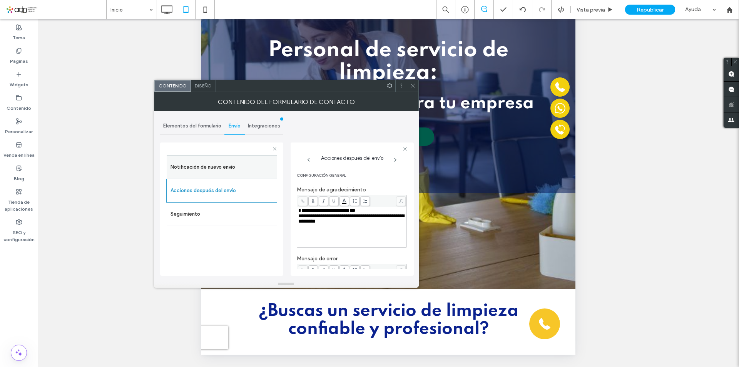
click at [216, 172] on label "Notificación de nuevo envío" at bounding box center [222, 166] width 103 height 15
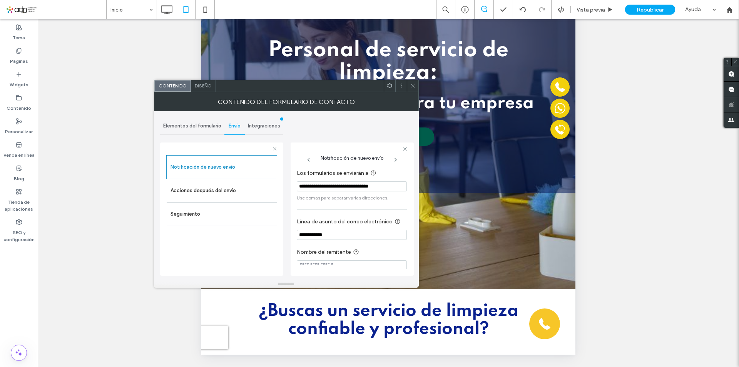
click at [414, 92] on div "Contenido del formulario de contacto" at bounding box center [286, 101] width 265 height 19
click at [414, 88] on icon at bounding box center [413, 86] width 6 height 6
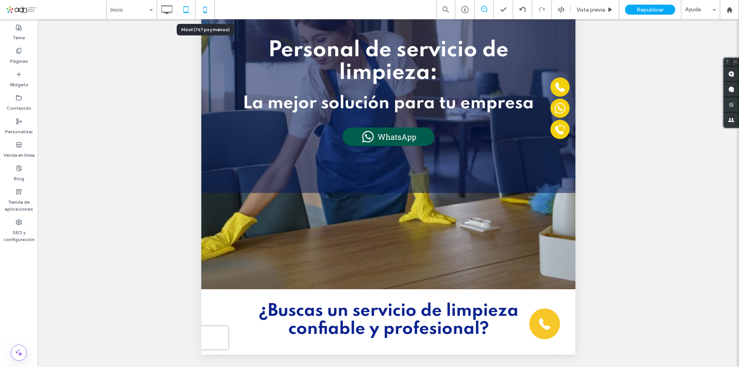
click at [202, 9] on icon at bounding box center [204, 9] width 15 height 15
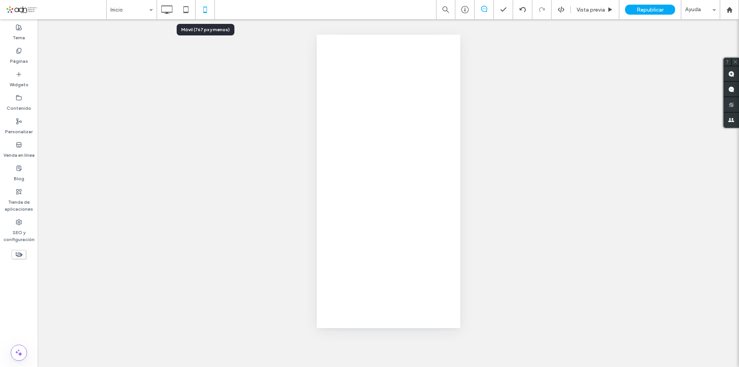
scroll to position [0, 0]
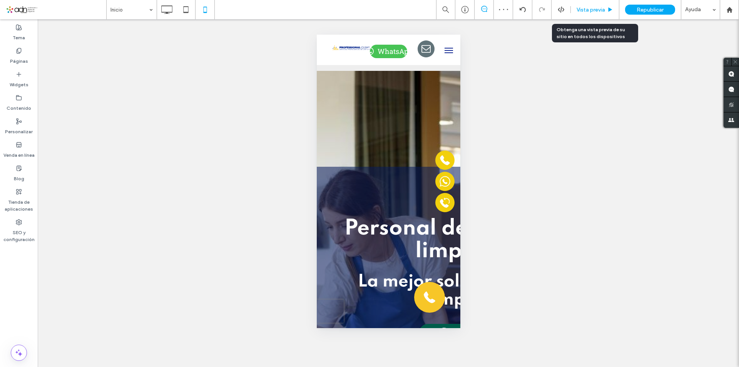
click at [596, 12] on span "Vista previa" at bounding box center [591, 10] width 28 height 7
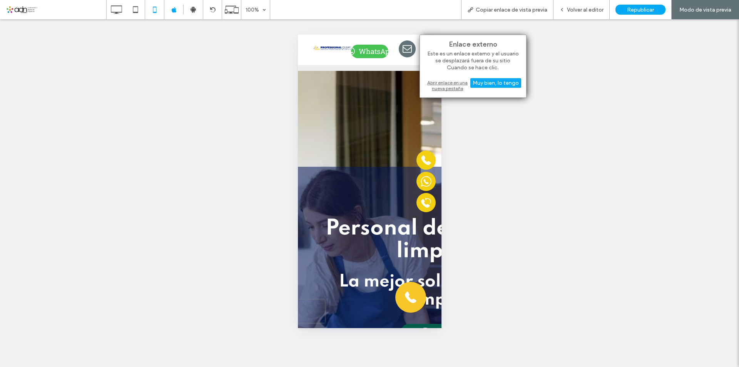
click at [458, 84] on div "Abrir enlace en una nueva pestaña" at bounding box center [473, 86] width 96 height 14
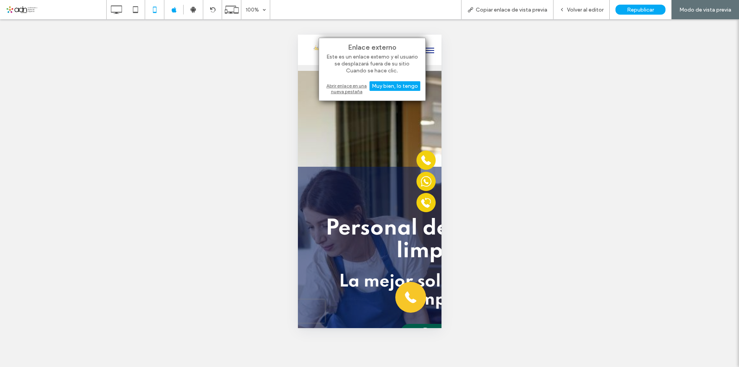
click at [351, 82] on div "Abrir enlace en una nueva pestaña" at bounding box center [372, 89] width 96 height 14
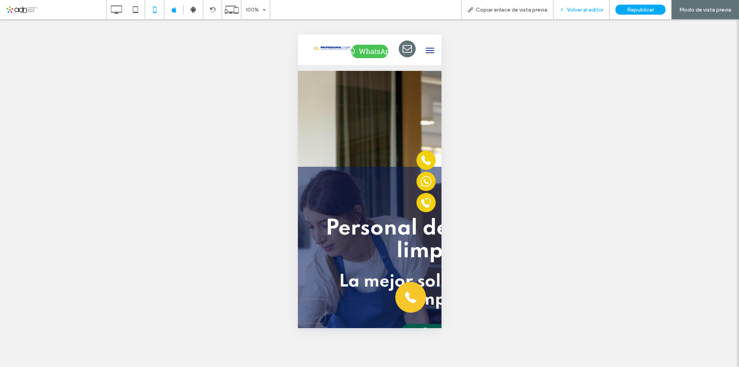
click at [577, 12] on span "Volver al editor" at bounding box center [585, 10] width 37 height 7
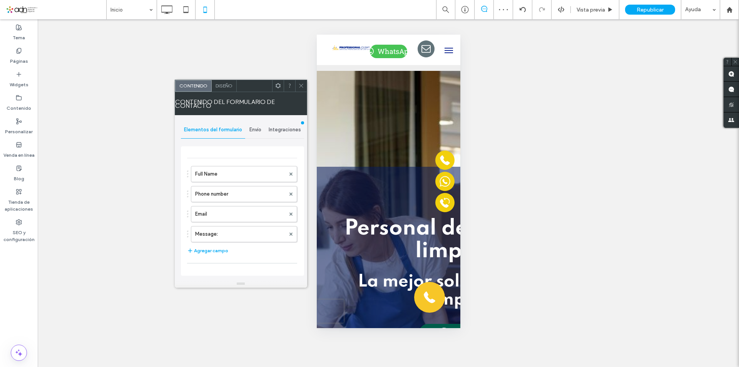
click at [258, 133] on div "Envío" at bounding box center [255, 129] width 20 height 17
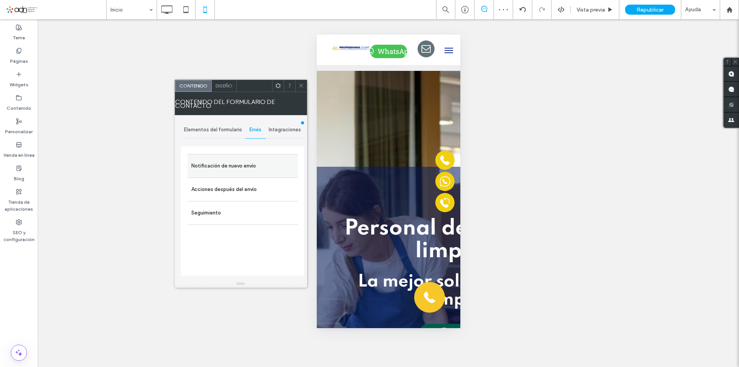
click at [233, 161] on label "Notificación de nuevo envío" at bounding box center [242, 165] width 103 height 15
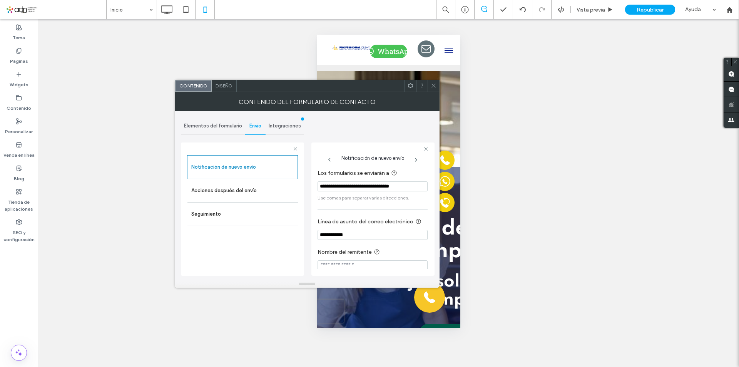
click at [435, 86] on icon at bounding box center [434, 86] width 6 height 6
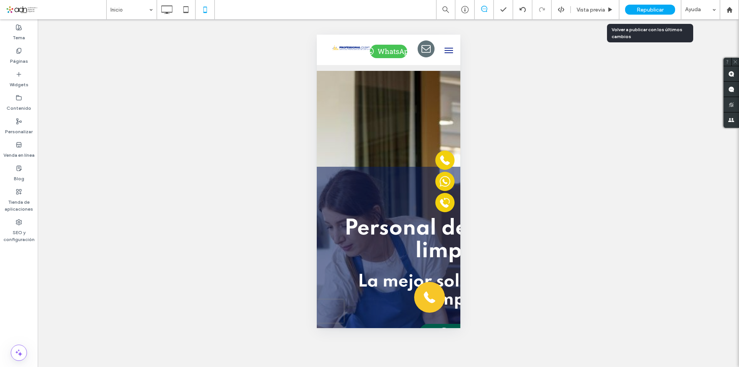
click at [644, 10] on span "Republicar" at bounding box center [650, 10] width 27 height 7
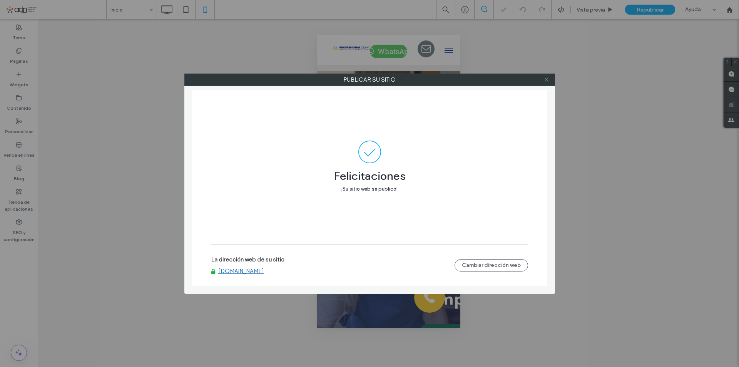
click at [548, 80] on icon at bounding box center [547, 80] width 6 height 6
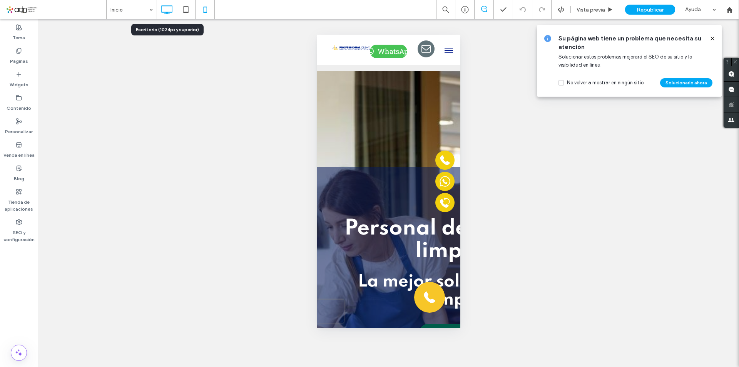
click at [172, 10] on icon at bounding box center [166, 9] width 15 height 15
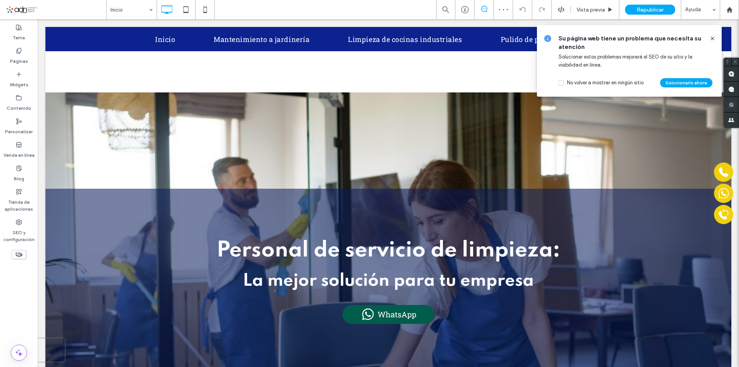
click at [711, 38] on icon at bounding box center [712, 38] width 6 height 6
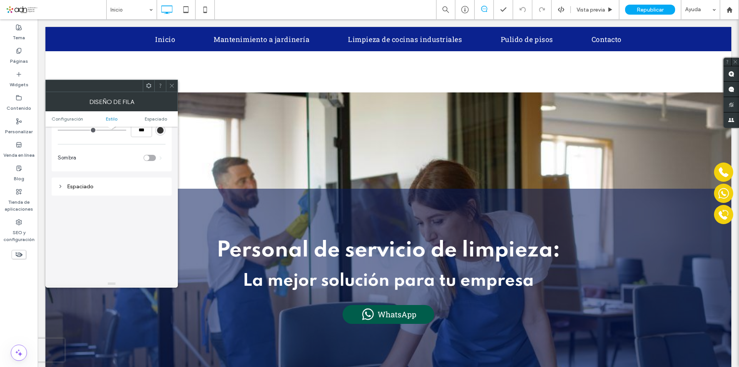
scroll to position [154, 0]
click at [62, 122] on ul "Configuración Estilo Espaciado" at bounding box center [111, 118] width 132 height 15
click at [73, 120] on span "Configuración" at bounding box center [68, 119] width 32 height 6
click at [156, 118] on span "Espaciado" at bounding box center [156, 119] width 22 height 6
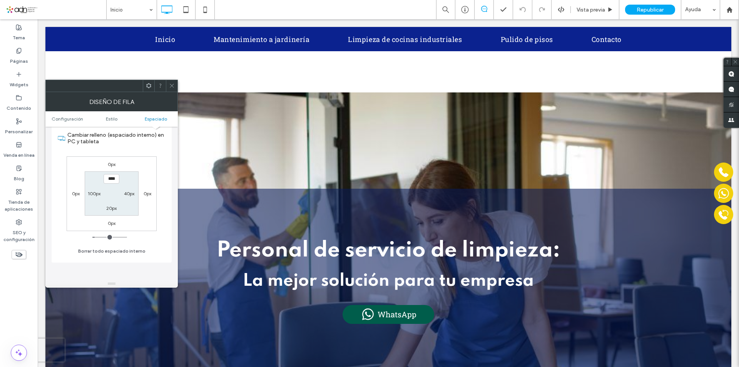
scroll to position [136, 0]
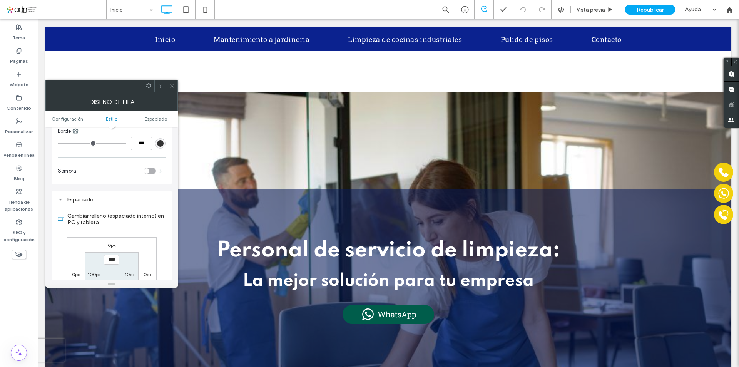
click at [115, 122] on ul "Configuración Estilo Espaciado" at bounding box center [111, 118] width 132 height 15
click at [112, 118] on span "Estilo" at bounding box center [112, 119] width 12 height 6
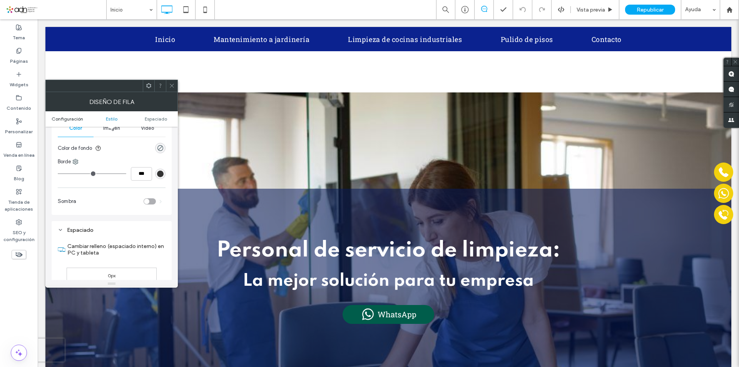
click at [59, 119] on span "Configuración" at bounding box center [68, 119] width 32 height 6
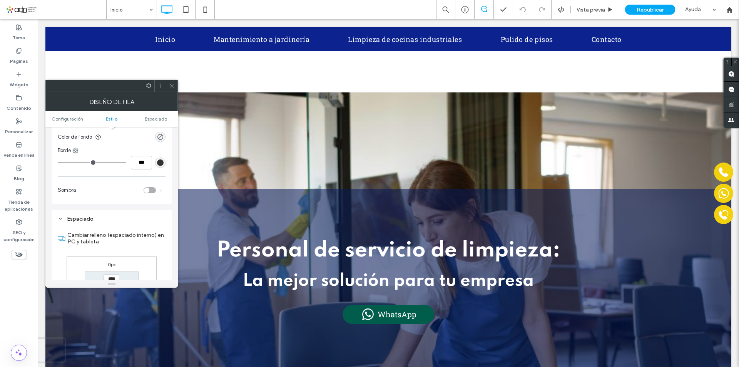
scroll to position [154, 0]
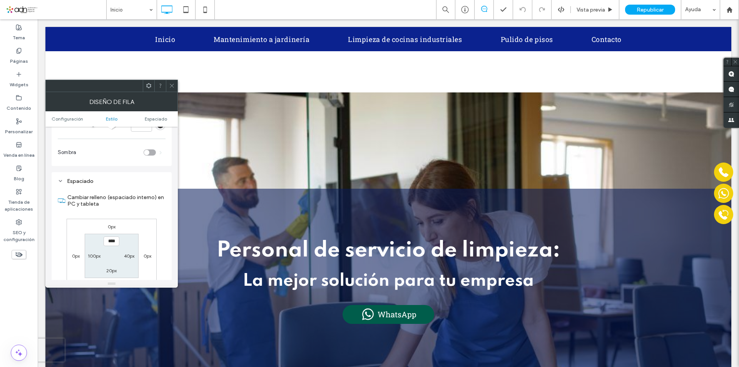
click at [172, 83] on icon at bounding box center [172, 86] width 6 height 6
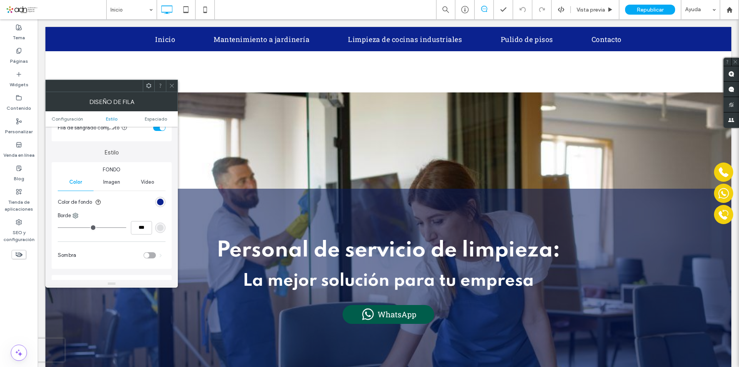
scroll to position [115, 0]
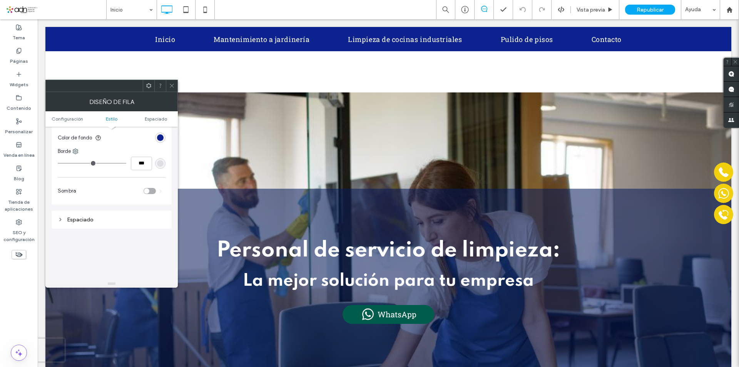
click at [171, 86] on icon at bounding box center [172, 86] width 6 height 6
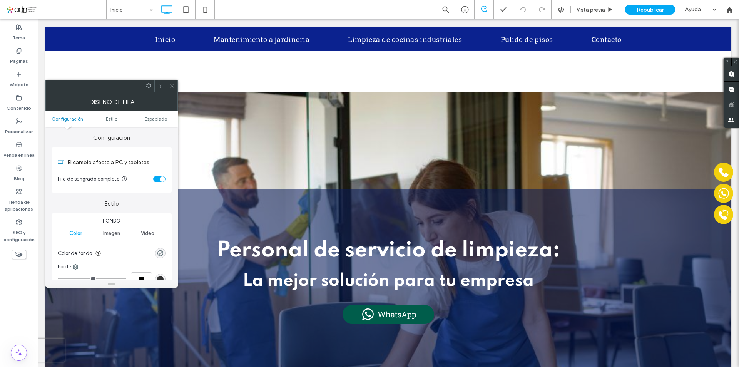
click at [107, 238] on div "Imagen" at bounding box center [112, 233] width 36 height 17
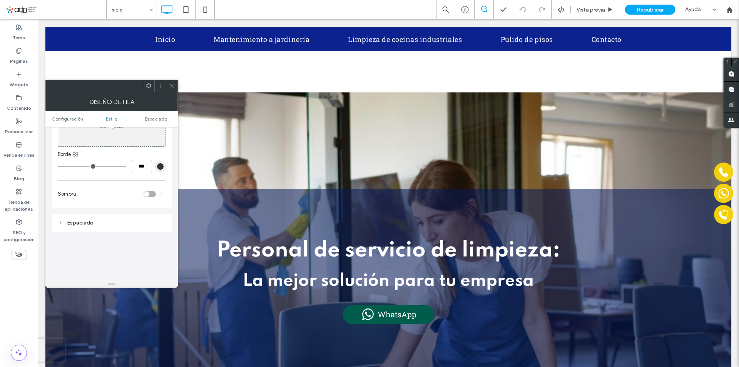
scroll to position [192, 0]
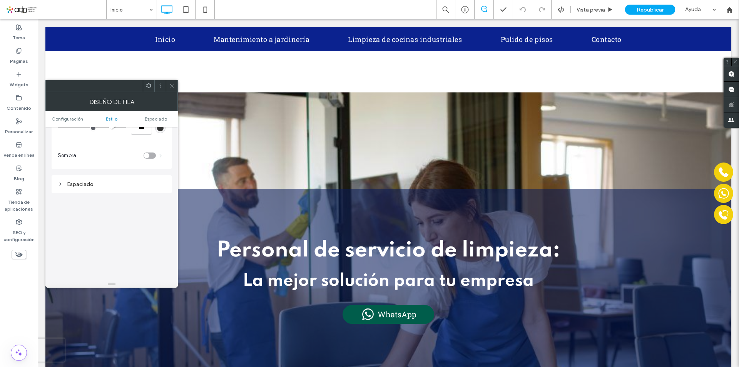
click at [62, 187] on div "Espaciado" at bounding box center [112, 184] width 108 height 7
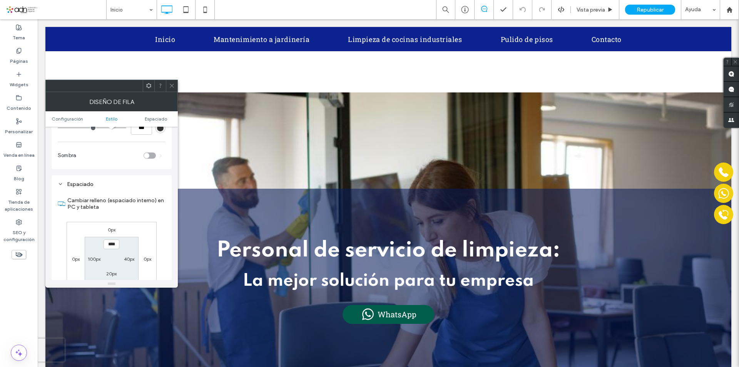
click at [62, 187] on div "Espaciado" at bounding box center [112, 184] width 108 height 7
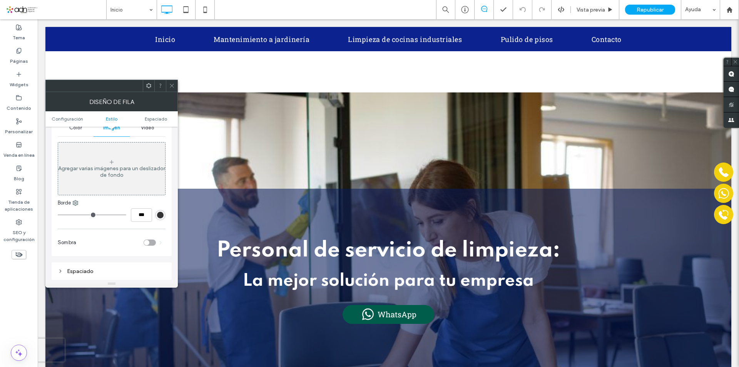
scroll to position [0, 0]
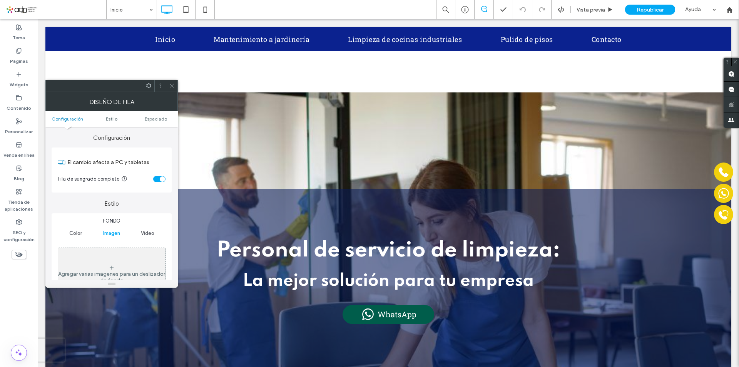
click at [171, 85] on icon at bounding box center [172, 86] width 6 height 6
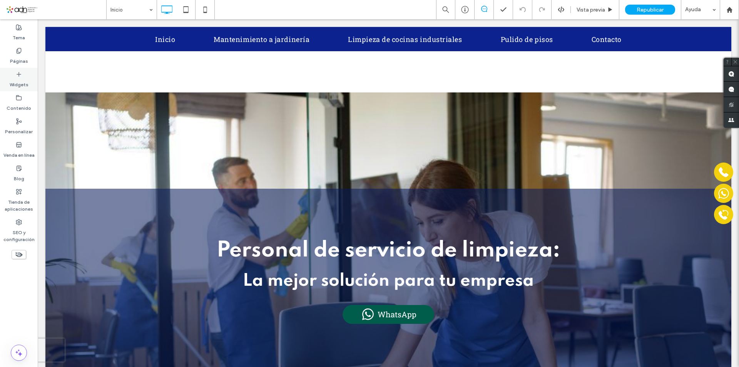
click at [22, 68] on div "Widgets" at bounding box center [19, 79] width 38 height 23
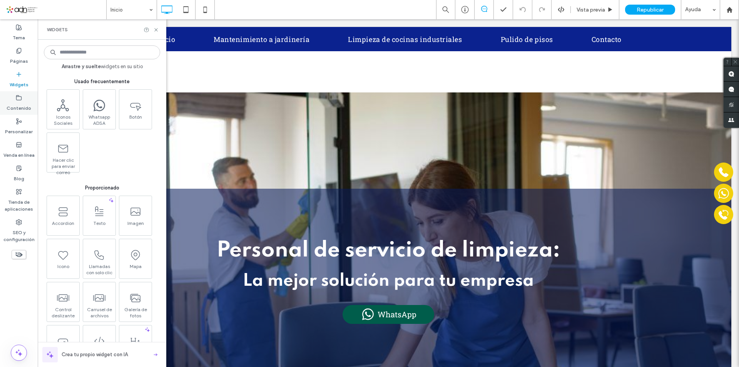
click at [27, 106] on label "Contenido" at bounding box center [19, 106] width 25 height 11
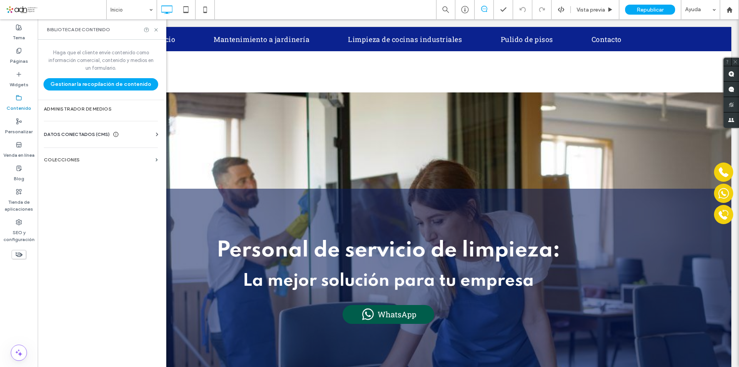
click at [74, 136] on span "DATOS CONECTADOS (CMS)" at bounding box center [77, 135] width 66 height 8
click at [79, 151] on label "Información del negocio" at bounding box center [102, 153] width 105 height 5
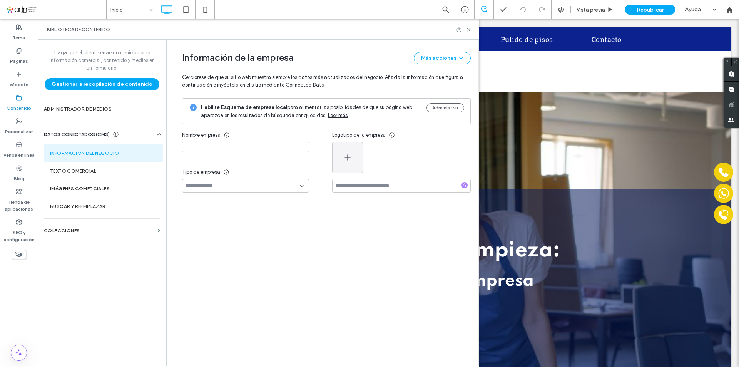
type input "**********"
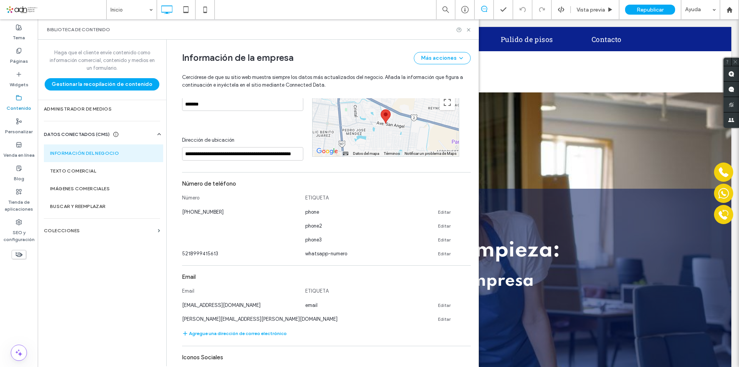
scroll to position [353, 0]
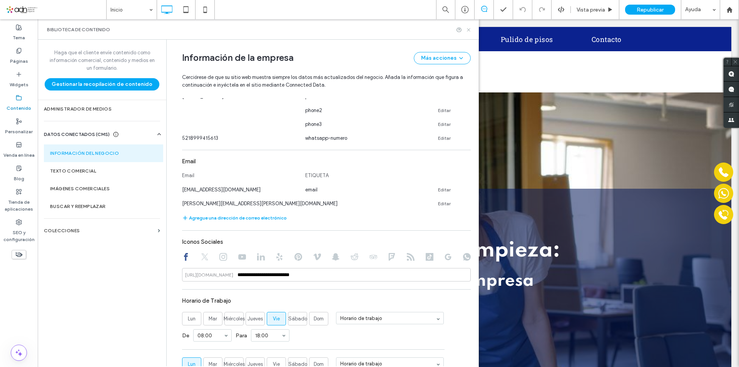
click at [468, 32] on icon at bounding box center [469, 30] width 6 height 6
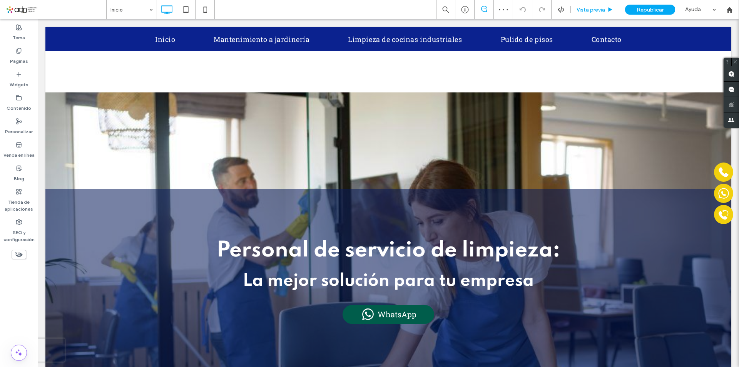
click at [590, 11] on span "Vista previa" at bounding box center [591, 10] width 28 height 7
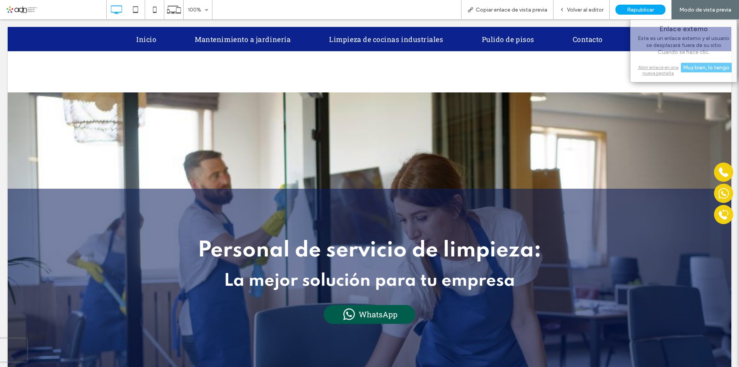
click at [658, 75] on div "Abrir enlace en una nueva pestaña" at bounding box center [684, 70] width 96 height 14
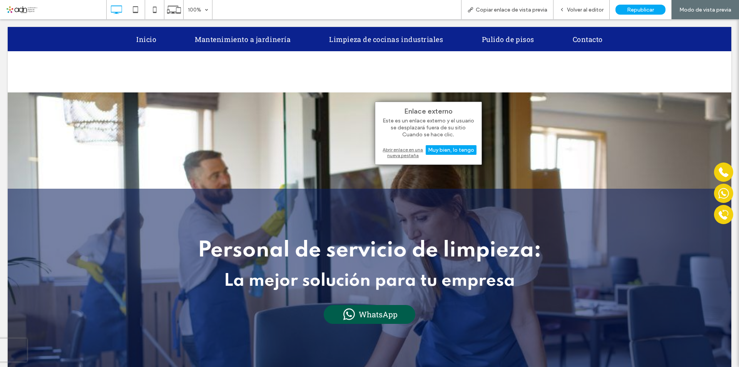
click at [408, 156] on div "Abrir enlace en una nueva pestaña" at bounding box center [428, 153] width 96 height 14
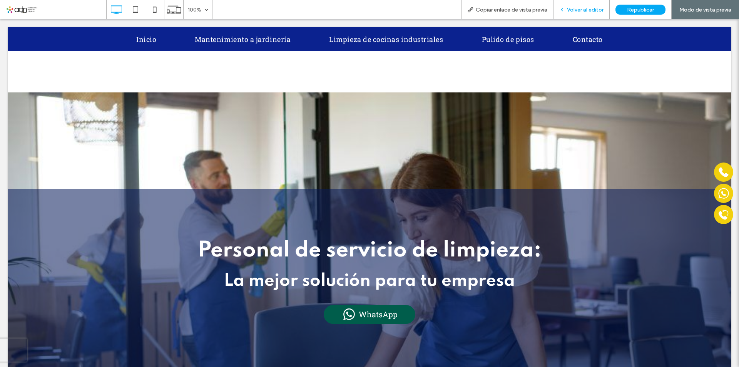
click at [580, 12] on span "Volver al editor" at bounding box center [585, 10] width 37 height 7
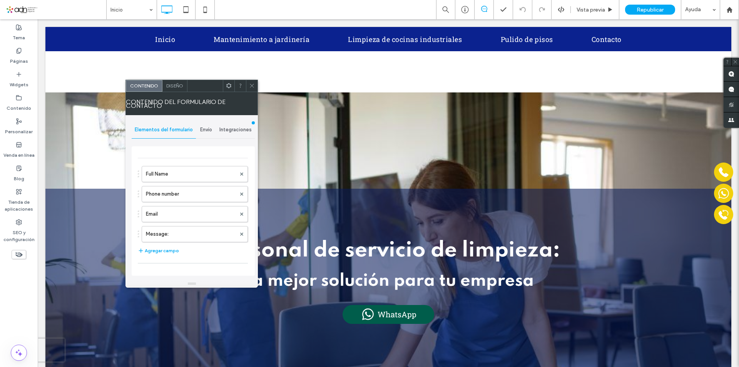
click at [211, 129] on span "Envío" at bounding box center [206, 130] width 12 height 6
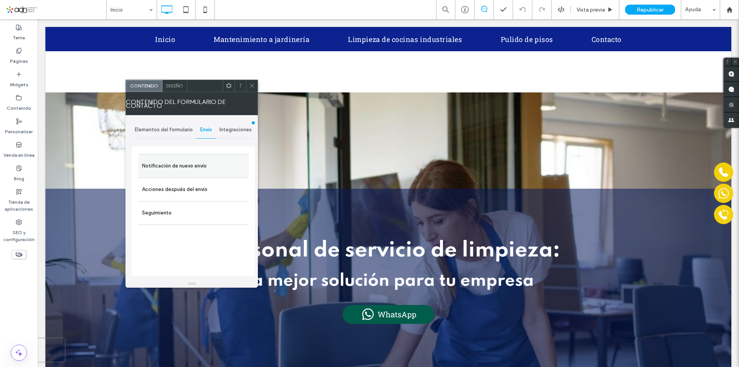
click at [209, 164] on label "Notificación de nuevo envío" at bounding box center [193, 165] width 103 height 15
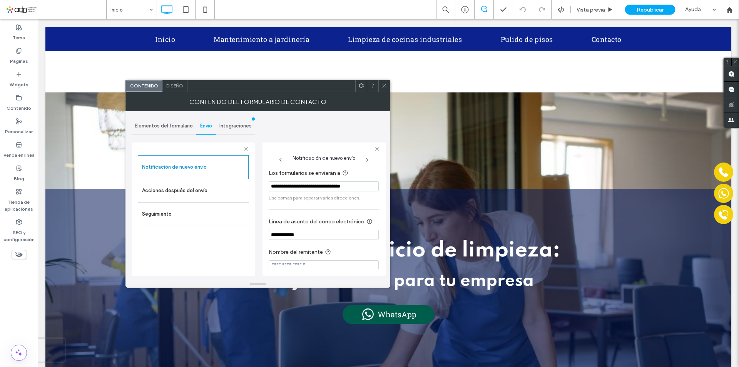
click at [386, 85] on icon at bounding box center [384, 86] width 6 height 6
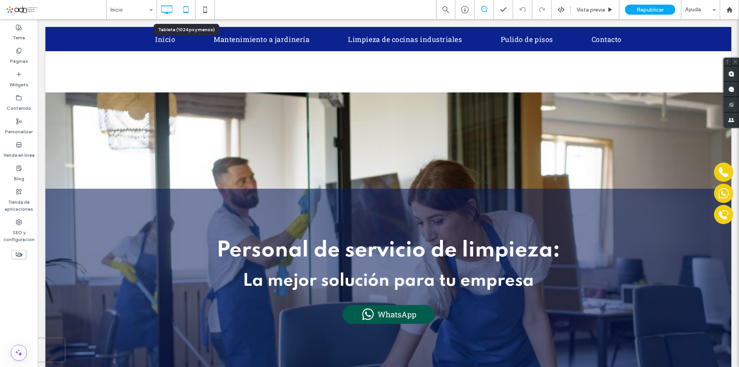
click at [184, 11] on icon at bounding box center [185, 9] width 15 height 15
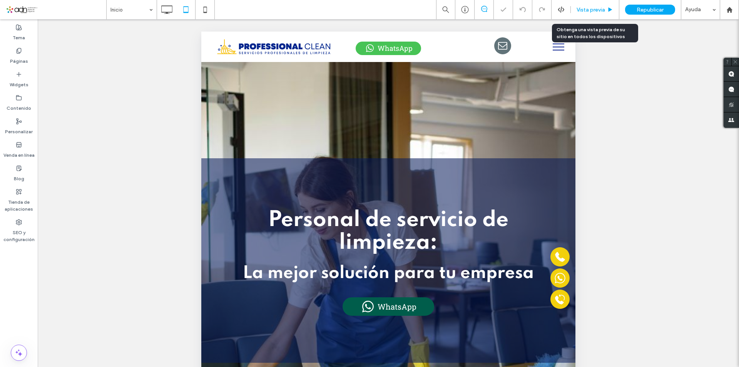
click at [583, 9] on span "Vista previa" at bounding box center [591, 10] width 28 height 7
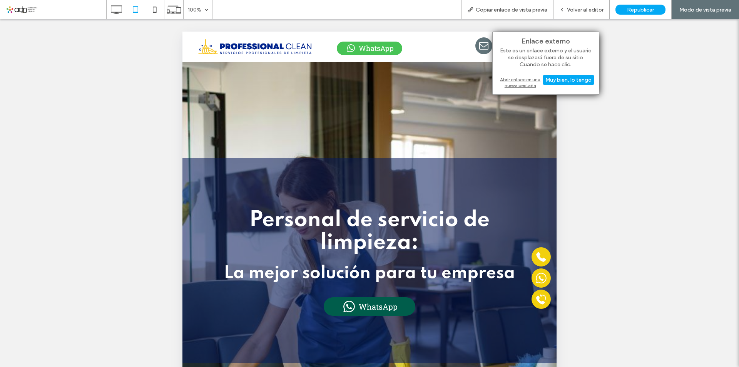
click at [502, 83] on div "Abrir enlace en una nueva pestaña" at bounding box center [546, 82] width 96 height 14
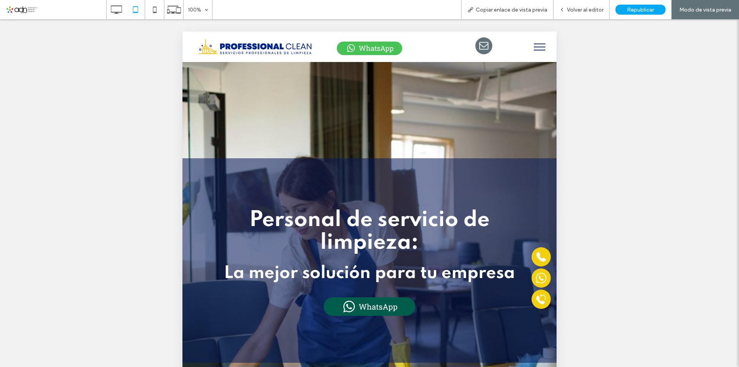
scroll to position [170, 0]
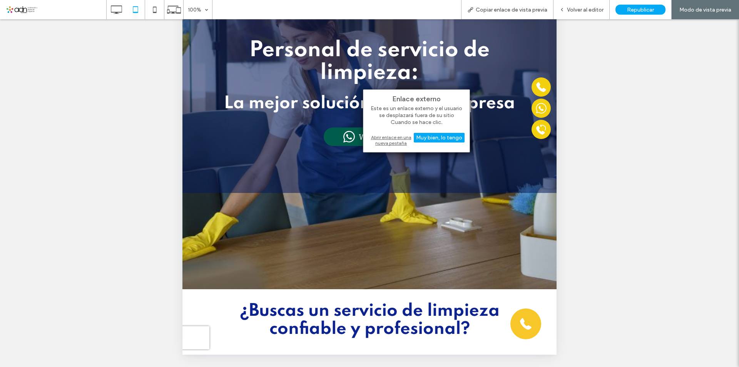
click at [395, 146] on div "Abrir enlace en una nueva pestaña" at bounding box center [416, 140] width 96 height 14
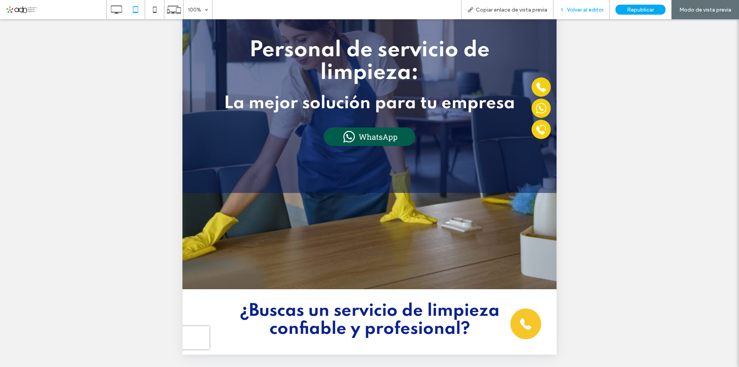
click at [579, 13] on div "Volver al editor" at bounding box center [582, 9] width 56 height 19
click at [581, 7] on span "Volver al editor" at bounding box center [585, 10] width 37 height 7
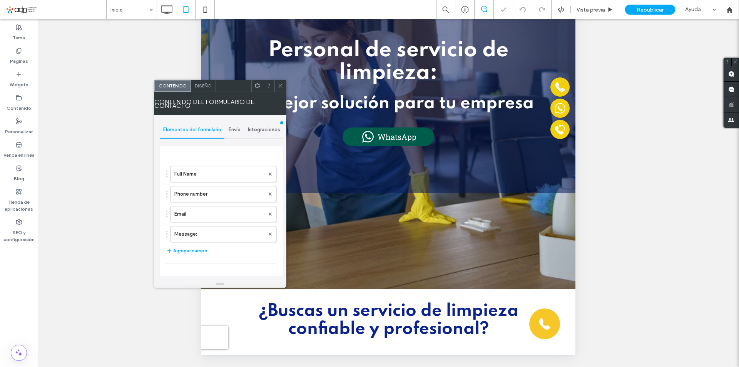
click at [236, 131] on span "Envío" at bounding box center [235, 130] width 12 height 6
click at [261, 189] on label "Acciones después del envío" at bounding box center [222, 189] width 103 height 15
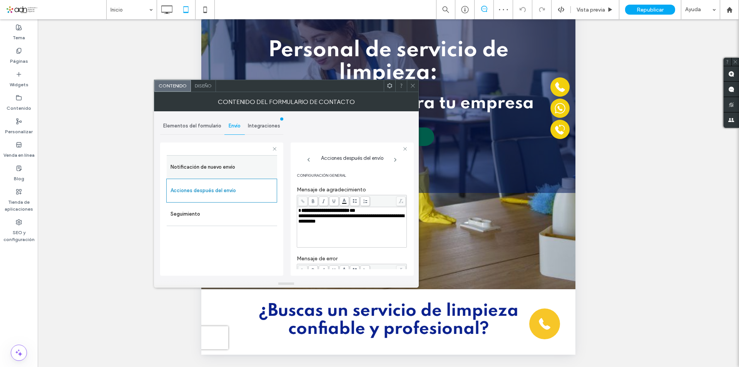
click at [254, 168] on label "Notificación de nuevo envío" at bounding box center [222, 166] width 103 height 15
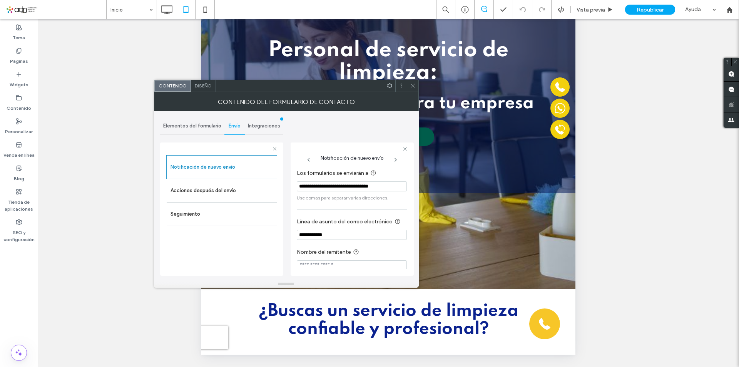
click at [411, 86] on icon at bounding box center [413, 86] width 6 height 6
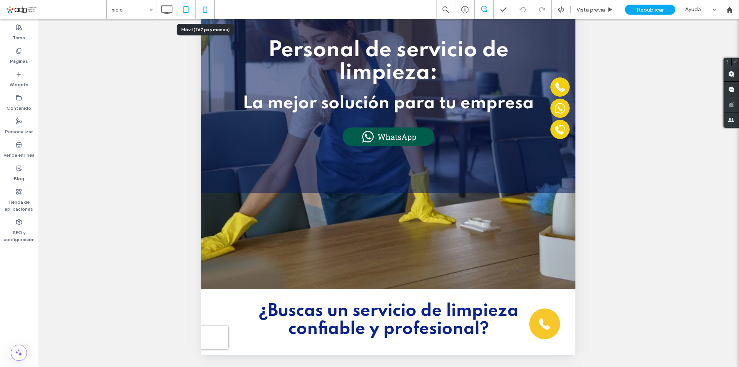
click at [210, 15] on icon at bounding box center [204, 9] width 15 height 15
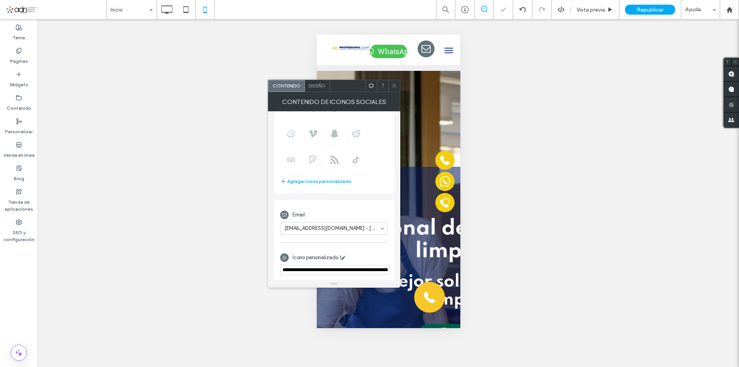
scroll to position [95, 0]
click at [393, 89] on span at bounding box center [395, 86] width 6 height 12
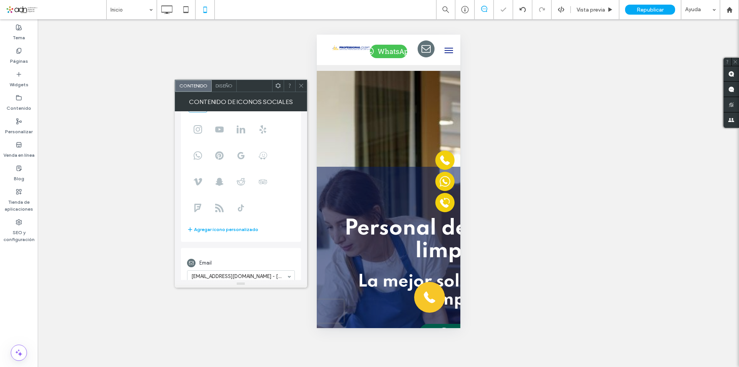
scroll to position [55, 0]
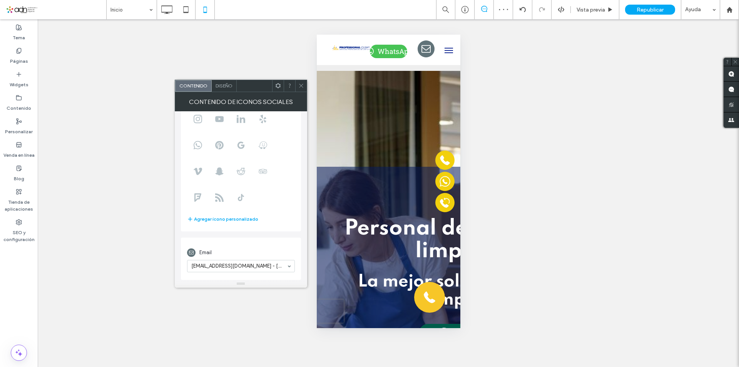
click at [303, 88] on icon at bounding box center [301, 86] width 6 height 6
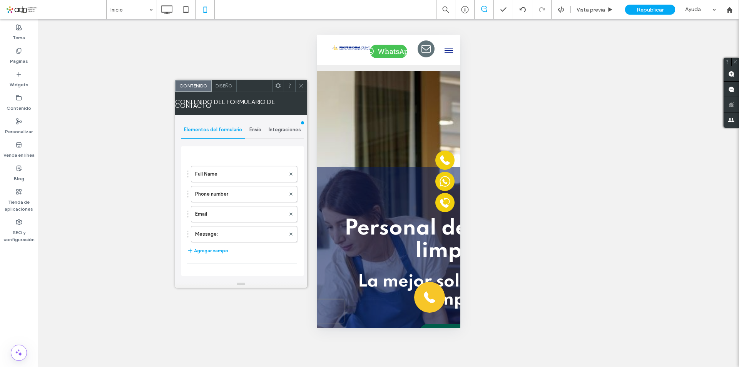
type input "******"
click at [254, 127] on span "Envío" at bounding box center [255, 130] width 12 height 6
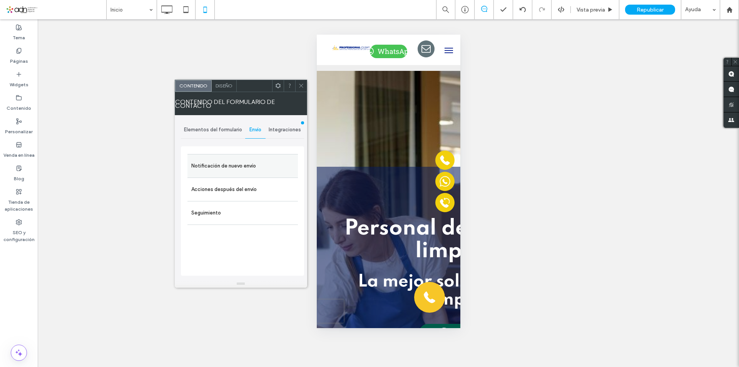
click at [240, 164] on label "Notificación de nuevo envío" at bounding box center [242, 165] width 103 height 15
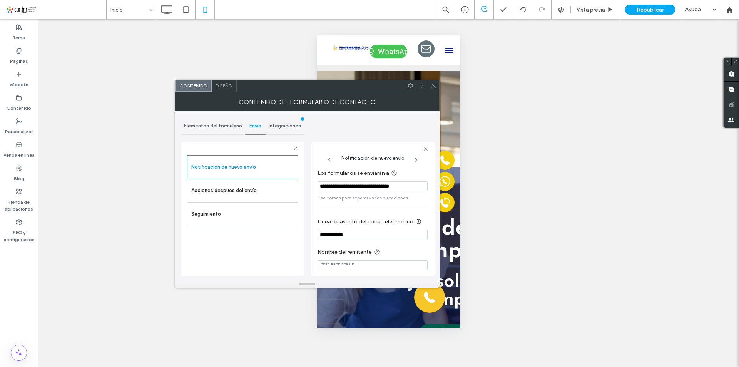
click at [434, 86] on icon at bounding box center [434, 86] width 6 height 6
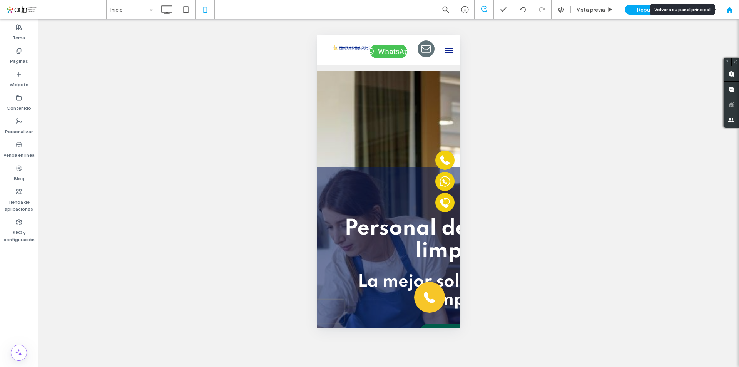
click at [723, 9] on div at bounding box center [729, 10] width 18 height 7
